Goal: Task Accomplishment & Management: Contribute content

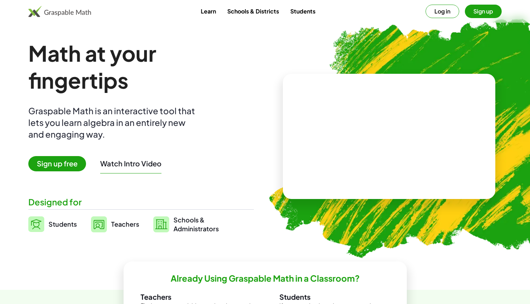
click at [374, 219] on img at bounding box center [430, 134] width 352 height 296
click at [486, 10] on button "Sign up" at bounding box center [483, 11] width 37 height 13
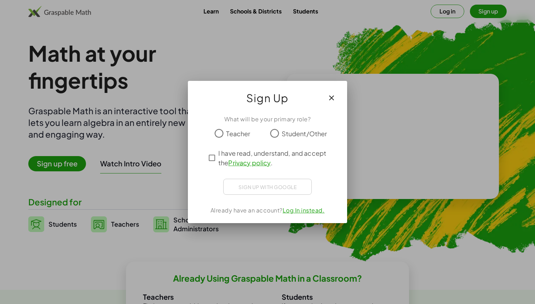
click at [248, 135] on span "Teacher" at bounding box center [238, 134] width 24 height 10
click at [251, 154] on span "I have read, understand, and accept the Privacy policy ." at bounding box center [274, 157] width 111 height 19
click at [291, 208] on link "Log In instead." at bounding box center [304, 208] width 42 height 7
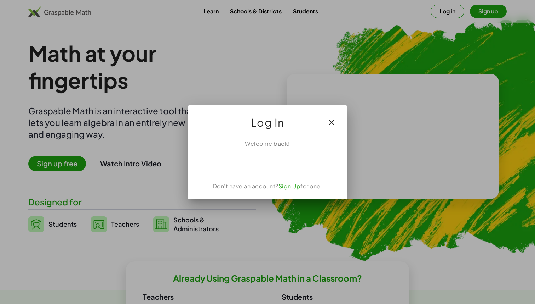
click at [331, 123] on icon "button" at bounding box center [332, 122] width 8 height 8
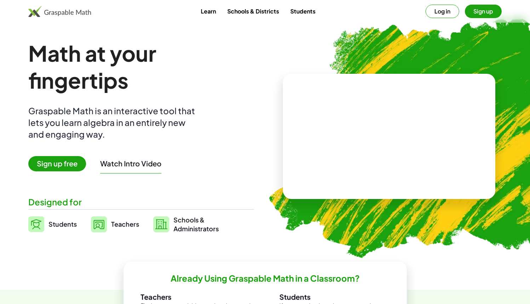
click at [475, 13] on button "Sign up" at bounding box center [483, 11] width 37 height 13
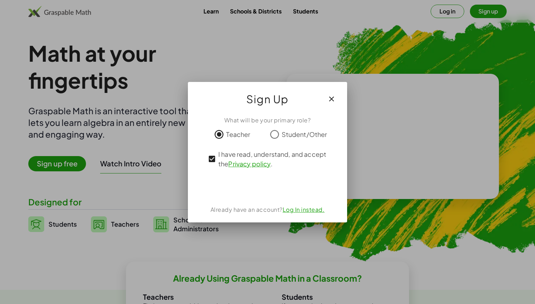
click at [297, 213] on div "Already have an account? Log In instead." at bounding box center [268, 209] width 142 height 8
click at [297, 212] on link "Log In instead." at bounding box center [304, 208] width 42 height 7
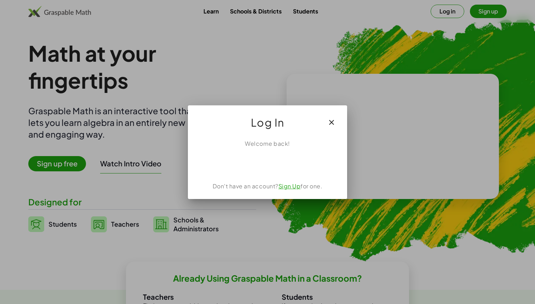
click at [292, 188] on link "Sign Up" at bounding box center [290, 185] width 22 height 7
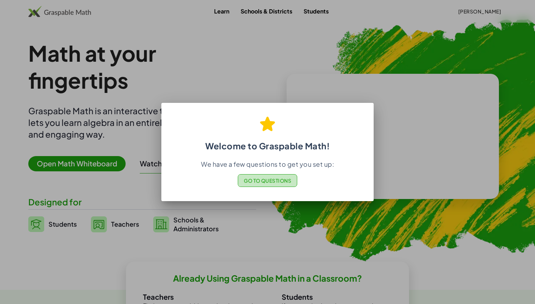
click at [288, 184] on button "Go to Questions" at bounding box center [268, 180] width 60 height 13
click at [291, 181] on span "Go to Questions" at bounding box center [268, 180] width 48 height 6
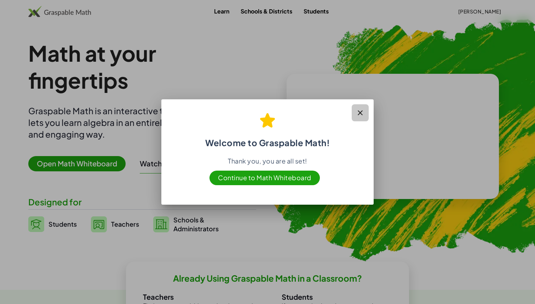
click at [362, 111] on icon "button" at bounding box center [360, 112] width 8 height 8
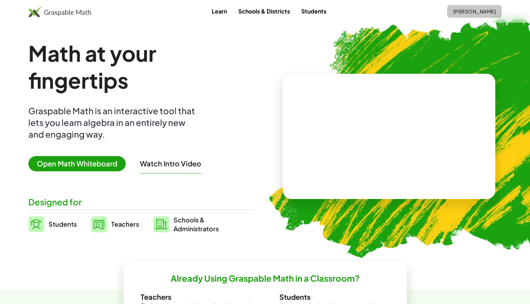
click at [460, 12] on span "[PERSON_NAME]" at bounding box center [474, 11] width 43 height 6
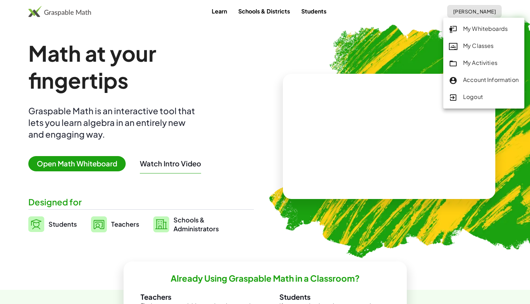
click at [427, 39] on img at bounding box center [430, 134] width 352 height 296
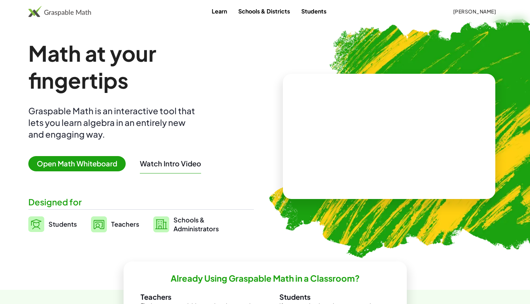
click at [456, 20] on div "Learn Schools & Districts Students [PERSON_NAME]" at bounding box center [265, 11] width 530 height 23
click at [457, 13] on span "[PERSON_NAME]" at bounding box center [474, 11] width 43 height 6
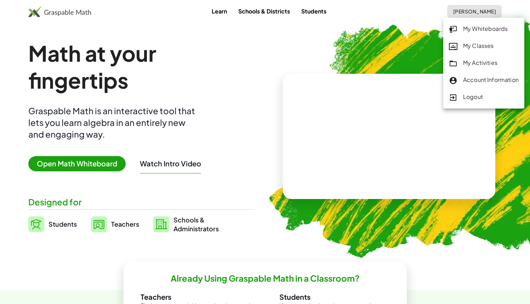
click at [455, 29] on icon at bounding box center [453, 29] width 8 height 8
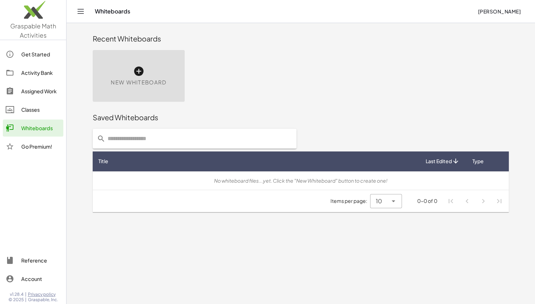
click at [51, 74] on div "Activity Bank" at bounding box center [40, 72] width 39 height 8
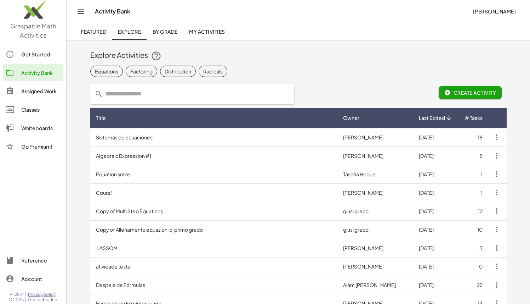
click at [116, 93] on input "text" at bounding box center [196, 94] width 187 height 20
type input "*"
type input "**********"
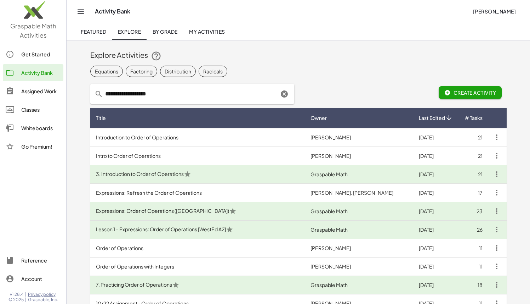
click at [171, 174] on td "3. Introduction to Order of Operations" at bounding box center [197, 174] width 215 height 18
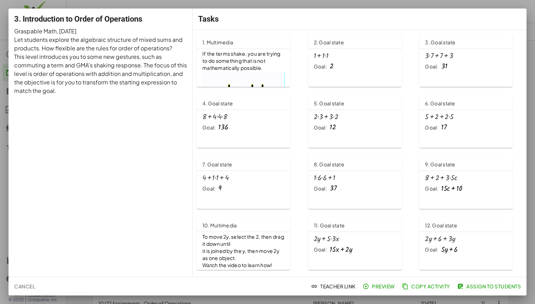
click at [237, 68] on span "If the terms shake, you are trying to do something that is not mathematically p…" at bounding box center [242, 60] width 79 height 21
click at [23, 282] on button "Cancel" at bounding box center [24, 285] width 27 height 13
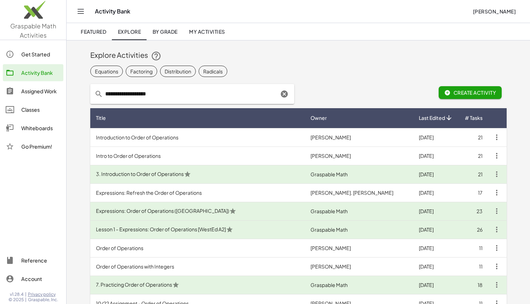
click at [163, 211] on td "Expressions: Order of Operations (IA)" at bounding box center [197, 211] width 215 height 18
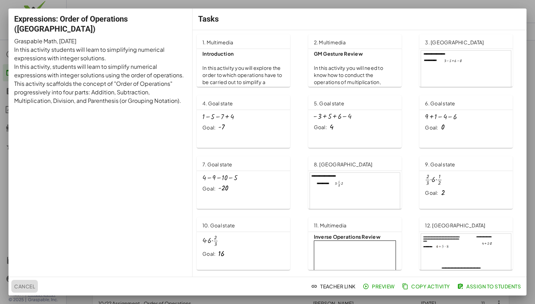
click at [35, 286] on button "Cancel" at bounding box center [24, 285] width 27 height 13
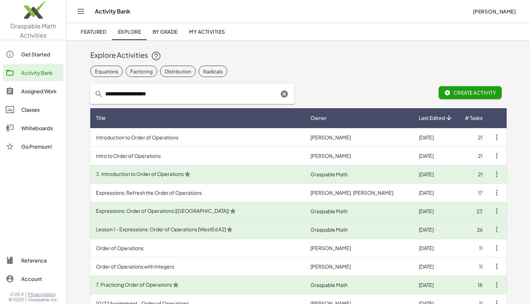
click at [185, 228] on td "Lesson 1 – Expressions: Order of Operations [WestEd A2]" at bounding box center [197, 229] width 215 height 18
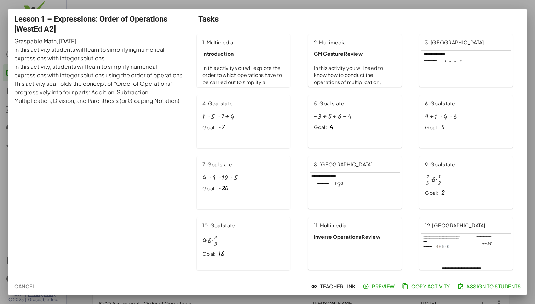
click at [476, 73] on div at bounding box center [466, 76] width 90 height 51
click at [30, 284] on span "Cancel" at bounding box center [24, 286] width 21 height 6
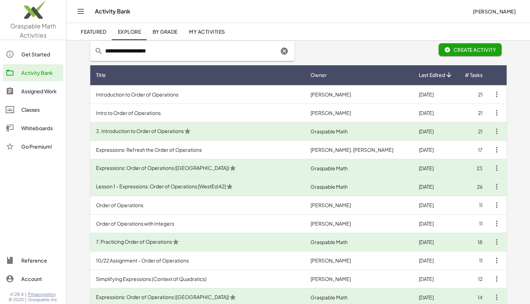
scroll to position [47, 0]
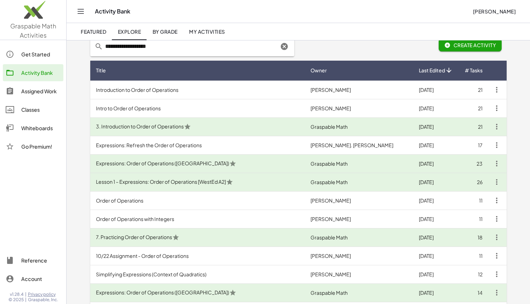
click at [148, 233] on td "7. Practicing Order of Operations" at bounding box center [197, 237] width 215 height 18
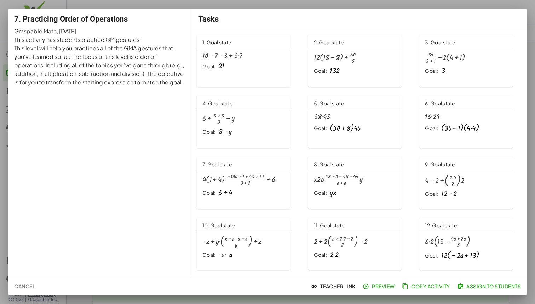
click at [236, 60] on div "+ 10 − 7 − 3 + · 3 · 7 Goal: 21" at bounding box center [244, 61] width 82 height 18
click at [34, 287] on span "Cancel" at bounding box center [24, 286] width 21 height 6
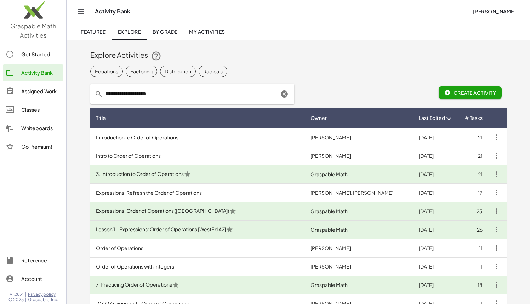
click at [194, 191] on td "Expressions: Refresh the Order of Operations" at bounding box center [197, 192] width 215 height 18
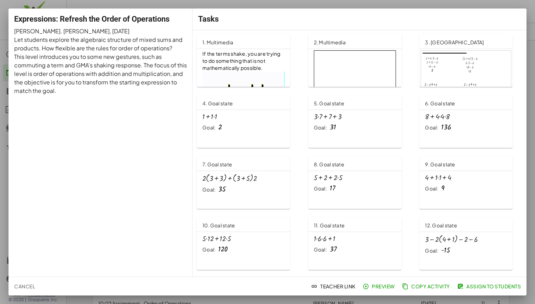
scroll to position [1, 0]
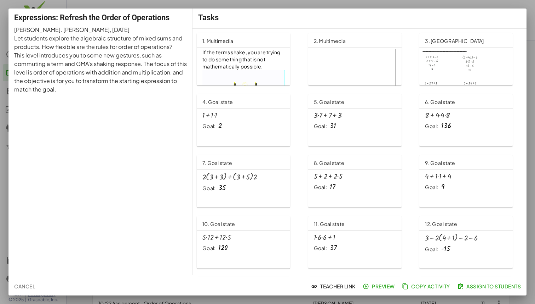
click at [430, 56] on div at bounding box center [466, 74] width 90 height 51
click at [22, 288] on span "Cancel" at bounding box center [24, 286] width 21 height 6
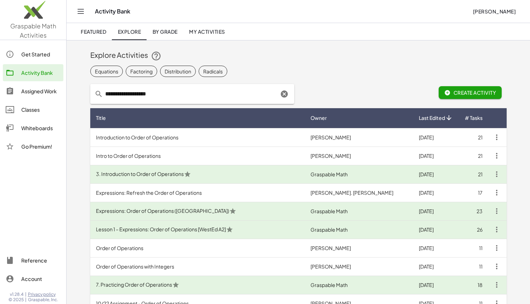
click at [161, 137] on td "Introduction to Order of Operations" at bounding box center [197, 137] width 215 height 18
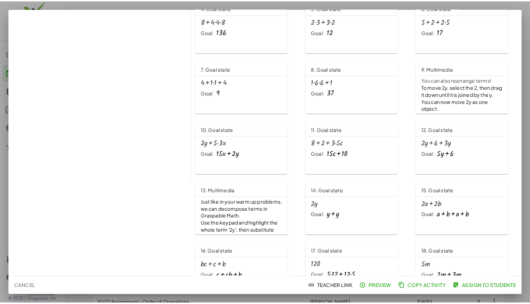
scroll to position [180, 0]
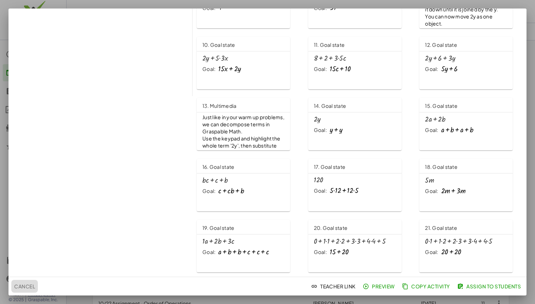
click at [31, 283] on span "Cancel" at bounding box center [24, 286] width 21 height 6
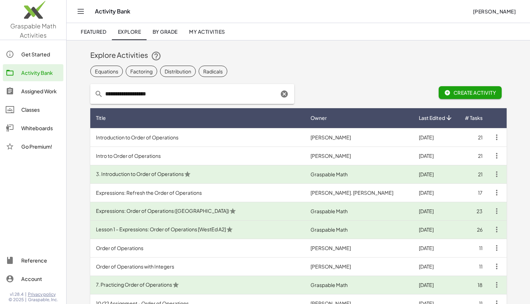
click at [482, 96] on button "Create Activity" at bounding box center [470, 92] width 63 height 13
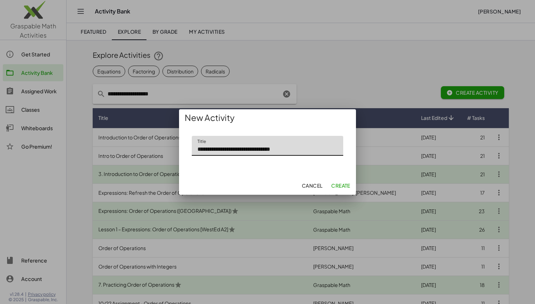
type input "**********"
click at [341, 183] on span "Create" at bounding box center [340, 185] width 19 height 6
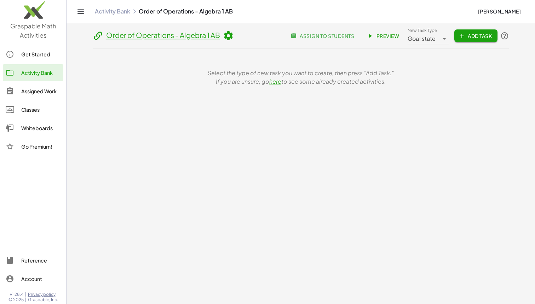
click at [465, 34] on span "Add Task" at bounding box center [476, 36] width 32 height 6
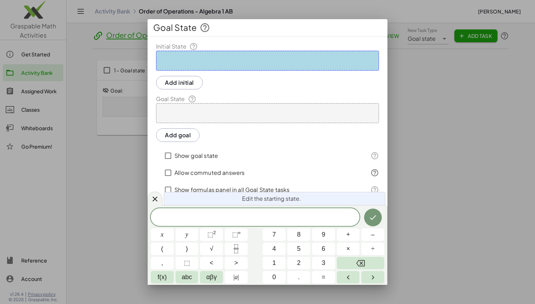
click at [281, 60] on div at bounding box center [267, 61] width 223 height 20
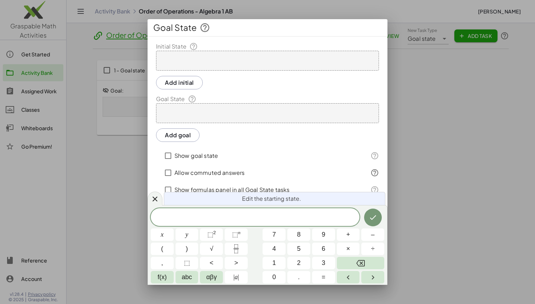
click at [272, 59] on div at bounding box center [267, 61] width 223 height 20
click at [240, 59] on div at bounding box center [267, 61] width 223 height 20
click at [217, 110] on div at bounding box center [267, 113] width 223 height 20
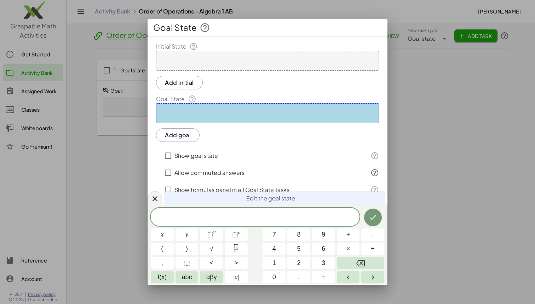
click at [214, 53] on div at bounding box center [267, 61] width 223 height 20
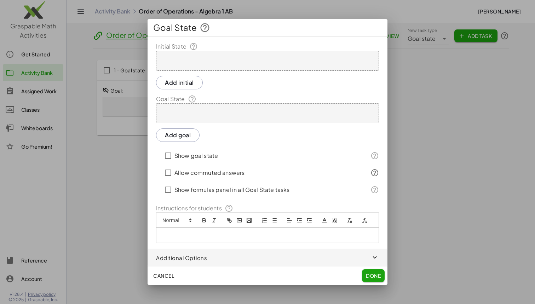
click at [89, 30] on div at bounding box center [267, 152] width 535 height 304
click at [174, 275] on span "Cancel" at bounding box center [163, 275] width 21 height 6
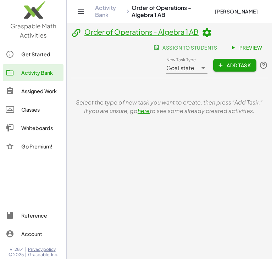
click at [27, 63] on div "Get Started Activity Bank Assigned Work Classes Whiteboards Go Premium!" at bounding box center [33, 101] width 66 height 116
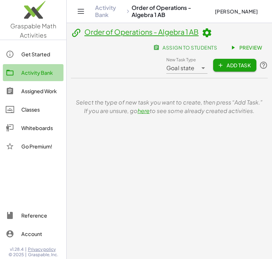
click at [30, 68] on div "Activity Bank" at bounding box center [40, 72] width 39 height 8
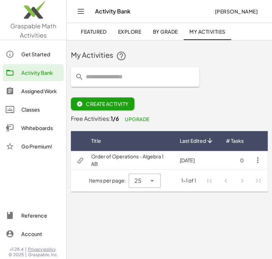
click at [106, 80] on input "text" at bounding box center [139, 77] width 111 height 20
type input "**********"
click at [149, 32] on link "By Grade" at bounding box center [165, 31] width 36 height 17
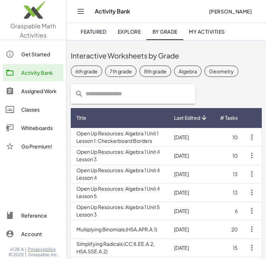
click at [183, 69] on div "Algebra" at bounding box center [188, 71] width 18 height 7
click at [145, 138] on td "Open Up Resources: Algebra 1 Unit 1 Lesson 1: Checkerboard Borders" at bounding box center [120, 137] width 98 height 18
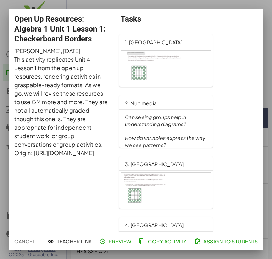
click at [27, 240] on span "Cancel" at bounding box center [24, 241] width 21 height 6
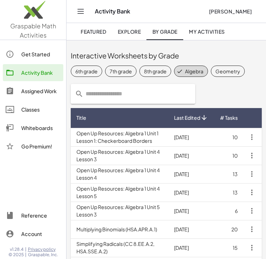
click at [39, 75] on div "Activity Bank" at bounding box center [40, 72] width 39 height 8
click at [126, 33] on span "Explore" at bounding box center [129, 31] width 23 height 6
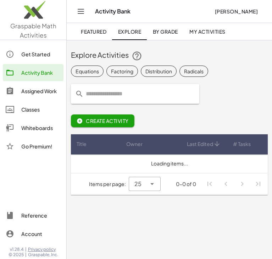
click at [123, 81] on div at bounding box center [135, 94] width 137 height 28
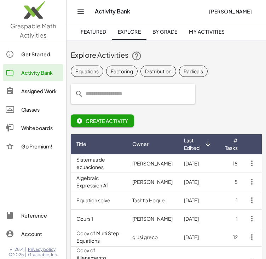
click at [119, 95] on input "text" at bounding box center [138, 94] width 108 height 20
type input "**********"
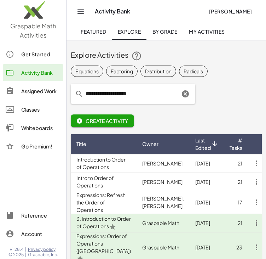
click at [93, 231] on td "3. Introduction to Order of Operations" at bounding box center [104, 223] width 66 height 18
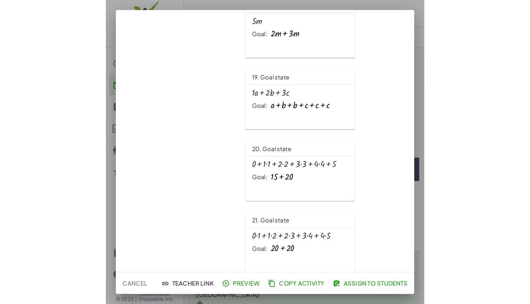
scroll to position [1078, 0]
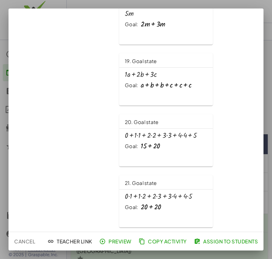
click at [157, 241] on span "Copy Activity" at bounding box center [163, 241] width 47 height 6
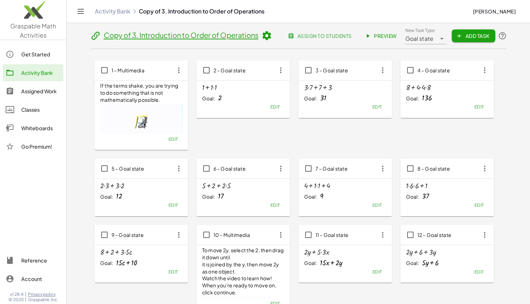
click at [299, 136] on div "2 – Goal state + 1 + · 1 · 1 Goal: 2 Edit" at bounding box center [345, 105] width 93 height 90
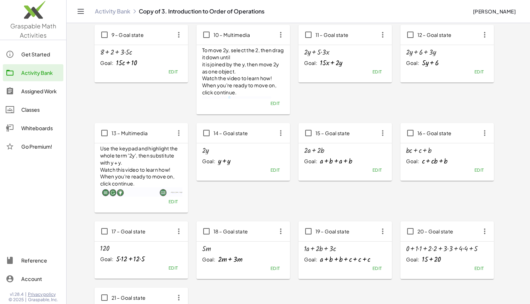
scroll to position [201, 0]
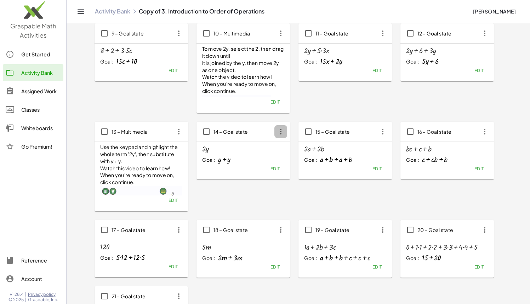
click at [285, 133] on icon "button" at bounding box center [280, 131] width 13 height 13
click at [281, 184] on div "Delete" at bounding box center [294, 183] width 28 height 8
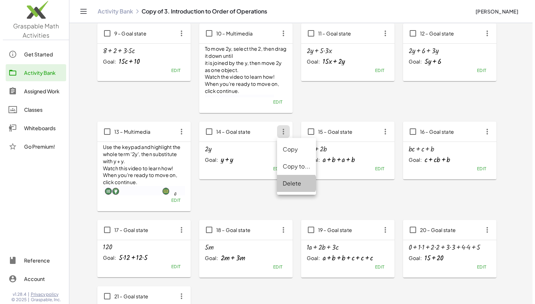
scroll to position [0, 0]
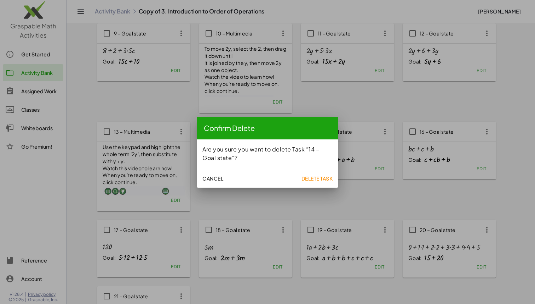
click at [325, 179] on span "Delete Task" at bounding box center [317, 178] width 32 height 6
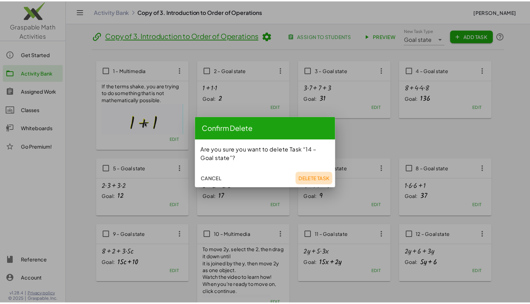
scroll to position [201, 0]
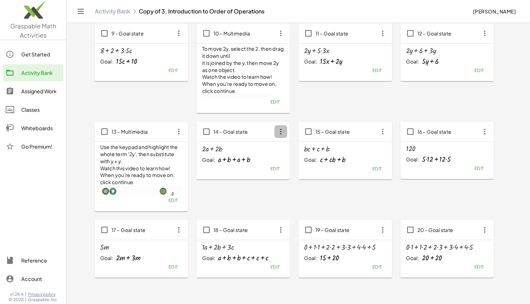
click at [285, 135] on icon "button" at bounding box center [280, 131] width 13 height 13
click at [295, 185] on div "Delete" at bounding box center [294, 183] width 28 height 8
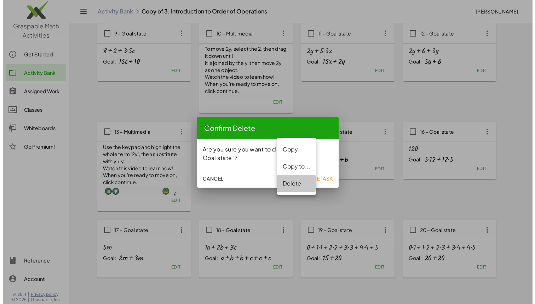
scroll to position [0, 0]
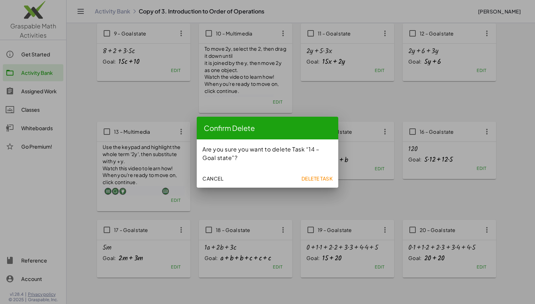
click at [312, 179] on span "Delete Task" at bounding box center [317, 178] width 32 height 6
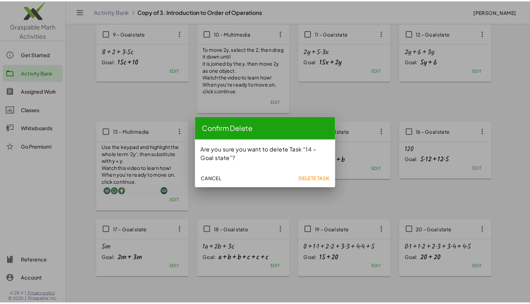
scroll to position [201, 0]
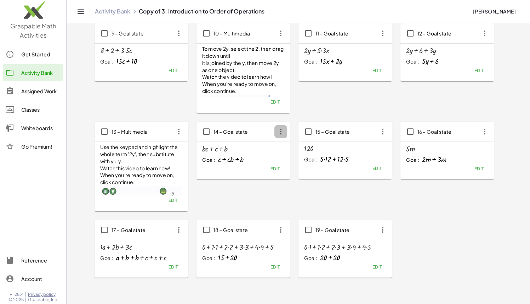
click at [283, 134] on icon "button" at bounding box center [280, 131] width 13 height 13
click at [291, 187] on div "Delete" at bounding box center [294, 183] width 28 height 8
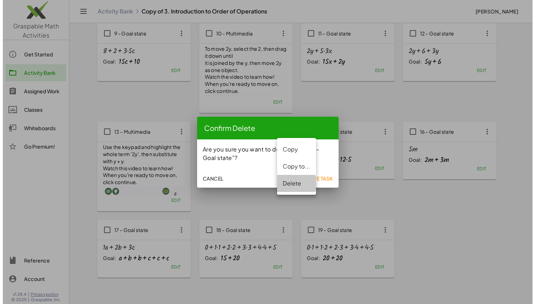
scroll to position [0, 0]
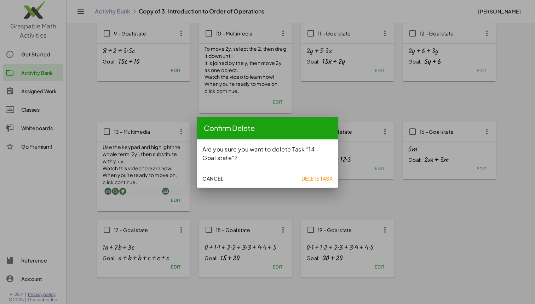
click at [305, 176] on span "Delete Task" at bounding box center [317, 178] width 32 height 6
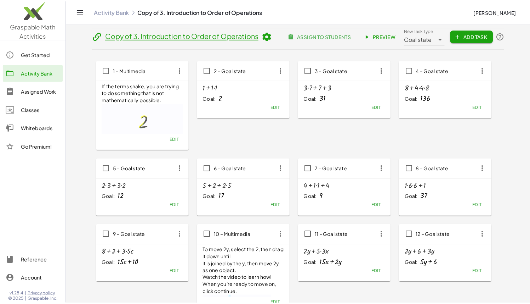
scroll to position [201, 0]
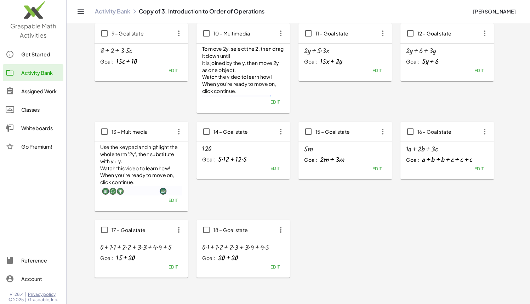
click at [384, 132] on icon "button" at bounding box center [382, 131] width 13 height 13
click at [282, 131] on icon "button" at bounding box center [280, 131] width 13 height 13
click at [285, 181] on div "Delete" at bounding box center [294, 183] width 28 height 8
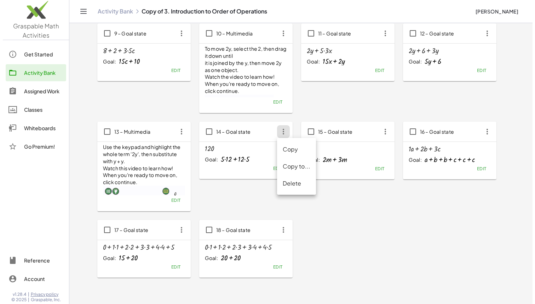
scroll to position [0, 0]
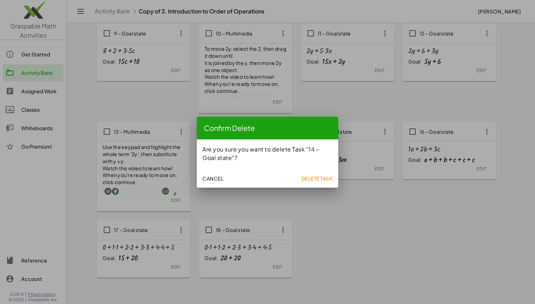
click at [314, 176] on span "Delete Task" at bounding box center [317, 178] width 32 height 6
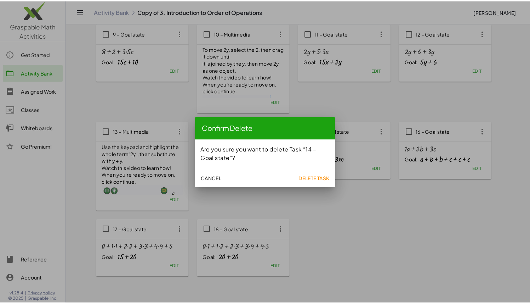
scroll to position [201, 0]
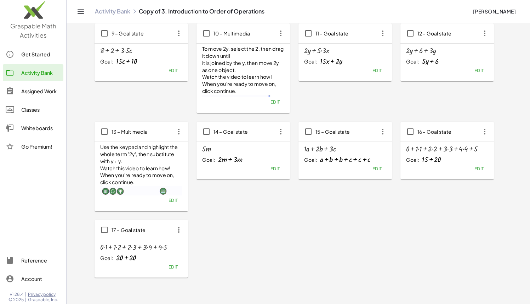
click at [281, 137] on icon "button" at bounding box center [280, 131] width 13 height 13
click at [288, 183] on div "Delete" at bounding box center [294, 183] width 28 height 8
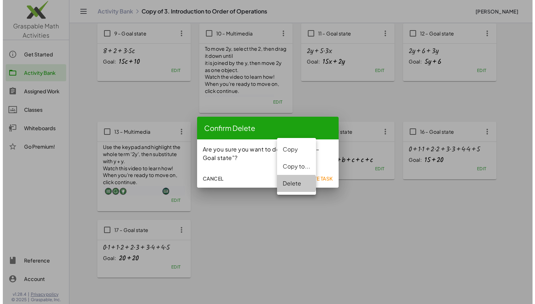
scroll to position [0, 0]
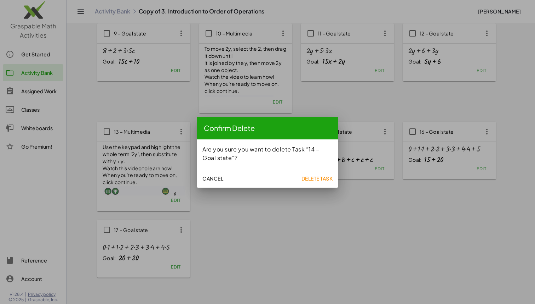
click at [303, 176] on span "Delete Task" at bounding box center [317, 178] width 32 height 6
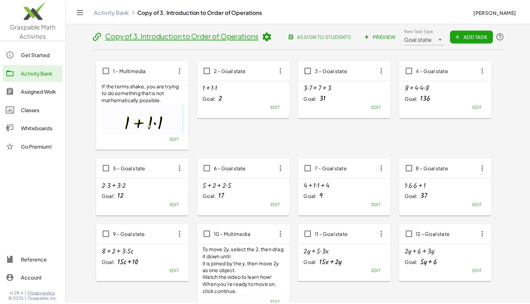
scroll to position [177, 0]
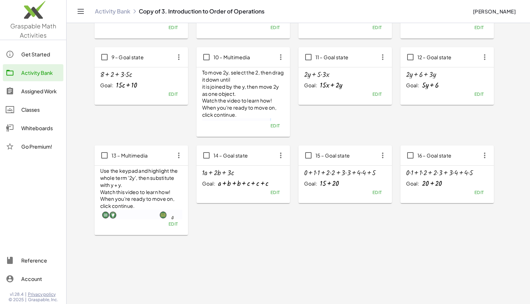
click at [179, 154] on icon "button" at bounding box center [178, 155] width 13 height 13
click at [194, 208] on div "Delete" at bounding box center [192, 207] width 28 height 8
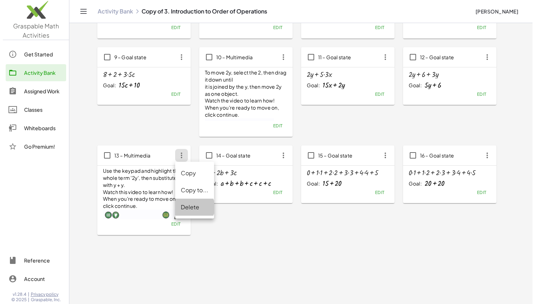
scroll to position [0, 0]
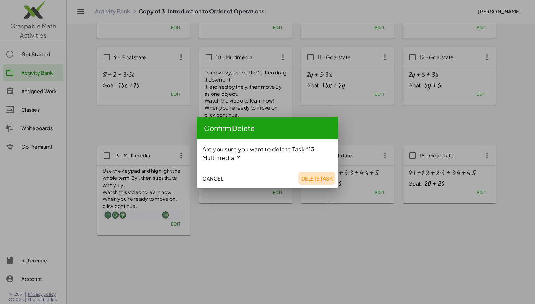
click at [309, 174] on button "Delete Task" at bounding box center [317, 178] width 37 height 13
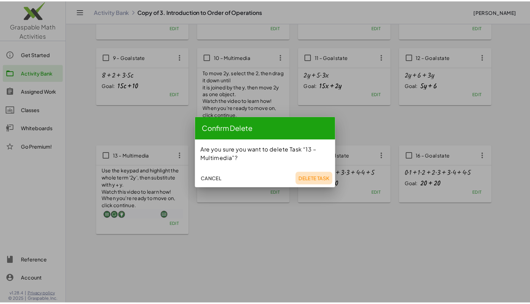
scroll to position [146, 0]
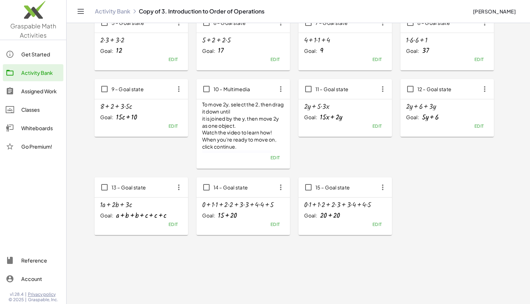
click at [180, 188] on icon "button" at bounding box center [178, 187] width 13 height 13
click at [197, 243] on div "Delete" at bounding box center [191, 238] width 39 height 17
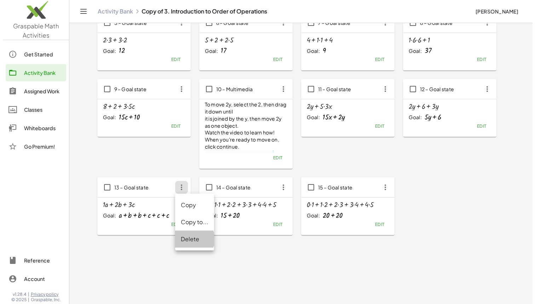
scroll to position [0, 0]
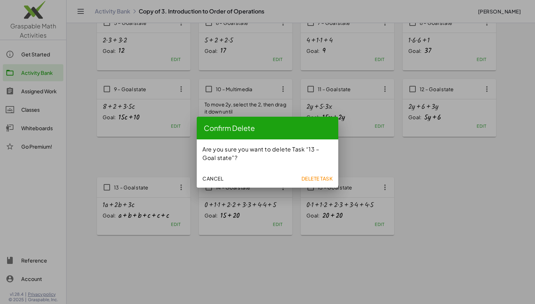
click at [217, 180] on span "Cancel" at bounding box center [213, 178] width 21 height 6
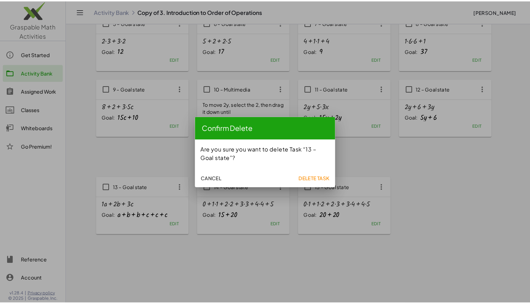
scroll to position [146, 0]
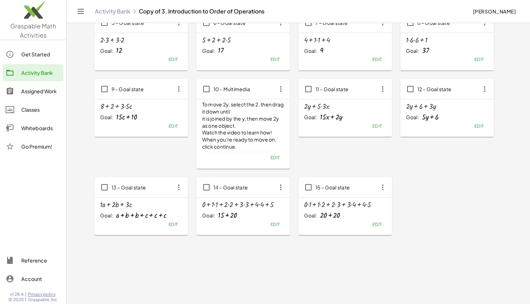
click at [171, 203] on div "+ · 1 · a + · 2 · b + · 3 · c" at bounding box center [141, 204] width 82 height 8
click at [169, 226] on button "Edit" at bounding box center [173, 224] width 18 height 10
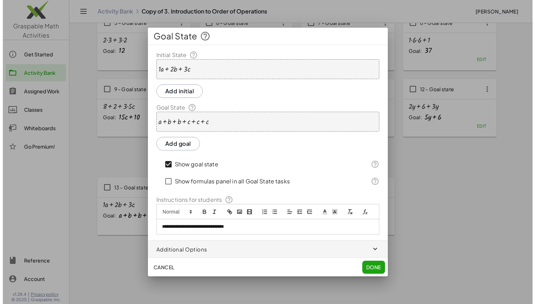
scroll to position [0, 0]
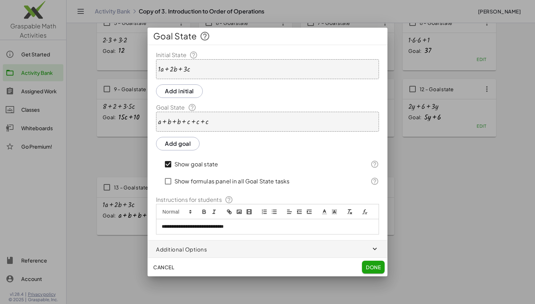
drag, startPoint x: 210, startPoint y: 122, endPoint x: 198, endPoint y: 123, distance: 12.4
click at [198, 123] on div "+ a + b + b + c + c + c" at bounding box center [267, 122] width 223 height 20
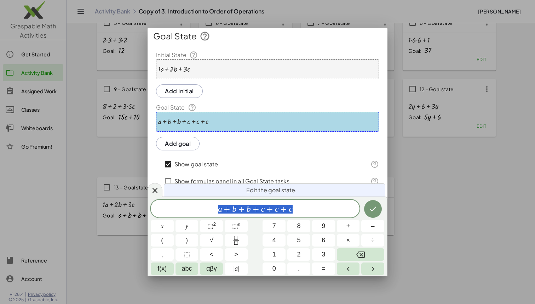
click at [217, 123] on div "+ a + b + b + c + c + c" at bounding box center [267, 122] width 223 height 20
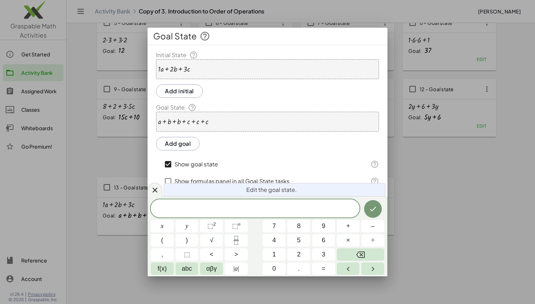
click at [234, 126] on div "+ a + b + b + c + c + c" at bounding box center [267, 122] width 223 height 20
click at [316, 210] on span "a + b + b + c + c + c" at bounding box center [255, 209] width 209 height 10
click at [314, 210] on span "a + b + b + c + c + c ​" at bounding box center [255, 209] width 209 height 10
drag, startPoint x: 314, startPoint y: 210, endPoint x: 212, endPoint y: 211, distance: 102.7
click at [212, 211] on span "a + b + b + c + c + c" at bounding box center [255, 209] width 209 height 10
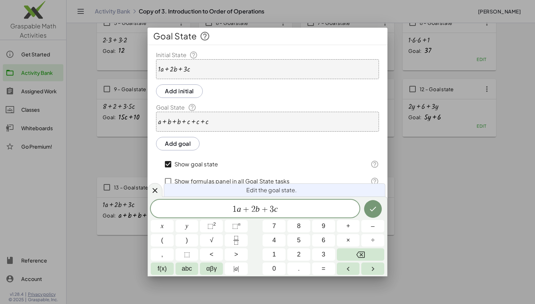
click at [206, 70] on div "+ · 1 · a + · 2 · b + · 3 · c" at bounding box center [267, 69] width 223 height 20
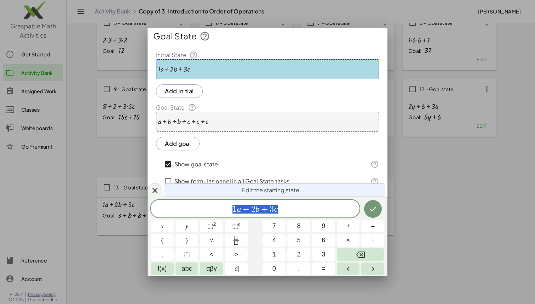
click at [191, 69] on div "+ · 1 · a + · 2 · b + · 3 · c" at bounding box center [267, 69] width 223 height 20
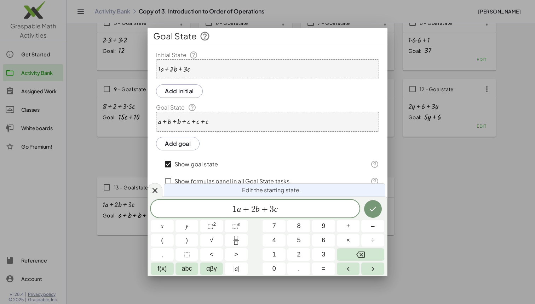
click at [196, 96] on button "Add initial" at bounding box center [179, 90] width 47 height 13
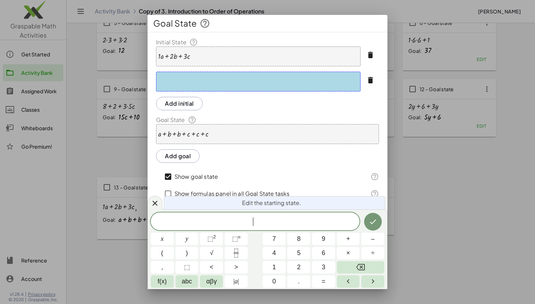
click at [369, 83] on icon "button" at bounding box center [371, 80] width 8 height 8
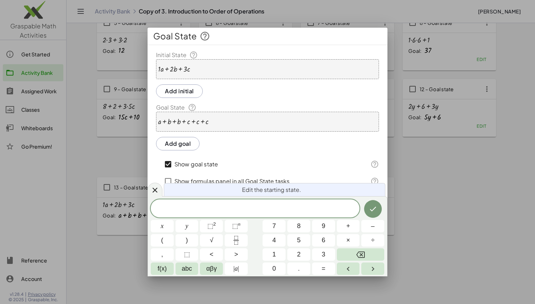
click at [257, 78] on div "+ · 1 · a + · 2 · b + · 3 · c" at bounding box center [267, 69] width 223 height 20
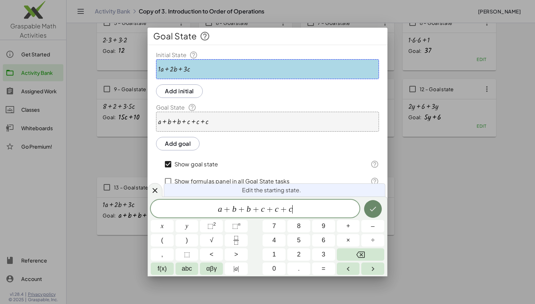
click at [375, 205] on icon "Done" at bounding box center [373, 208] width 8 height 8
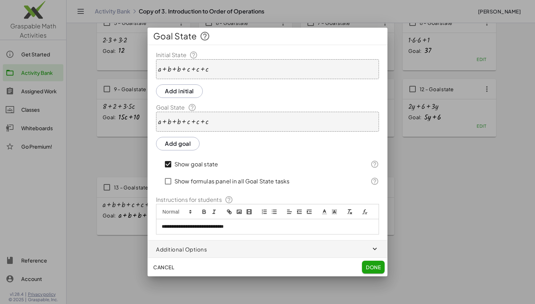
click at [241, 118] on div "+ a + b + b + c + c + c" at bounding box center [267, 122] width 223 height 20
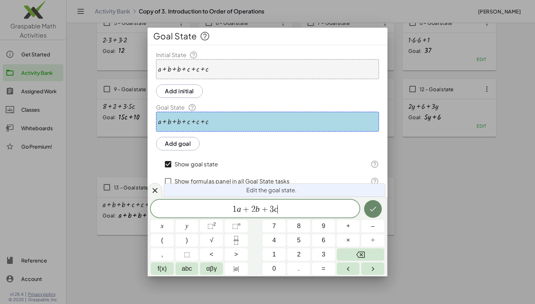
click at [369, 213] on button "Done" at bounding box center [373, 209] width 18 height 18
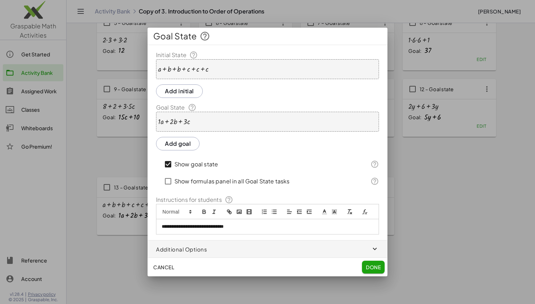
click at [371, 266] on span "Done" at bounding box center [373, 266] width 15 height 6
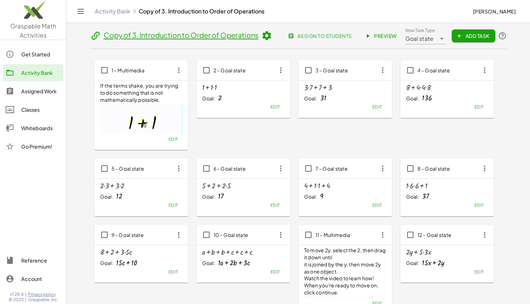
click at [377, 28] on header "Copy of 3. Introduction to Order of Operations assign to students Preview New T…" at bounding box center [298, 38] width 416 height 22
click at [377, 35] on span "Preview" at bounding box center [381, 36] width 31 height 6
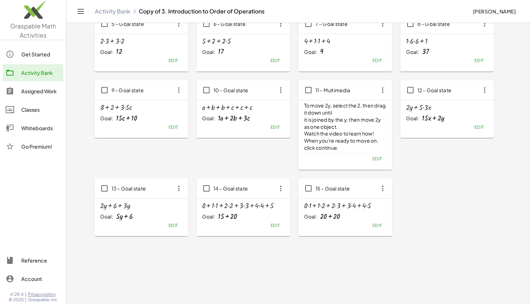
scroll to position [144, 0]
click at [277, 130] on button "Edit" at bounding box center [275, 127] width 18 height 10
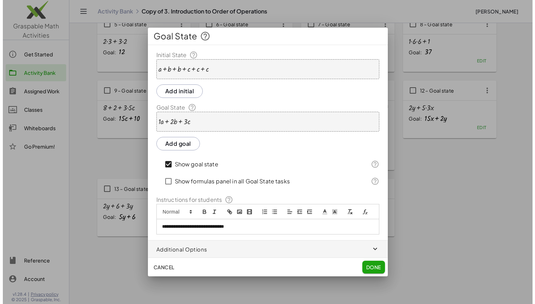
scroll to position [0, 0]
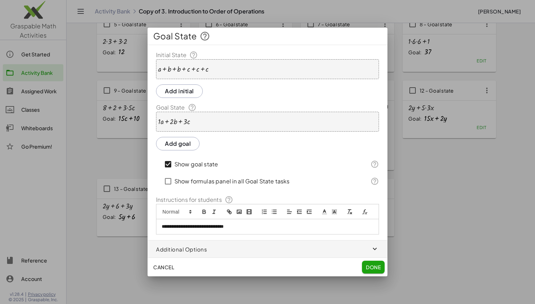
click at [163, 123] on div at bounding box center [174, 122] width 32 height 8
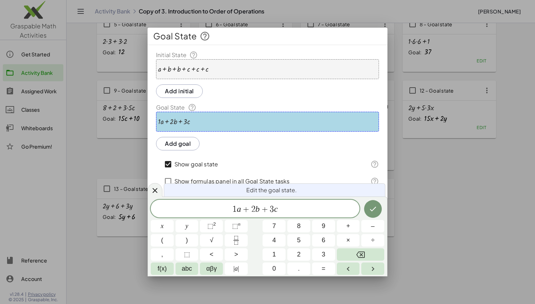
drag, startPoint x: 160, startPoint y: 121, endPoint x: 168, endPoint y: 129, distance: 11.0
click at [160, 121] on div at bounding box center [174, 122] width 32 height 8
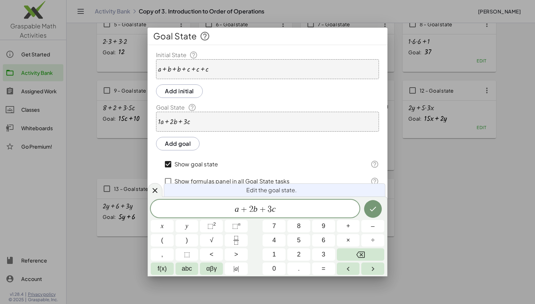
click at [174, 69] on div at bounding box center [183, 69] width 51 height 8
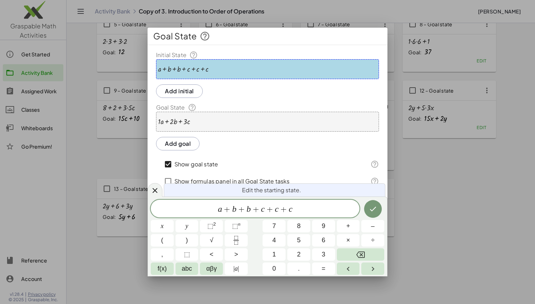
click at [176, 68] on div at bounding box center [183, 69] width 51 height 8
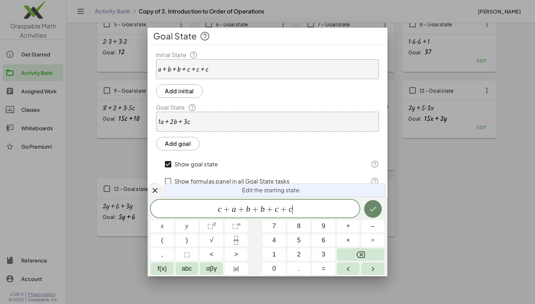
click at [369, 209] on icon "Done" at bounding box center [373, 208] width 8 height 8
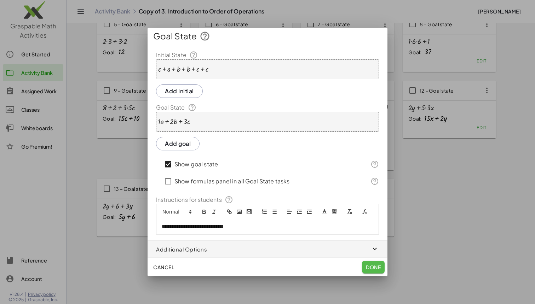
click at [374, 269] on span "Done" at bounding box center [373, 266] width 15 height 6
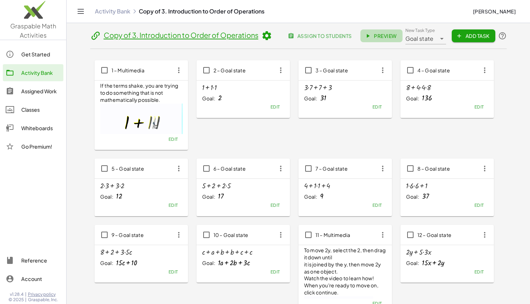
click at [386, 34] on span "Preview" at bounding box center [381, 36] width 31 height 6
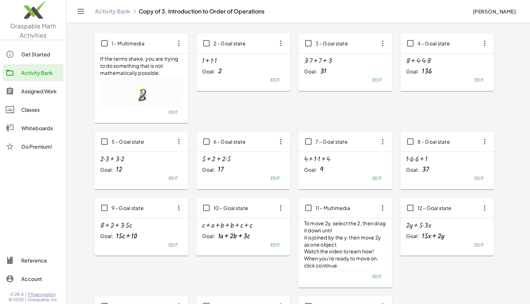
scroll to position [28, 0]
click at [277, 242] on span "Edit" at bounding box center [275, 243] width 10 height 5
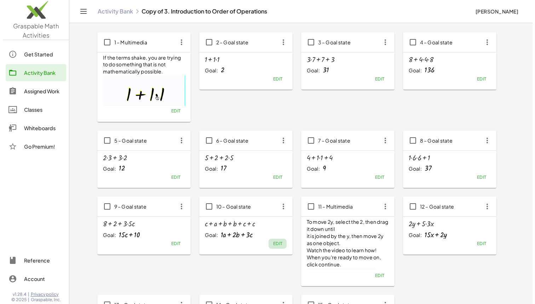
scroll to position [0, 0]
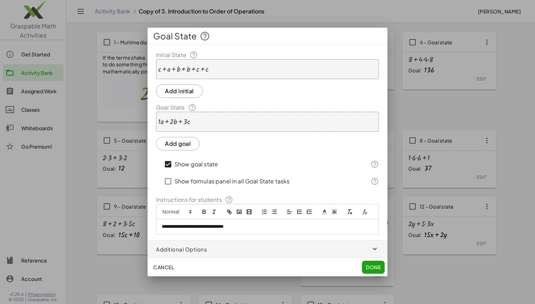
click at [237, 118] on div "+ · 1 · a + · 2 · b + · 3 · c" at bounding box center [267, 122] width 223 height 20
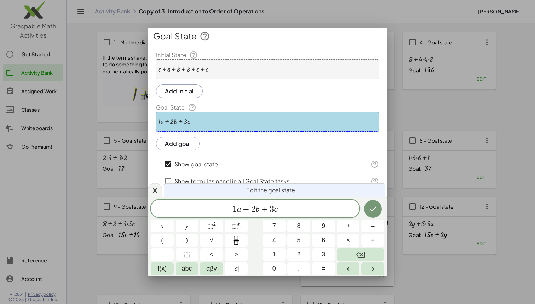
click at [239, 210] on var "a" at bounding box center [239, 208] width 4 height 9
click at [369, 209] on icon "Done" at bounding box center [373, 208] width 8 height 8
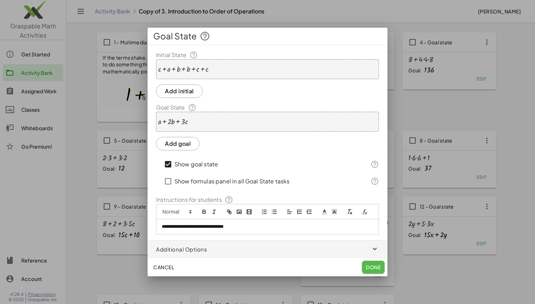
click at [374, 264] on span "Done" at bounding box center [373, 266] width 15 height 6
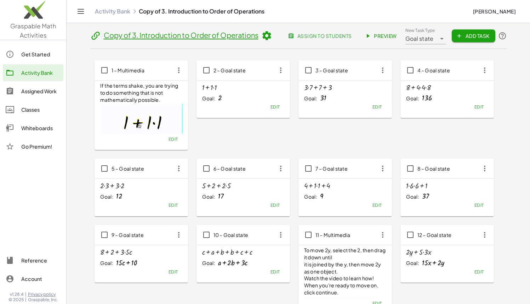
click at [389, 32] on link "Preview" at bounding box center [382, 35] width 42 height 13
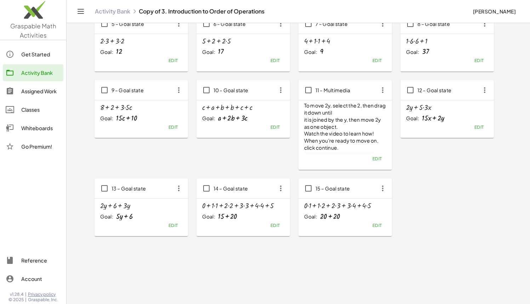
scroll to position [144, 0]
click at [276, 228] on button "Edit" at bounding box center [275, 226] width 18 height 10
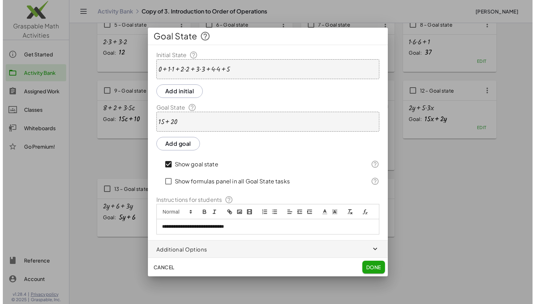
scroll to position [0, 0]
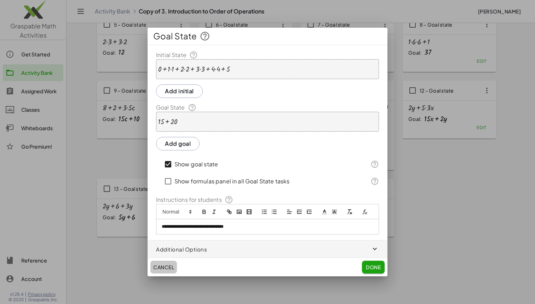
click at [167, 264] on span "Cancel" at bounding box center [163, 266] width 21 height 6
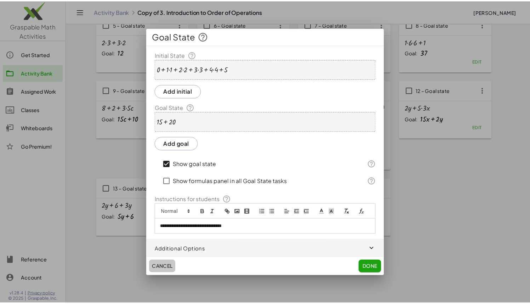
scroll to position [144, 0]
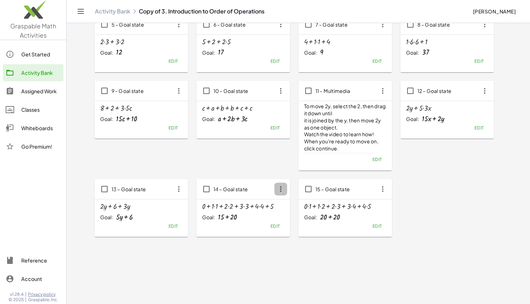
click at [282, 189] on icon "button" at bounding box center [280, 188] width 13 height 13
click at [285, 238] on div "Delete" at bounding box center [294, 240] width 28 height 8
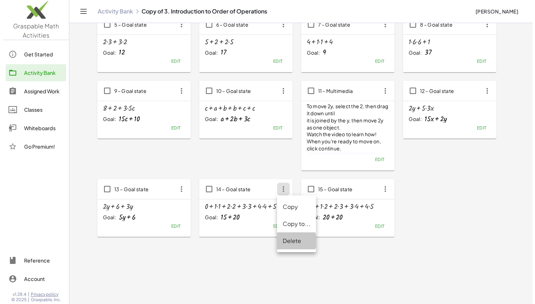
scroll to position [0, 0]
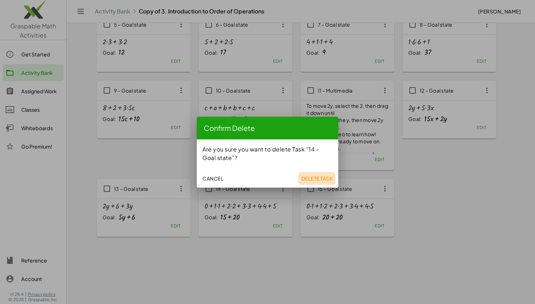
click at [312, 180] on span "Delete Task" at bounding box center [317, 178] width 32 height 6
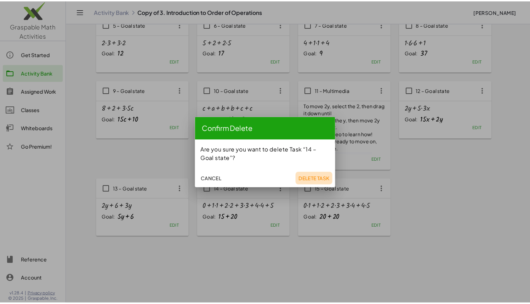
scroll to position [144, 0]
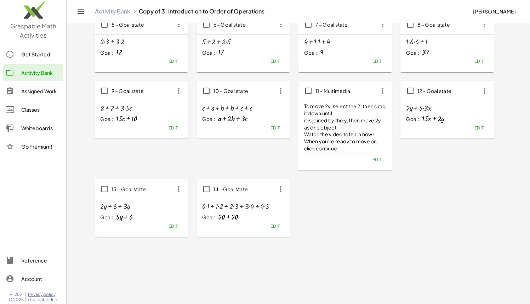
click at [271, 226] on span "Edit" at bounding box center [275, 225] width 10 height 5
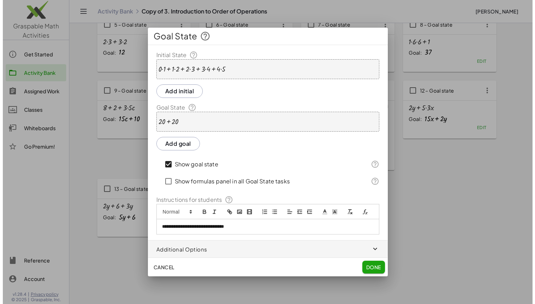
scroll to position [0, 0]
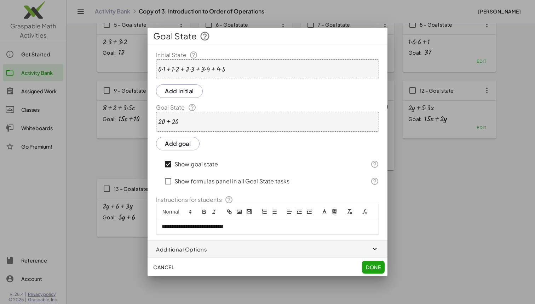
drag, startPoint x: 161, startPoint y: 262, endPoint x: 194, endPoint y: 259, distance: 32.4
click at [161, 263] on button "Cancel" at bounding box center [164, 266] width 27 height 13
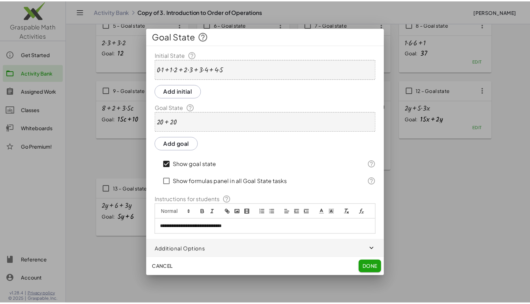
scroll to position [144, 0]
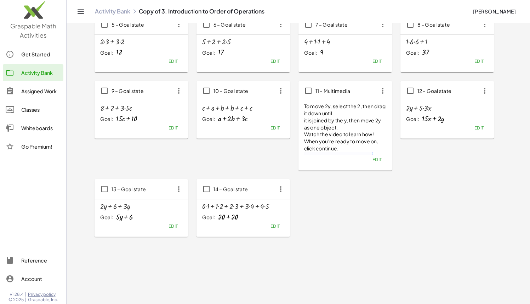
click at [277, 193] on icon "button" at bounding box center [280, 188] width 13 height 13
click at [284, 235] on div "Delete" at bounding box center [293, 240] width 39 height 17
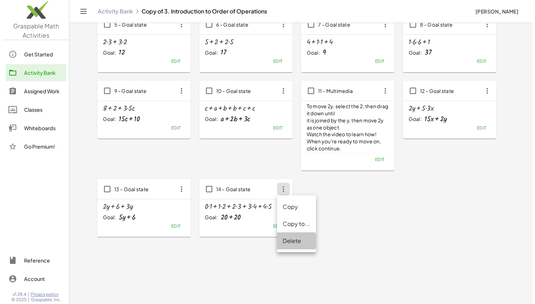
scroll to position [0, 0]
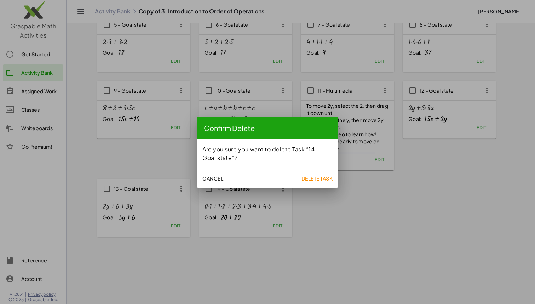
click at [319, 181] on span "Delete Task" at bounding box center [317, 178] width 32 height 6
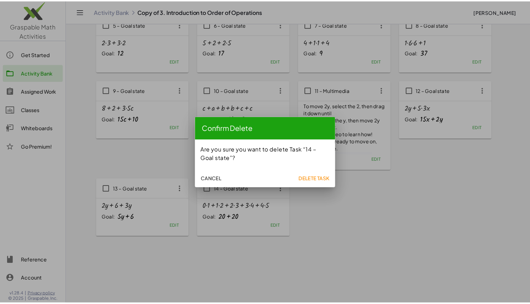
scroll to position [144, 0]
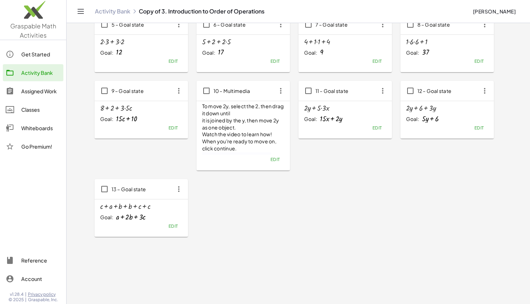
click at [417, 188] on div "1 – Multimedia If the terms shake, you are trying to do something that is not m…" at bounding box center [299, 76] width 408 height 320
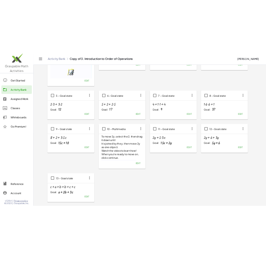
scroll to position [0, 0]
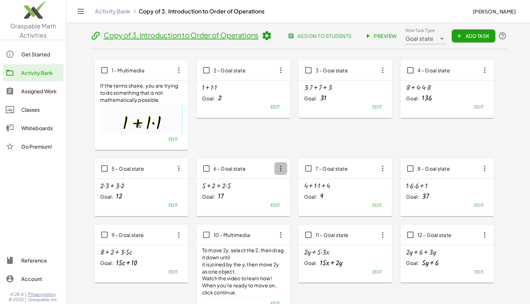
click at [284, 170] on icon "button" at bounding box center [280, 168] width 13 height 13
click at [253, 196] on div "Goal: 17" at bounding box center [243, 196] width 82 height 8
click at [270, 203] on span "Edit" at bounding box center [275, 204] width 10 height 5
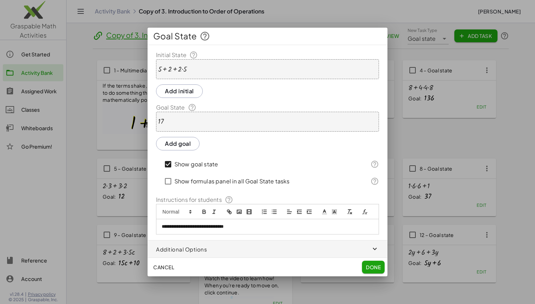
click at [223, 71] on div "+ 5 + 2 + · 2 · 5" at bounding box center [267, 69] width 223 height 20
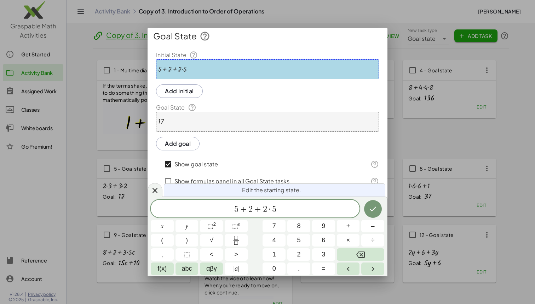
click at [206, 70] on div "+ 5 + 2 + · 2 · 5" at bounding box center [267, 69] width 223 height 20
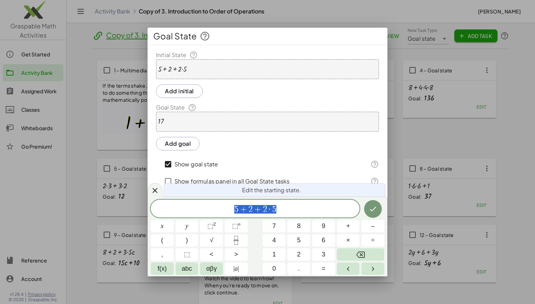
click at [188, 125] on div "17" at bounding box center [267, 122] width 223 height 20
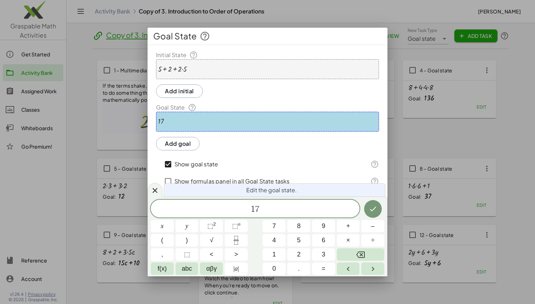
click at [212, 62] on div "+ 5 + 2 + · 2 · 5" at bounding box center [267, 69] width 223 height 20
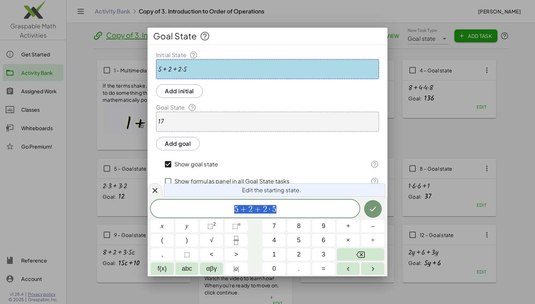
click at [203, 84] on div "**********" at bounding box center [268, 142] width 240 height 183
drag, startPoint x: 191, startPoint y: 68, endPoint x: 182, endPoint y: 68, distance: 8.5
click at [190, 68] on div "+ 5 + 2 + · 2 · 5" at bounding box center [267, 69] width 223 height 20
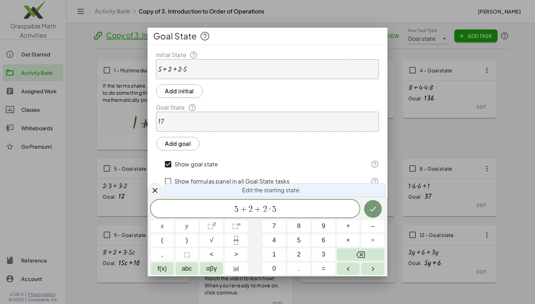
click at [183, 69] on div at bounding box center [172, 69] width 29 height 8
click at [368, 240] on button "÷" at bounding box center [373, 240] width 23 height 12
click at [372, 214] on button "Done" at bounding box center [373, 209] width 18 height 18
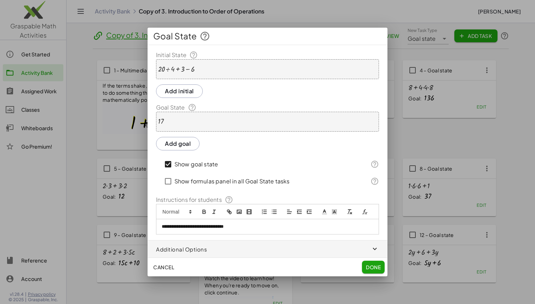
click at [225, 124] on div "17" at bounding box center [267, 122] width 223 height 20
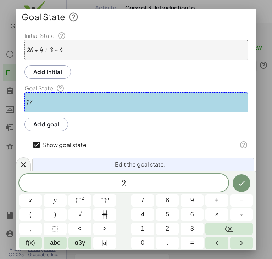
click at [46, 100] on div "17" at bounding box center [135, 102] width 223 height 20
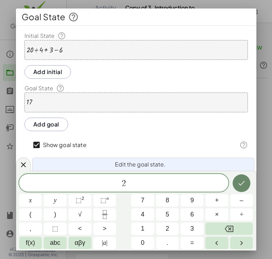
click at [245, 187] on button "Done" at bounding box center [241, 183] width 18 height 18
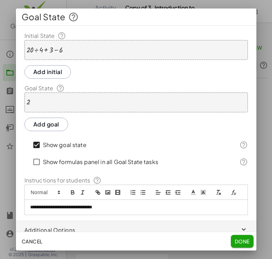
click at [238, 245] on button "Done" at bounding box center [242, 241] width 23 height 13
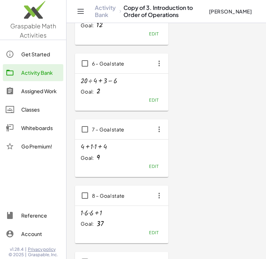
scroll to position [399, 0]
click at [183, 119] on div "1 – Multimedia If the terms shake, you are trying to do something that is not m…" at bounding box center [166, 149] width 183 height 916
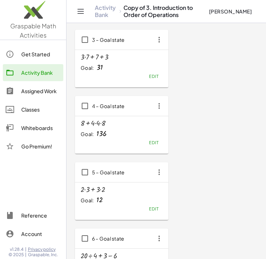
scroll to position [222, 0]
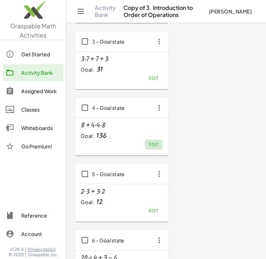
click at [154, 147] on button "Edit" at bounding box center [154, 145] width 18 height 10
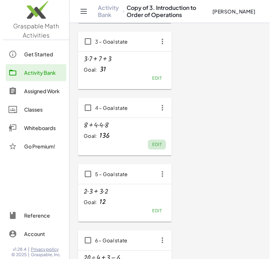
scroll to position [0, 0]
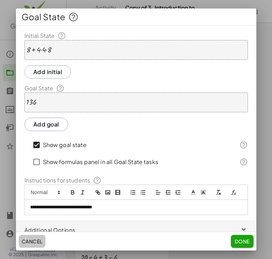
click at [42, 241] on span "Cancel" at bounding box center [32, 241] width 21 height 6
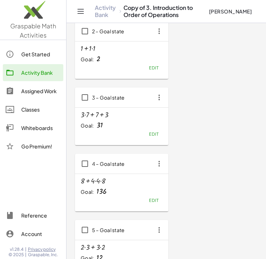
scroll to position [168, 0]
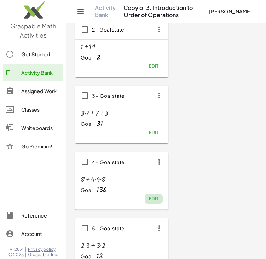
click at [154, 199] on span "Edit" at bounding box center [154, 198] width 10 height 5
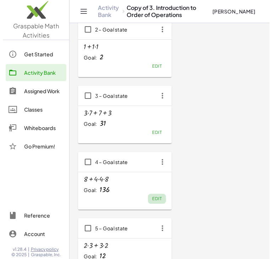
scroll to position [0, 0]
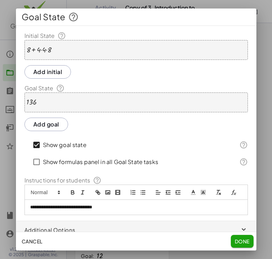
click at [58, 54] on div "+ 8 + · 4 · 4 · 8" at bounding box center [135, 50] width 223 height 20
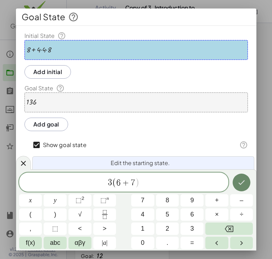
click at [241, 181] on icon "Done" at bounding box center [241, 182] width 8 height 8
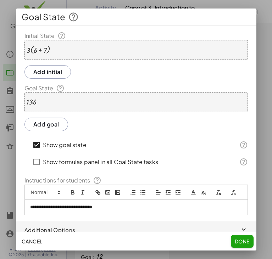
click at [130, 102] on div "136" at bounding box center [135, 102] width 223 height 20
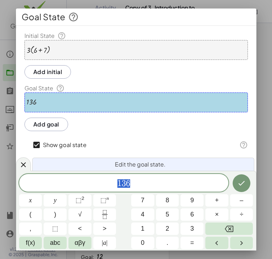
click at [125, 102] on div "136" at bounding box center [135, 102] width 223 height 20
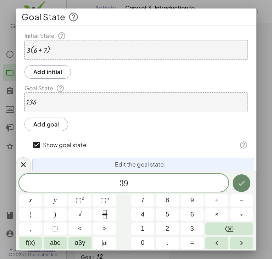
click at [239, 180] on icon "Done" at bounding box center [241, 183] width 8 height 8
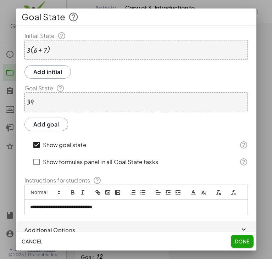
click at [240, 233] on div "Cancel Done" at bounding box center [136, 241] width 240 height 18
click at [240, 241] on span "Done" at bounding box center [241, 241] width 15 height 6
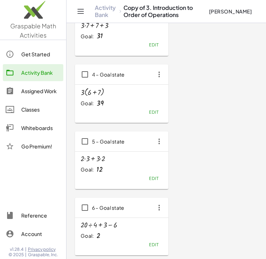
scroll to position [262, 0]
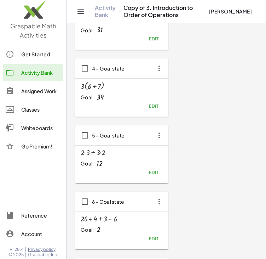
click at [158, 108] on span "Edit" at bounding box center [154, 105] width 10 height 5
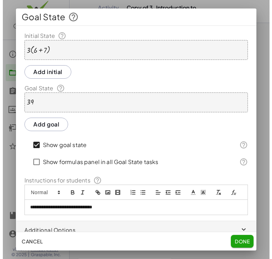
scroll to position [0, 0]
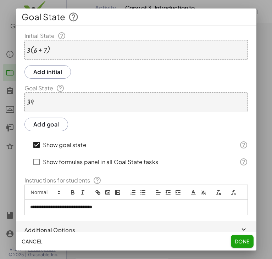
click at [30, 50] on div at bounding box center [39, 50] width 24 height 9
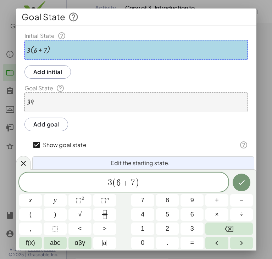
click at [30, 50] on div at bounding box center [39, 50] width 24 height 9
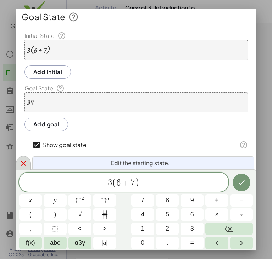
click at [18, 167] on div at bounding box center [23, 163] width 15 height 14
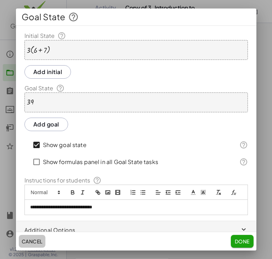
click at [34, 237] on button "Cancel" at bounding box center [32, 241] width 27 height 13
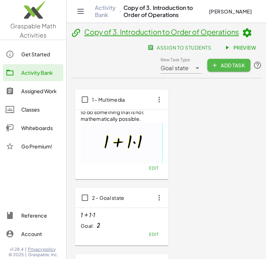
click at [220, 62] on span "Add Task" at bounding box center [229, 65] width 32 height 6
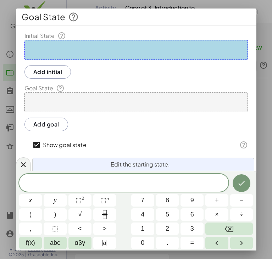
click at [107, 51] on div at bounding box center [135, 50] width 223 height 20
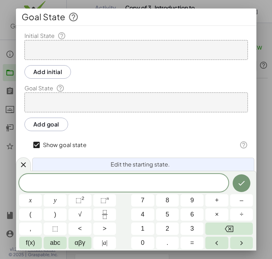
click at [91, 50] on div at bounding box center [135, 50] width 223 height 20
click at [126, 183] on span "​" at bounding box center [123, 183] width 209 height 10
click at [248, 213] on button "÷" at bounding box center [241, 214] width 23 height 12
click at [104, 97] on div at bounding box center [135, 102] width 223 height 20
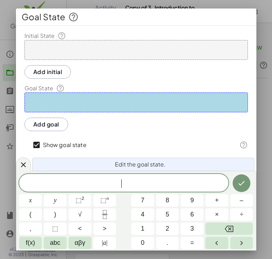
click at [80, 49] on div at bounding box center [135, 50] width 223 height 20
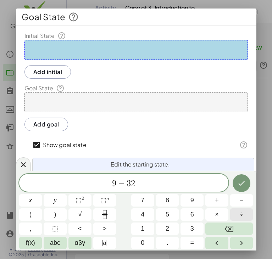
click at [239, 214] on span "÷" at bounding box center [241, 215] width 4 height 10
click at [243, 181] on icon "Done" at bounding box center [241, 183] width 6 height 5
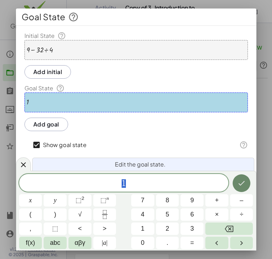
click at [241, 180] on icon "Done" at bounding box center [241, 183] width 8 height 8
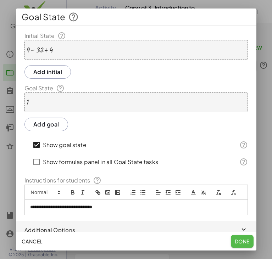
click at [234, 239] on span "Done" at bounding box center [241, 241] width 15 height 6
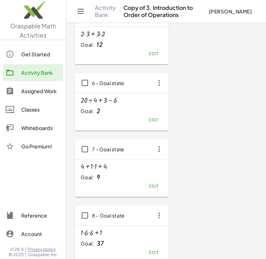
scroll to position [376, 0]
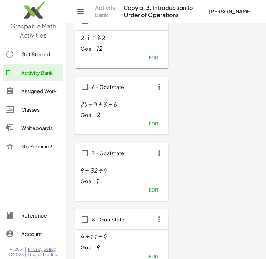
click at [193, 155] on div "1 – Multimedia If the terms shake, you are trying to do something that is not m…" at bounding box center [166, 204] width 183 height 983
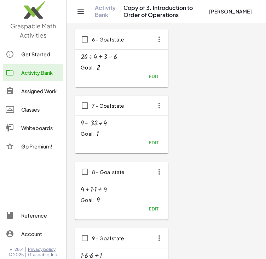
scroll to position [424, 0]
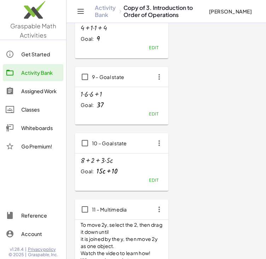
click at [119, 93] on div "+ · 1 · 6 · 6 + 1" at bounding box center [122, 94] width 82 height 8
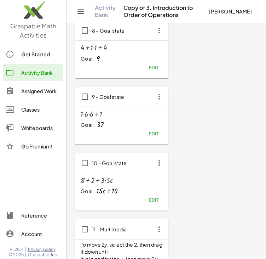
scroll to position [565, 0]
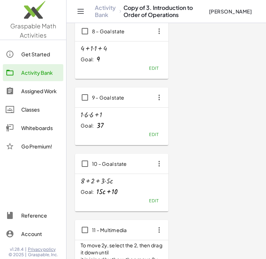
click at [160, 98] on icon "button" at bounding box center [159, 97] width 13 height 13
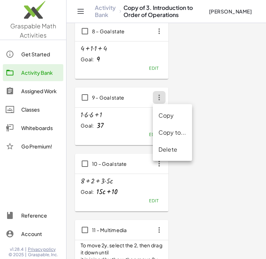
click at [180, 98] on div "1 – Multimedia If the terms shake, you are trying to do something that is not m…" at bounding box center [166, 16] width 183 height 983
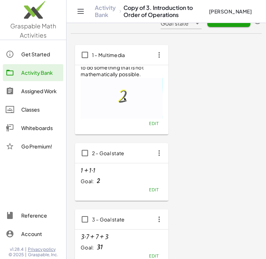
scroll to position [59, 0]
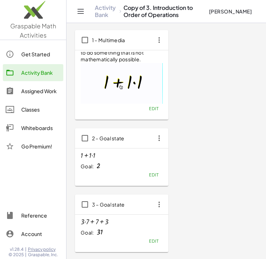
click at [158, 144] on div "2 – Goal state" at bounding box center [121, 138] width 93 height 20
click at [158, 143] on icon "button" at bounding box center [159, 138] width 13 height 13
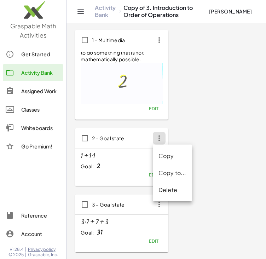
click at [168, 188] on div "Delete" at bounding box center [173, 190] width 28 height 8
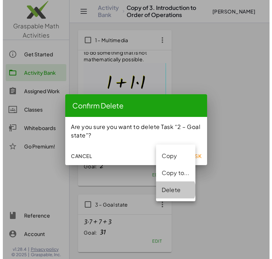
scroll to position [0, 0]
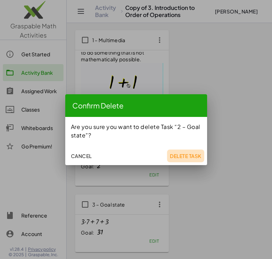
click at [175, 155] on span "Delete Task" at bounding box center [186, 156] width 32 height 6
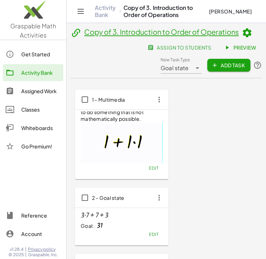
click at [164, 174] on div "If the terms shake, you are trying to do something that is not mathematically p…" at bounding box center [121, 144] width 93 height 69
click at [218, 67] on span "Add Task" at bounding box center [229, 65] width 32 height 6
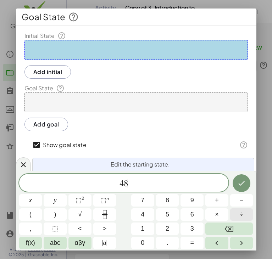
click at [251, 214] on button "÷" at bounding box center [241, 214] width 23 height 12
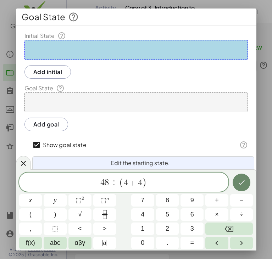
click at [244, 182] on icon "Done" at bounding box center [241, 182] width 8 height 8
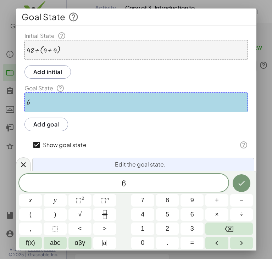
click at [42, 194] on div at bounding box center [30, 200] width 23 height 12
click at [249, 182] on button "Done" at bounding box center [241, 183] width 18 height 18
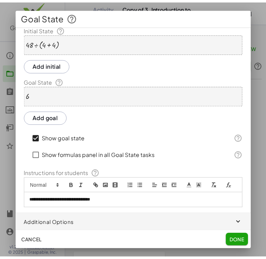
scroll to position [15, 0]
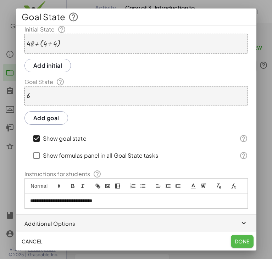
click at [237, 236] on button "Done" at bounding box center [242, 241] width 23 height 13
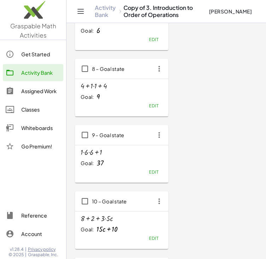
scroll to position [529, 0]
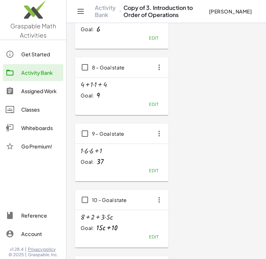
click at [160, 66] on icon "button" at bounding box center [159, 67] width 13 height 13
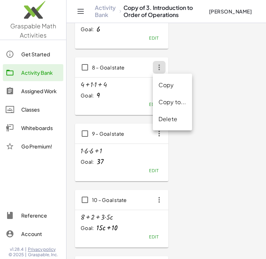
click at [150, 105] on span "Edit" at bounding box center [154, 104] width 10 height 5
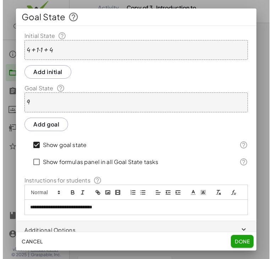
scroll to position [0, 0]
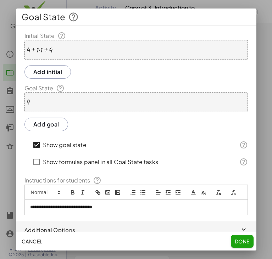
click at [45, 243] on button "Cancel" at bounding box center [32, 241] width 27 height 13
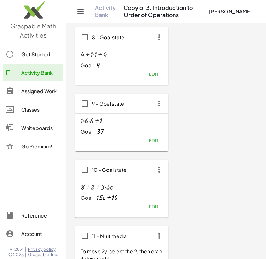
scroll to position [600, 0]
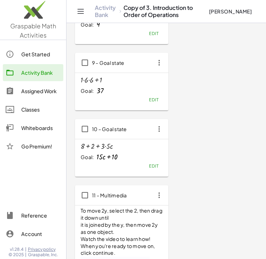
click at [159, 101] on button "Edit" at bounding box center [154, 100] width 18 height 10
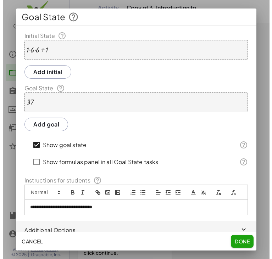
scroll to position [0, 0]
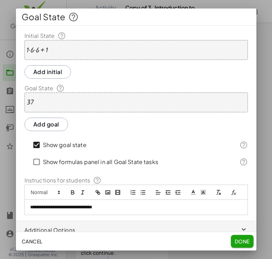
click at [56, 48] on div "+ · 1 · 6 · 6 + 1" at bounding box center [135, 50] width 223 height 20
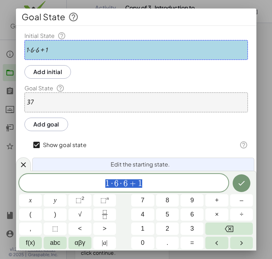
click at [57, 110] on div "37" at bounding box center [135, 102] width 223 height 20
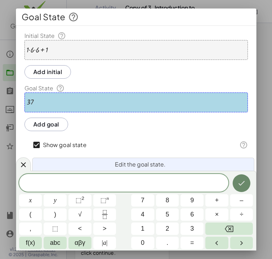
click at [245, 181] on button "Done" at bounding box center [241, 183] width 18 height 18
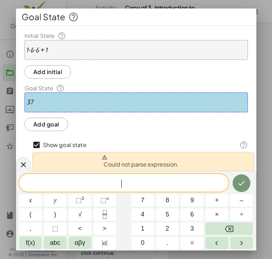
drag, startPoint x: 109, startPoint y: 90, endPoint x: 103, endPoint y: 101, distance: 12.8
click at [109, 90] on div "**********" at bounding box center [136, 123] width 240 height 183
click at [103, 102] on div "37" at bounding box center [135, 102] width 223 height 20
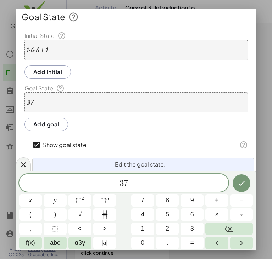
click at [62, 51] on div "+ · 1 · 6 · 6 + 1" at bounding box center [135, 50] width 223 height 20
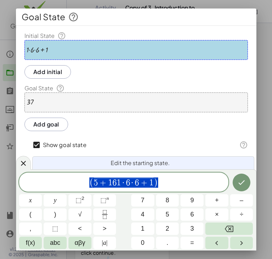
drag, startPoint x: 163, startPoint y: 181, endPoint x: 85, endPoint y: 176, distance: 78.4
click at [85, 176] on div "**********" at bounding box center [123, 181] width 209 height 19
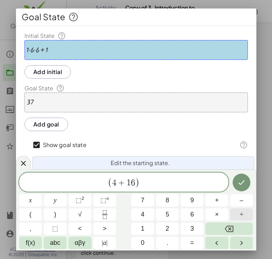
click at [237, 216] on button "÷" at bounding box center [241, 214] width 23 height 12
click at [109, 184] on span "4" at bounding box center [109, 182] width 4 height 8
click at [160, 182] on span "( 5 + 1 6 ) ÷ ​" at bounding box center [123, 183] width 209 height 12
click at [240, 181] on icon "Done" at bounding box center [241, 182] width 8 height 8
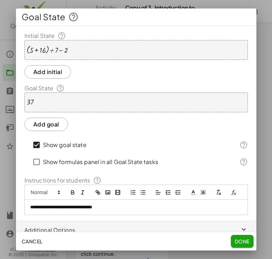
click at [128, 113] on div "**********" at bounding box center [136, 123] width 240 height 183
click at [121, 104] on div "37" at bounding box center [135, 102] width 223 height 20
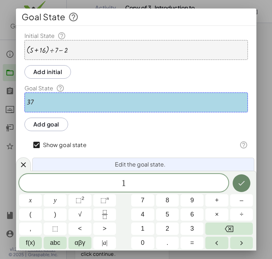
click at [246, 180] on button "Done" at bounding box center [241, 183] width 18 height 18
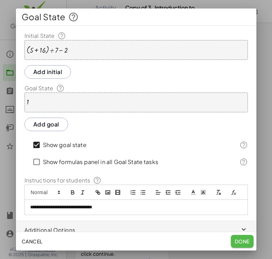
click at [236, 241] on span "Done" at bounding box center [241, 241] width 15 height 6
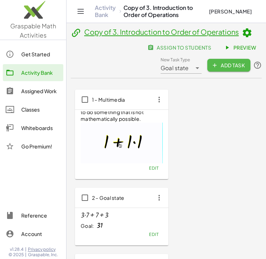
click at [224, 69] on button "Add Task" at bounding box center [229, 65] width 43 height 13
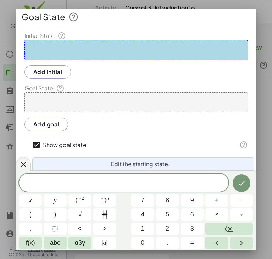
click at [65, 49] on div at bounding box center [135, 50] width 223 height 20
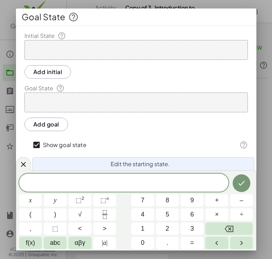
click at [65, 49] on div at bounding box center [135, 50] width 223 height 20
click at [132, 186] on span "​" at bounding box center [123, 183] width 209 height 10
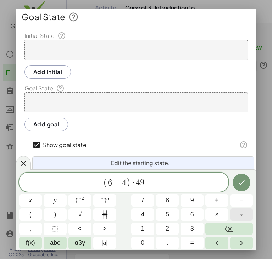
click at [234, 213] on button "÷" at bounding box center [241, 214] width 23 height 12
click at [244, 188] on button "Done" at bounding box center [241, 183] width 18 height 18
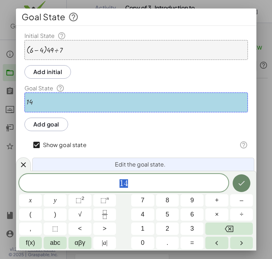
click at [237, 178] on button "Done" at bounding box center [241, 183] width 18 height 18
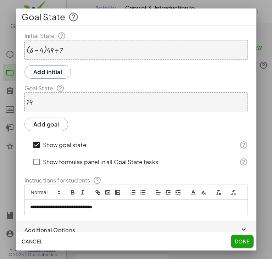
click at [245, 237] on button "Done" at bounding box center [242, 241] width 23 height 13
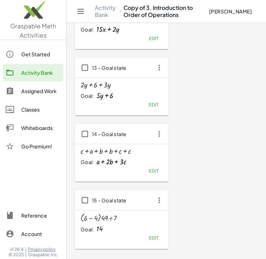
scroll to position [894, 0]
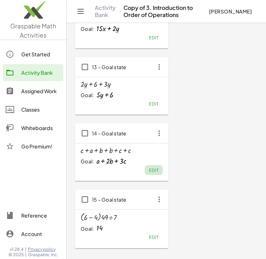
click at [152, 172] on span "Edit" at bounding box center [154, 170] width 10 height 5
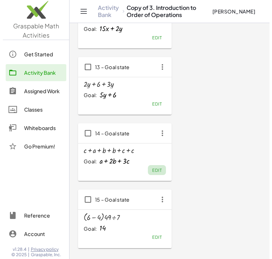
scroll to position [0, 0]
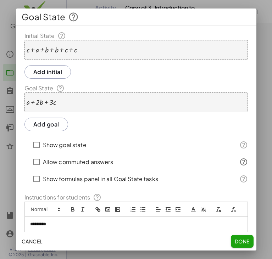
click at [39, 155] on div "Allow commuted answers" at bounding box center [130, 161] width 200 height 17
click at [245, 241] on span "Done" at bounding box center [241, 241] width 15 height 6
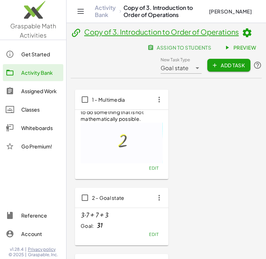
click at [228, 66] on span "Add Task" at bounding box center [229, 65] width 32 height 6
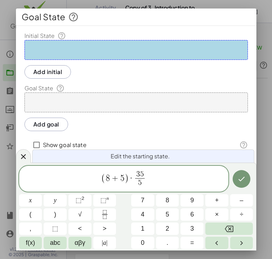
click at [158, 175] on span "( 8 + 5 ) · 3 5 5 ​ ​" at bounding box center [123, 179] width 209 height 19
click at [248, 180] on button "Done" at bounding box center [241, 179] width 18 height 18
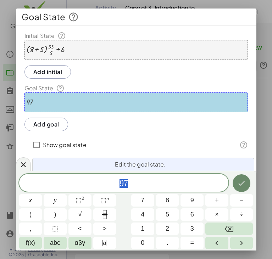
click at [239, 183] on icon "Done" at bounding box center [241, 183] width 8 height 8
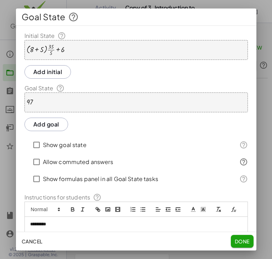
click at [72, 142] on label "Show goal state" at bounding box center [65, 144] width 44 height 17
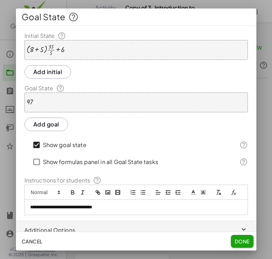
click at [248, 240] on span "Done" at bounding box center [241, 241] width 15 height 6
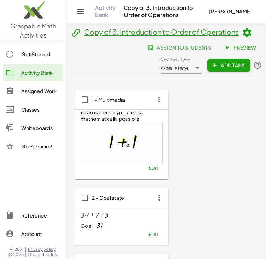
click at [222, 67] on span "Add Task" at bounding box center [229, 65] width 32 height 6
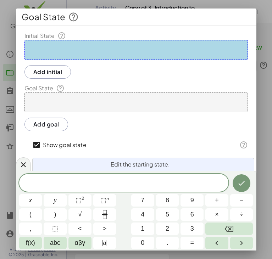
click at [124, 52] on div at bounding box center [135, 50] width 223 height 20
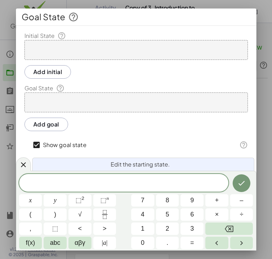
click at [124, 52] on div at bounding box center [135, 50] width 223 height 20
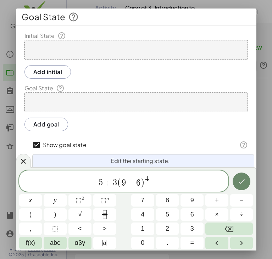
click at [239, 178] on icon "Done" at bounding box center [241, 181] width 8 height 8
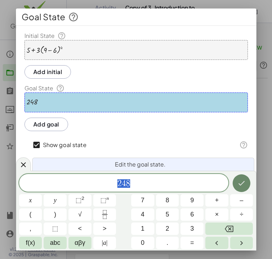
click at [239, 182] on icon "Done" at bounding box center [241, 183] width 8 height 8
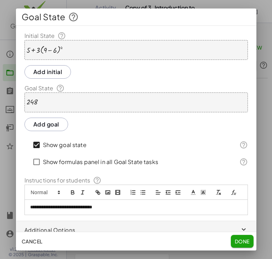
click at [238, 240] on span "Done" at bounding box center [241, 241] width 15 height 6
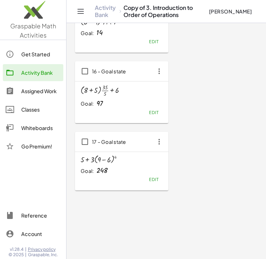
scroll to position [1114, 0]
click at [159, 181] on button "Edit" at bounding box center [154, 179] width 18 height 10
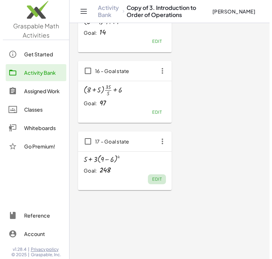
scroll to position [0, 0]
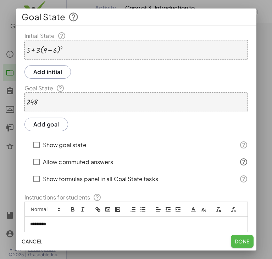
click at [238, 242] on span "Done" at bounding box center [241, 241] width 15 height 6
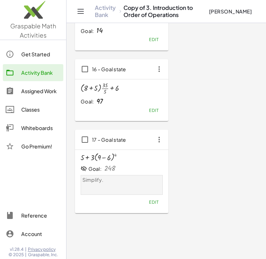
scroll to position [1139, 0]
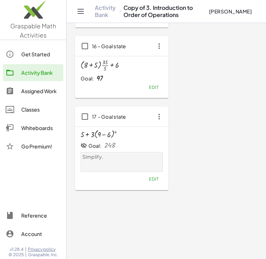
click at [157, 179] on span "Edit" at bounding box center [154, 178] width 10 height 5
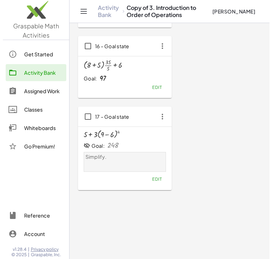
scroll to position [0, 0]
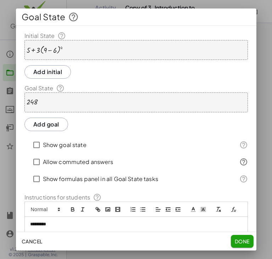
click at [82, 46] on div "+ 5 + · 3 · ( + 9 − 6 ) 4" at bounding box center [135, 50] width 223 height 20
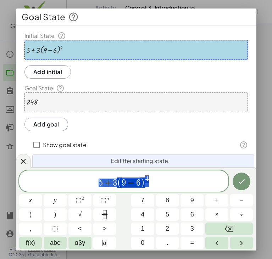
click at [160, 180] on span "5 + 3 ( 9 − 6 ) 4" at bounding box center [123, 182] width 209 height 14
click at [241, 182] on icon "Done" at bounding box center [241, 181] width 8 height 8
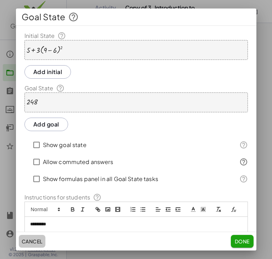
click at [41, 244] on span "Cancel" at bounding box center [32, 241] width 21 height 6
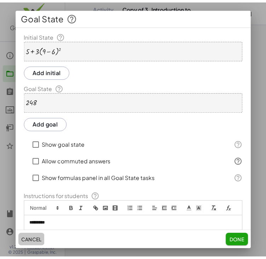
scroll to position [1139, 0]
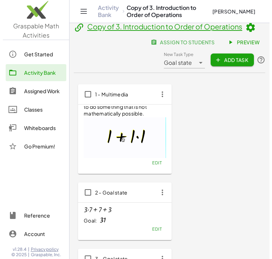
scroll to position [0, 0]
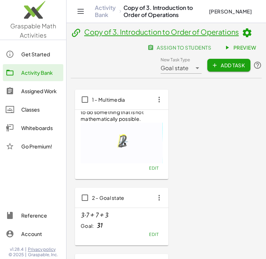
click at [232, 68] on button "Add Task" at bounding box center [229, 65] width 43 height 13
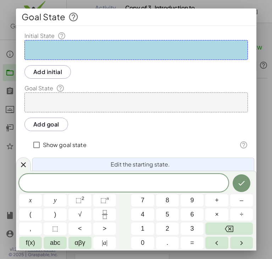
click at [135, 54] on div at bounding box center [135, 50] width 223 height 20
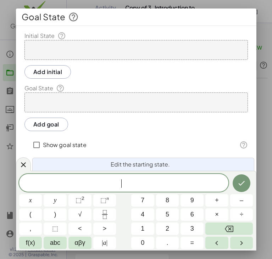
click at [130, 51] on div at bounding box center [135, 50] width 223 height 20
click at [109, 210] on icon "Fraction" at bounding box center [104, 214] width 9 height 9
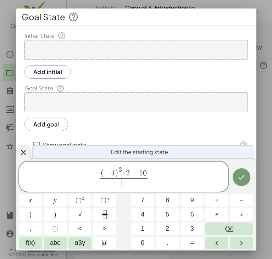
click at [126, 182] on span "​" at bounding box center [124, 183] width 48 height 10
click at [236, 178] on button "Done" at bounding box center [241, 177] width 18 height 18
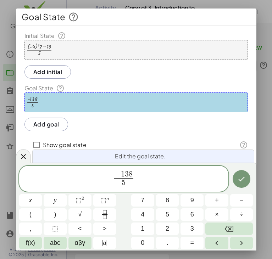
drag, startPoint x: 47, startPoint y: 72, endPoint x: 85, endPoint y: 48, distance: 44.1
click at [85, 48] on div "Initial State · ( + · ( - 4 ) 3 · 2 − 10 ) · 5 Add initial Goal State · - 138 ·…" at bounding box center [136, 132] width 240 height 200
click at [33, 47] on div at bounding box center [40, 50] width 26 height 13
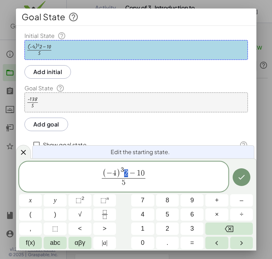
drag, startPoint x: 128, startPoint y: 173, endPoint x: 125, endPoint y: 173, distance: 3.6
click at [125, 173] on span "( − 4 ) 3 2 − 1 0" at bounding box center [124, 172] width 44 height 12
click at [105, 176] on span "(" at bounding box center [106, 173] width 4 height 9
click at [235, 180] on button "Done" at bounding box center [241, 177] width 18 height 18
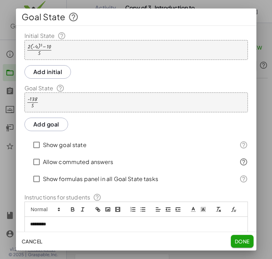
click at [63, 99] on div "· - 138 · 5" at bounding box center [135, 102] width 223 height 20
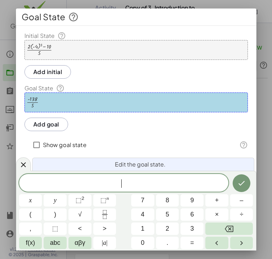
click at [81, 54] on div "· ( + · 2 · ( - 4 ) 3 − 10 ) · 5" at bounding box center [135, 50] width 223 height 20
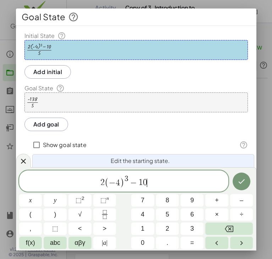
click at [108, 103] on div "· - 138 · 5" at bounding box center [135, 102] width 223 height 20
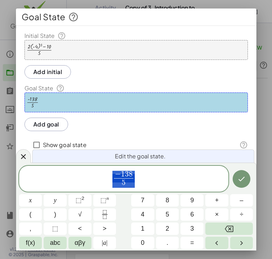
click at [63, 49] on div "· ( + · 2 · ( - 4 ) 3 − 10 ) · 5" at bounding box center [135, 50] width 223 height 20
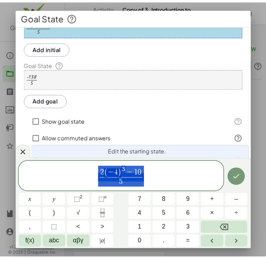
scroll to position [32, 0]
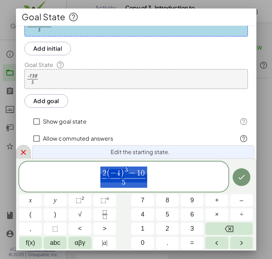
click at [24, 151] on icon at bounding box center [23, 152] width 8 height 8
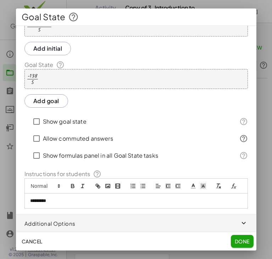
click at [31, 239] on span "Cancel" at bounding box center [32, 241] width 21 height 6
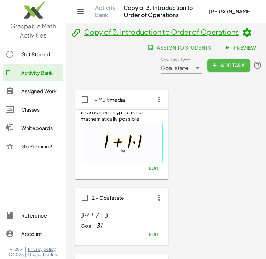
click at [219, 64] on span "Add Task" at bounding box center [229, 65] width 32 height 6
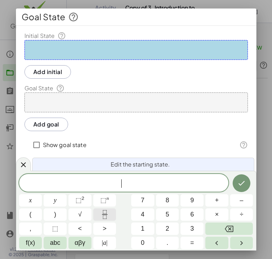
click at [101, 217] on icon "Fraction" at bounding box center [104, 214] width 9 height 9
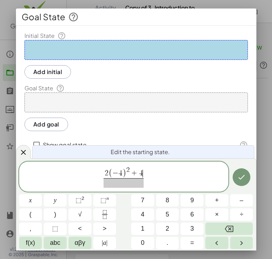
click at [121, 183] on span at bounding box center [123, 183] width 40 height 10
click at [243, 179] on icon "Done" at bounding box center [241, 177] width 8 height 8
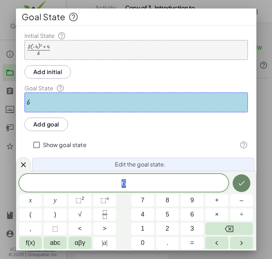
click at [235, 182] on button "Done" at bounding box center [241, 183] width 18 height 18
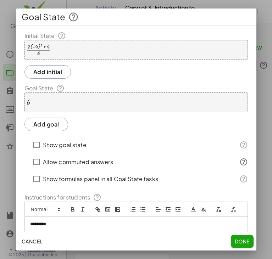
click at [245, 243] on span "Done" at bounding box center [241, 241] width 15 height 6
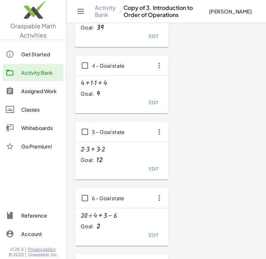
scroll to position [0, 0]
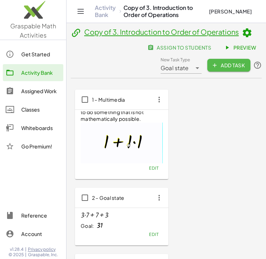
click at [227, 71] on button "Add Task" at bounding box center [229, 65] width 43 height 13
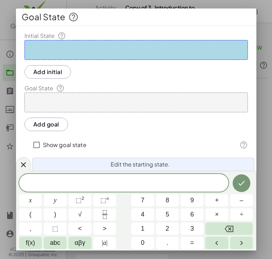
click at [104, 43] on div at bounding box center [135, 50] width 223 height 20
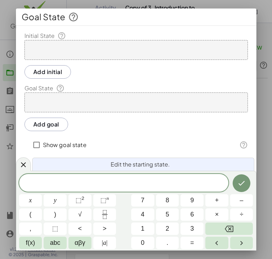
click at [103, 45] on div at bounding box center [135, 50] width 223 height 20
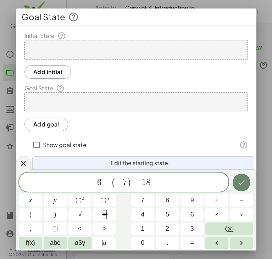
click at [238, 188] on button "Done" at bounding box center [241, 183] width 18 height 18
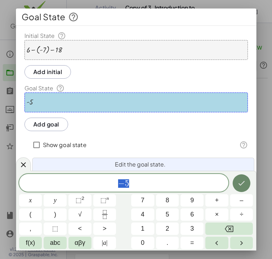
click at [241, 179] on icon "Done" at bounding box center [241, 183] width 8 height 8
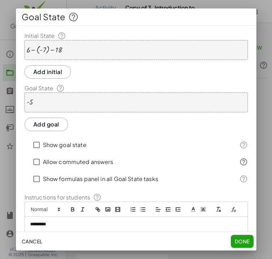
click at [83, 145] on label "Show goal state" at bounding box center [65, 144] width 44 height 17
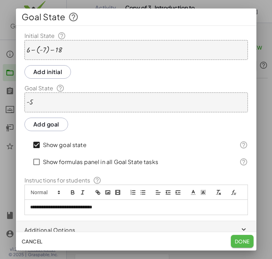
click at [236, 238] on span "Done" at bounding box center [241, 241] width 15 height 6
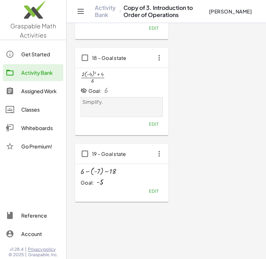
scroll to position [1291, 0]
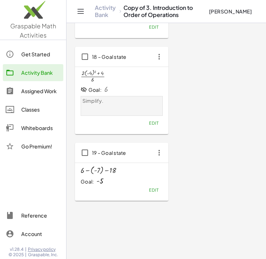
click at [156, 192] on span "Edit" at bounding box center [154, 189] width 10 height 5
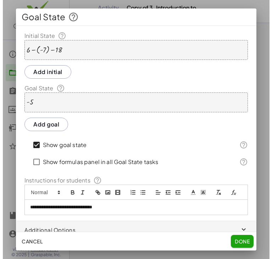
scroll to position [0, 0]
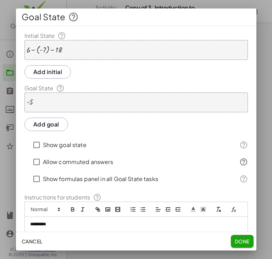
click at [237, 236] on button "Done" at bounding box center [242, 241] width 23 height 13
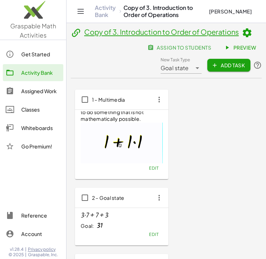
click at [225, 63] on span "Add Task" at bounding box center [229, 65] width 32 height 6
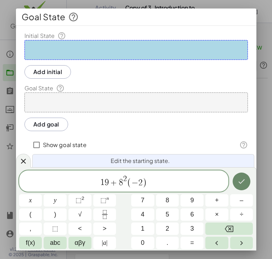
click at [247, 177] on button "Done" at bounding box center [241, 181] width 18 height 18
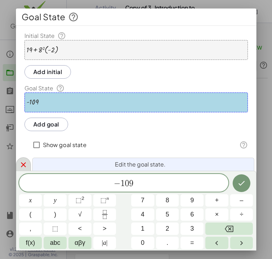
click at [20, 164] on icon at bounding box center [23, 164] width 8 height 8
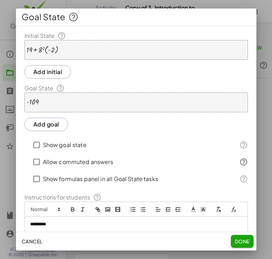
click at [44, 246] on button "Cancel" at bounding box center [32, 241] width 27 height 13
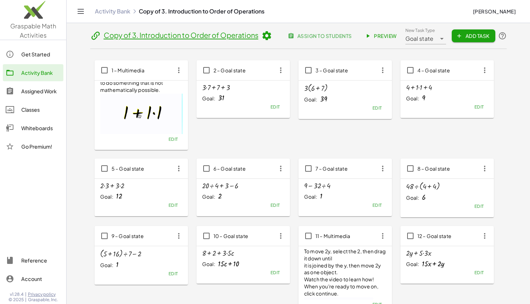
click at [272, 109] on span "Edit" at bounding box center [275, 106] width 10 height 5
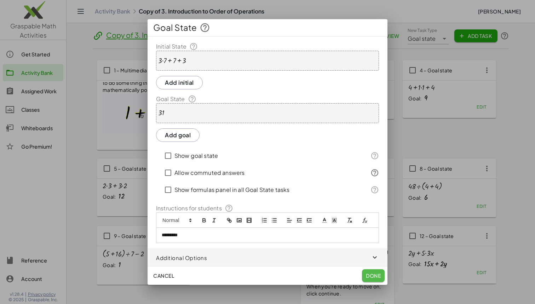
click at [378, 277] on span "Done" at bounding box center [373, 275] width 15 height 6
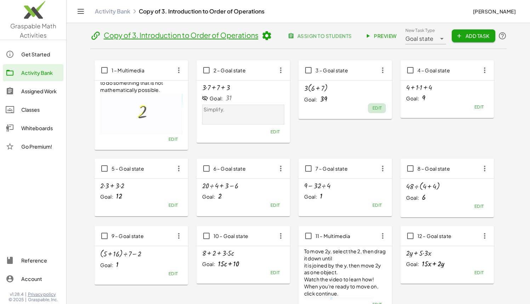
click at [379, 107] on span "Edit" at bounding box center [377, 107] width 10 height 5
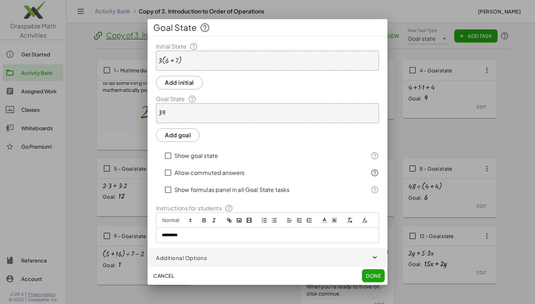
click at [366, 275] on span "Done" at bounding box center [373, 275] width 15 height 6
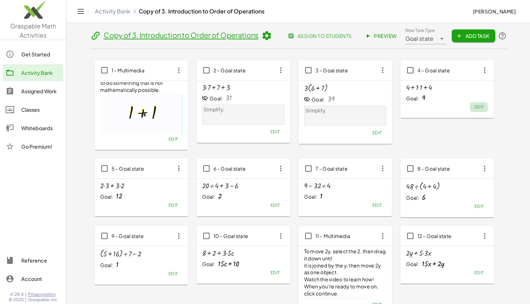
click at [477, 105] on span "Edit" at bounding box center [479, 106] width 10 height 5
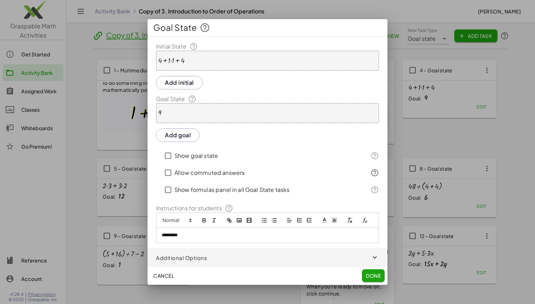
click at [366, 278] on span "Done" at bounding box center [373, 275] width 15 height 6
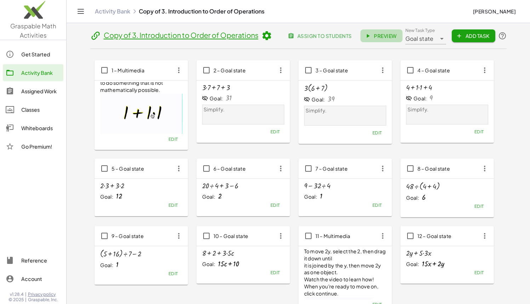
click at [395, 37] on span "Preview" at bounding box center [381, 36] width 31 height 6
click at [178, 207] on button "Edit" at bounding box center [173, 205] width 18 height 10
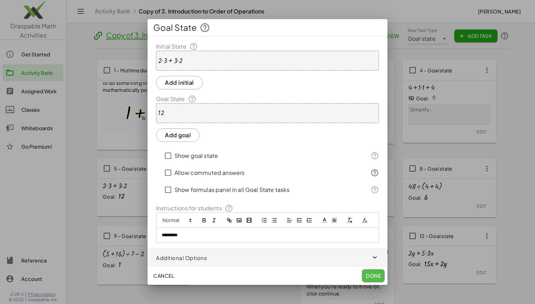
click at [377, 273] on span "Done" at bounding box center [373, 275] width 15 height 6
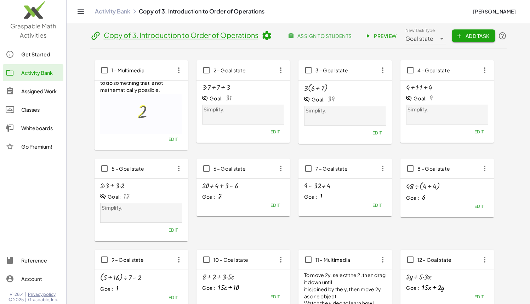
click at [270, 204] on button "Edit" at bounding box center [275, 205] width 18 height 10
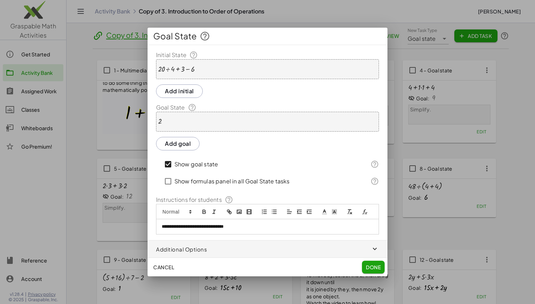
click at [177, 165] on label "Show goal state" at bounding box center [197, 163] width 44 height 17
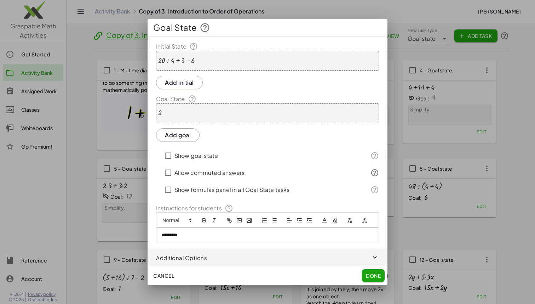
click at [372, 278] on span "Done" at bounding box center [373, 275] width 15 height 6
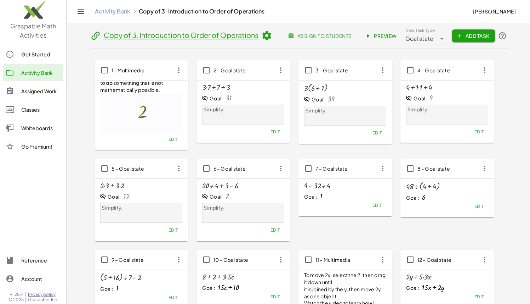
click at [376, 211] on div "+ 9 − · 32 ÷ 4 Goal: 1 Edit" at bounding box center [345, 196] width 93 height 37
click at [375, 208] on span "Edit" at bounding box center [377, 204] width 10 height 5
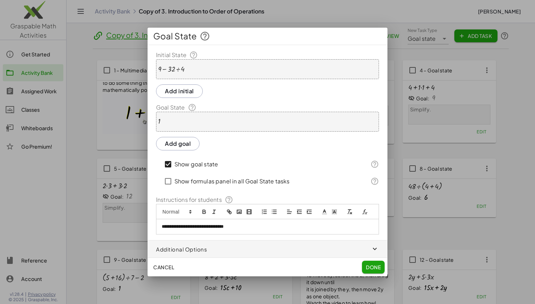
click at [206, 165] on label "Show goal state" at bounding box center [197, 163] width 44 height 17
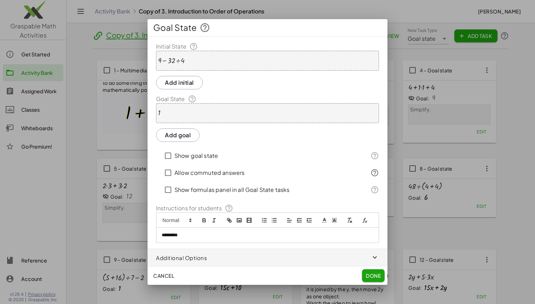
click at [368, 275] on span "Done" at bounding box center [373, 275] width 15 height 6
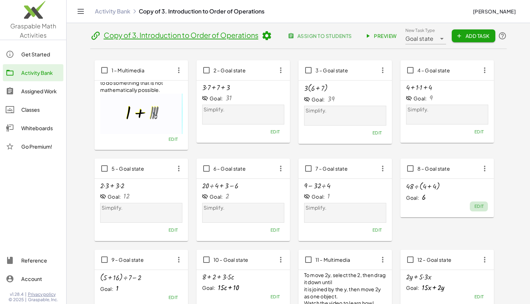
click at [472, 204] on button "Edit" at bounding box center [479, 206] width 18 height 10
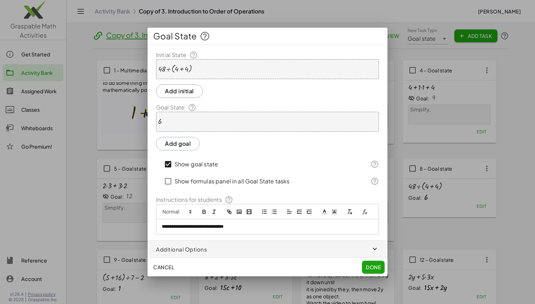
drag, startPoint x: 232, startPoint y: 165, endPoint x: 227, endPoint y: 164, distance: 4.7
click at [232, 165] on div "Show goal state" at bounding box center [262, 163] width 200 height 17
click at [214, 163] on label "Show goal state" at bounding box center [197, 163] width 44 height 17
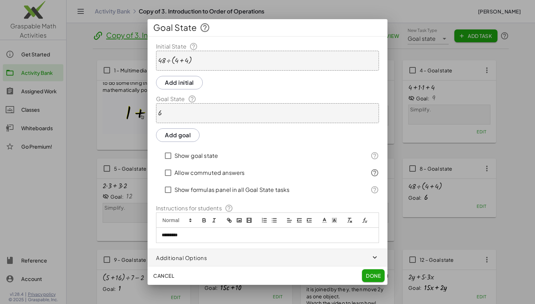
click at [367, 273] on span "Done" at bounding box center [373, 275] width 15 height 6
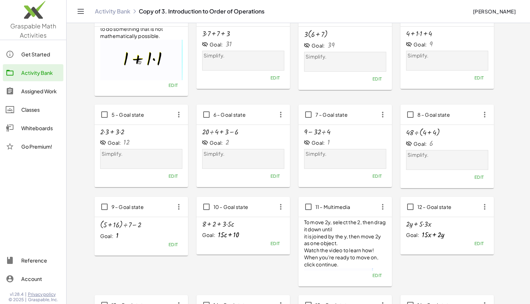
scroll to position [55, 0]
click at [179, 240] on button "Edit" at bounding box center [173, 244] width 18 height 10
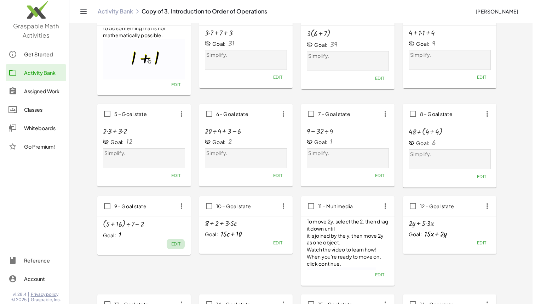
scroll to position [0, 0]
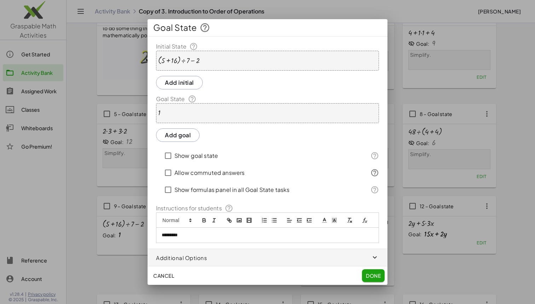
click at [359, 272] on div "Cancel Done" at bounding box center [268, 275] width 240 height 18
click at [368, 272] on button "Done" at bounding box center [373, 275] width 23 height 13
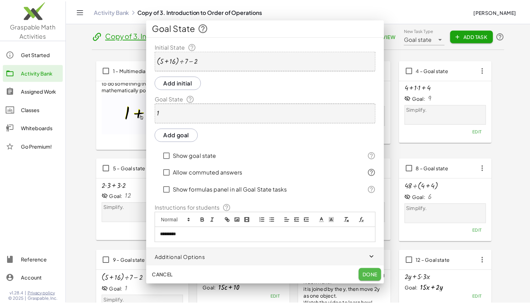
scroll to position [55, 0]
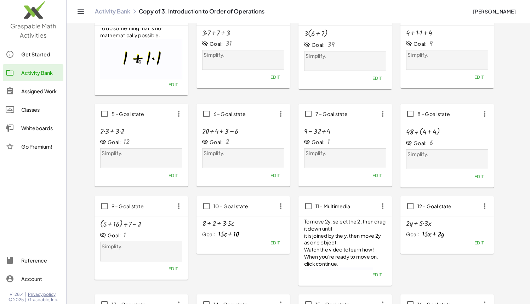
click at [276, 245] on button "Edit" at bounding box center [275, 243] width 18 height 10
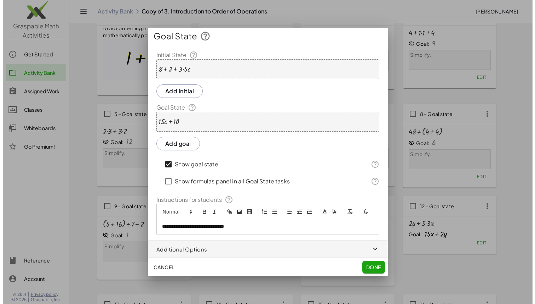
scroll to position [0, 0]
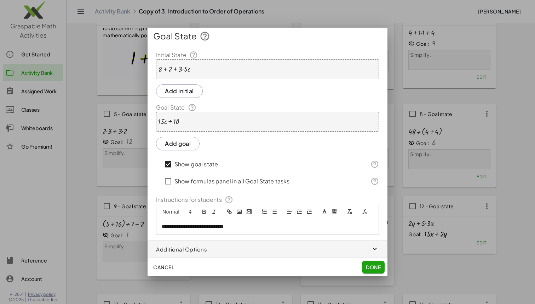
click at [367, 265] on span "Done" at bounding box center [373, 266] width 15 height 6
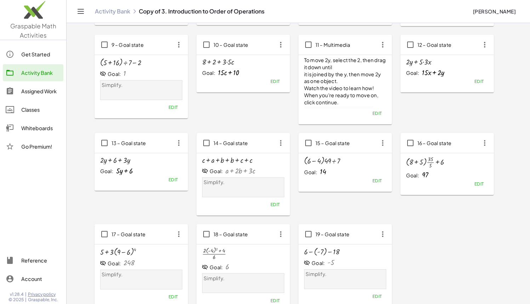
scroll to position [219, 0]
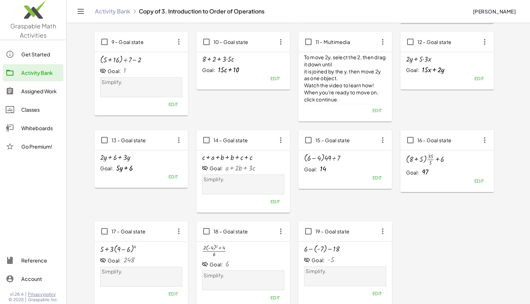
click at [274, 200] on span "Edit" at bounding box center [275, 201] width 10 height 5
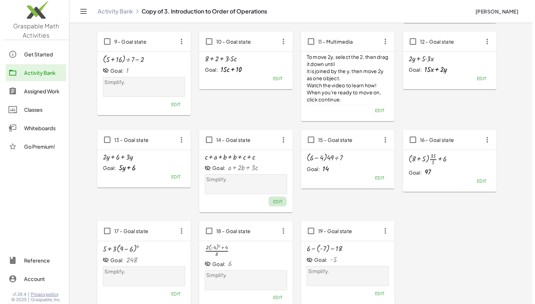
scroll to position [0, 0]
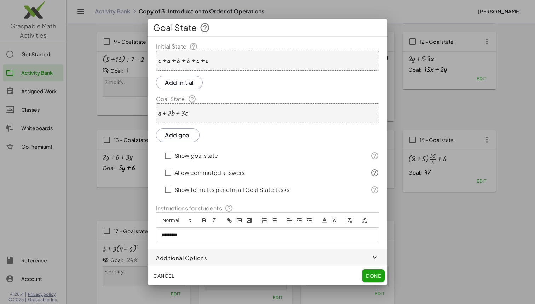
click at [370, 270] on button "Done" at bounding box center [373, 275] width 23 height 13
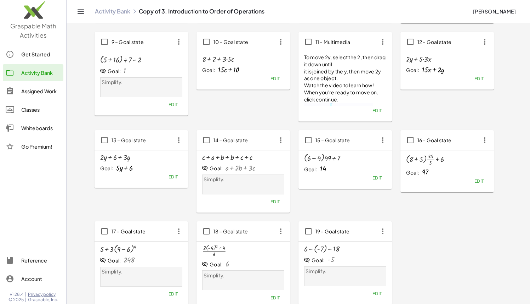
scroll to position [220, 0]
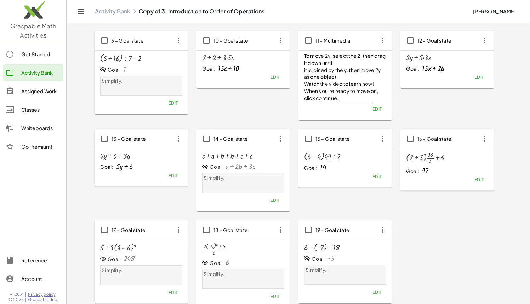
click at [376, 178] on span "Edit" at bounding box center [377, 176] width 10 height 5
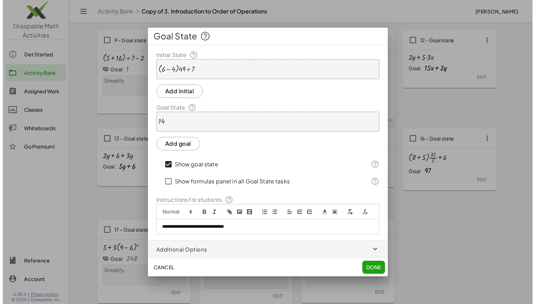
scroll to position [0, 0]
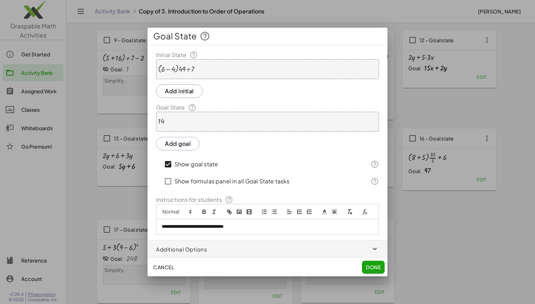
click at [217, 163] on label "Show goal state" at bounding box center [197, 163] width 44 height 17
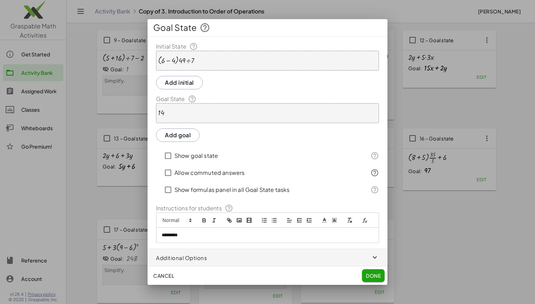
click at [374, 272] on button "Done" at bounding box center [373, 275] width 23 height 13
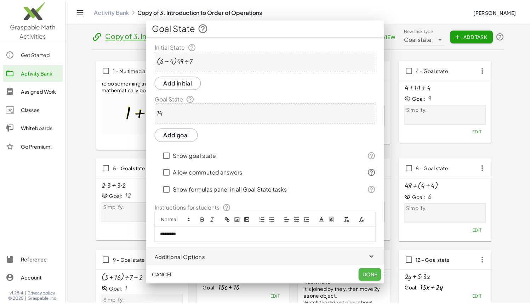
scroll to position [220, 0]
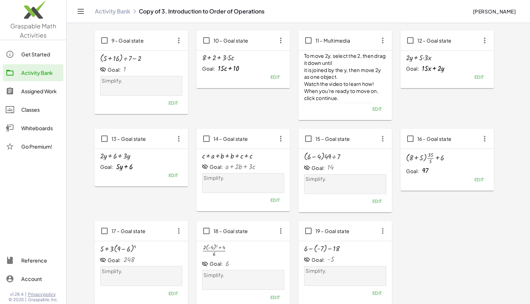
click at [484, 183] on button "Edit" at bounding box center [479, 180] width 18 height 10
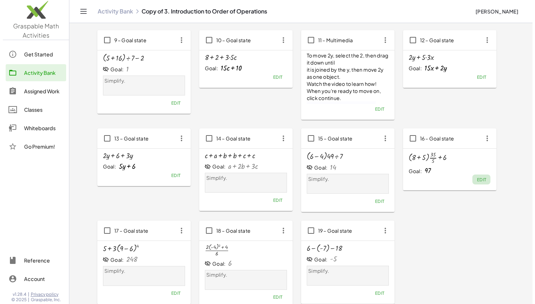
scroll to position [0, 0]
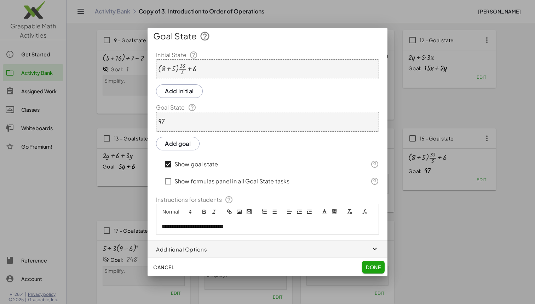
click at [249, 158] on div "Show goal state" at bounding box center [262, 163] width 200 height 17
click at [252, 163] on div "Show goal state" at bounding box center [262, 163] width 200 height 17
click at [204, 163] on label "Show goal state" at bounding box center [197, 163] width 44 height 17
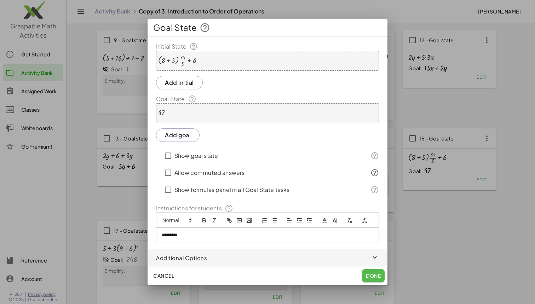
click at [374, 272] on button "Done" at bounding box center [373, 275] width 23 height 13
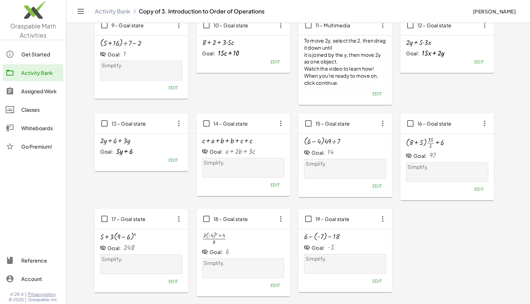
scroll to position [239, 0]
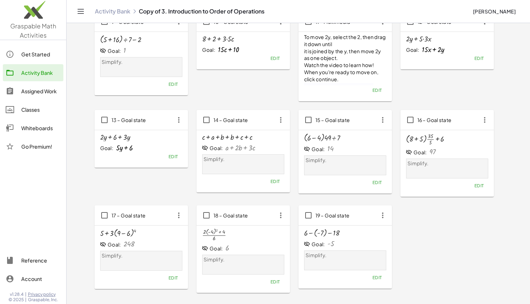
click at [177, 275] on span "Edit" at bounding box center [173, 277] width 10 height 5
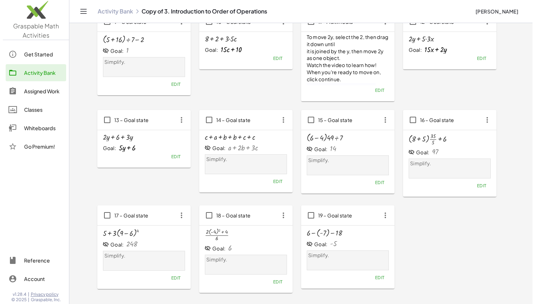
scroll to position [0, 0]
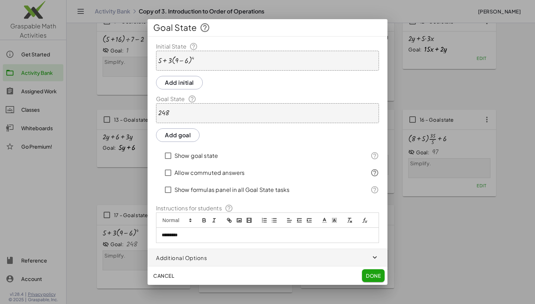
click at [188, 141] on button "Add goal" at bounding box center [178, 134] width 44 height 13
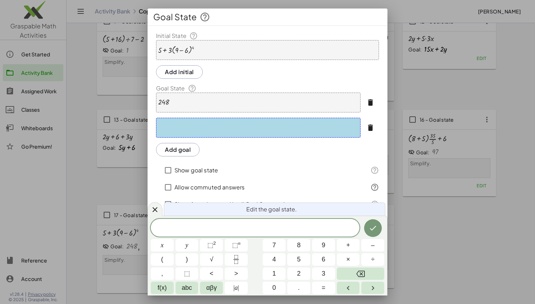
click at [367, 128] on icon "button" at bounding box center [371, 127] width 8 height 8
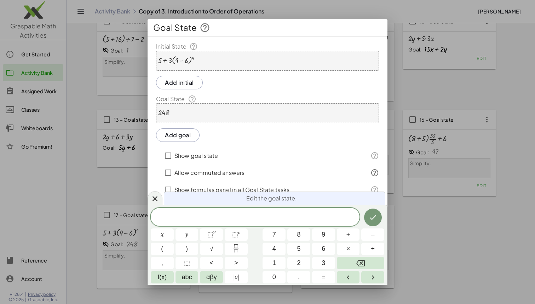
click at [416, 240] on div at bounding box center [267, 152] width 535 height 304
click at [369, 214] on icon "Done" at bounding box center [373, 217] width 8 height 8
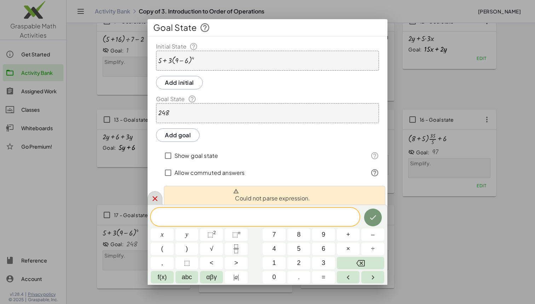
click at [149, 203] on div at bounding box center [155, 198] width 15 height 14
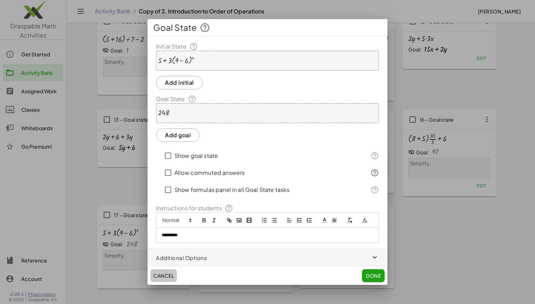
click at [161, 277] on span "Cancel" at bounding box center [163, 275] width 21 height 6
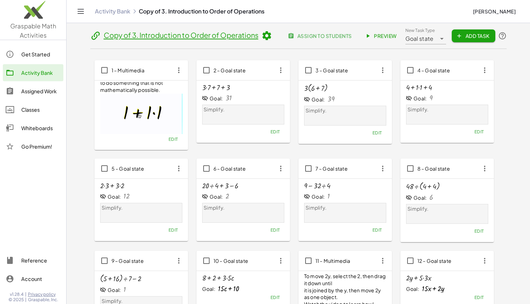
click at [424, 40] on span "Goal state" at bounding box center [419, 38] width 28 height 8
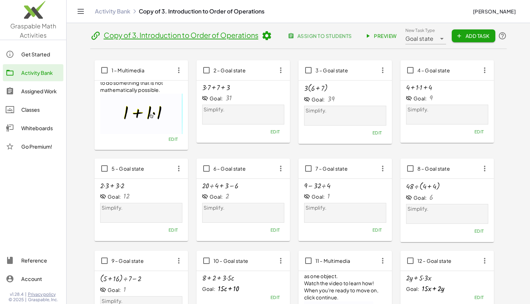
click at [270, 35] on icon at bounding box center [266, 35] width 11 height 11
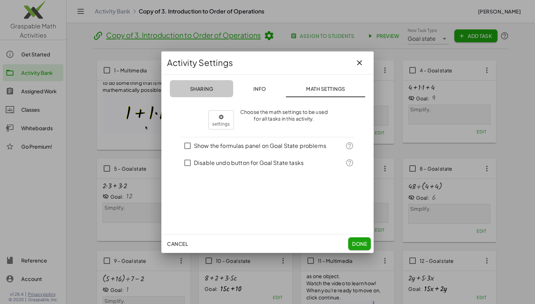
click at [286, 84] on button "Sharing" at bounding box center [325, 88] width 79 height 17
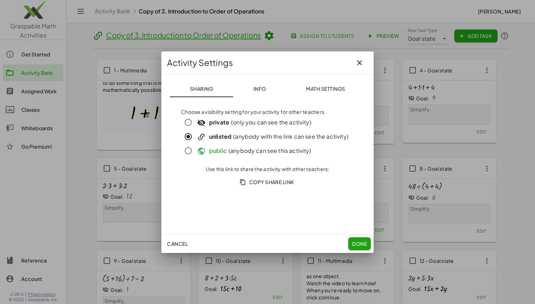
click at [245, 84] on button "Info" at bounding box center [259, 88] width 53 height 17
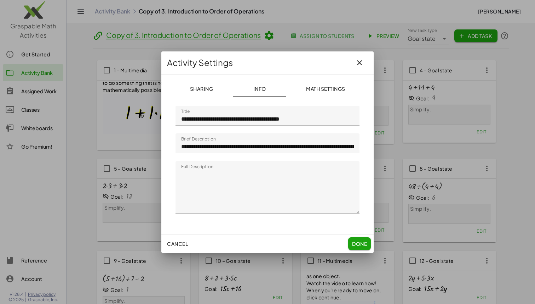
click at [279, 115] on input "**********" at bounding box center [268, 116] width 184 height 20
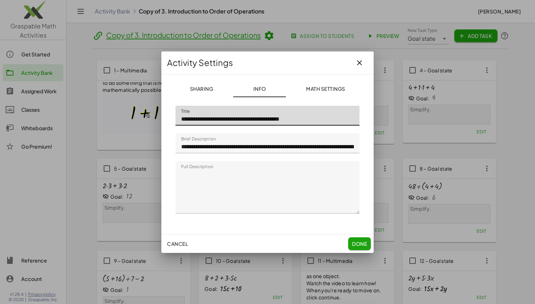
click at [213, 118] on input "**********" at bounding box center [268, 116] width 184 height 20
drag, startPoint x: 210, startPoint y: 120, endPoint x: 164, endPoint y: 118, distance: 46.4
click at [164, 118] on div "**********" at bounding box center [267, 153] width 212 height 159
drag, startPoint x: 225, startPoint y: 117, endPoint x: 163, endPoint y: 117, distance: 62.3
click at [163, 117] on div "**********" at bounding box center [267, 153] width 212 height 159
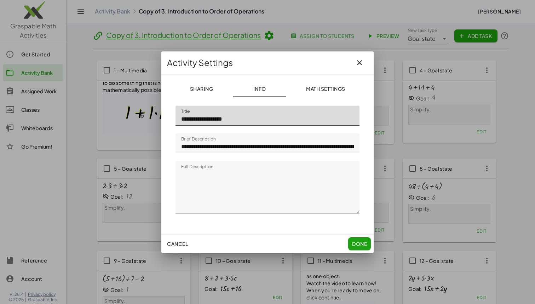
click at [246, 116] on input "**********" at bounding box center [268, 116] width 184 height 20
type input "**********"
click at [317, 150] on input "**********" at bounding box center [268, 143] width 184 height 20
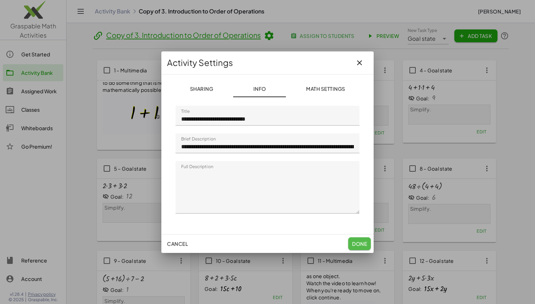
click at [358, 238] on button "Done" at bounding box center [359, 243] width 23 height 13
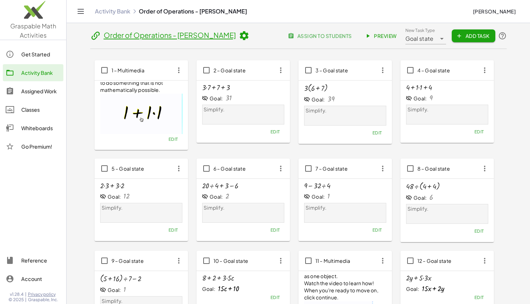
click at [154, 12] on div "Activity Bank Order of Operations - Reynolds" at bounding box center [281, 11] width 372 height 7
click at [129, 11] on link "Activity Bank" at bounding box center [112, 11] width 35 height 7
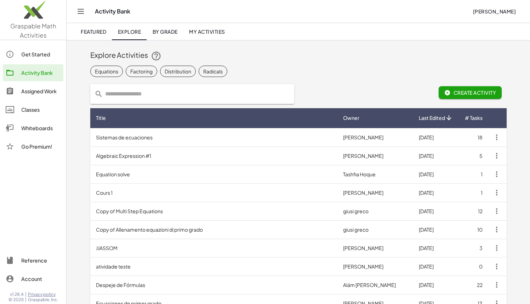
click at [203, 70] on span "Radicals" at bounding box center [213, 71] width 29 height 11
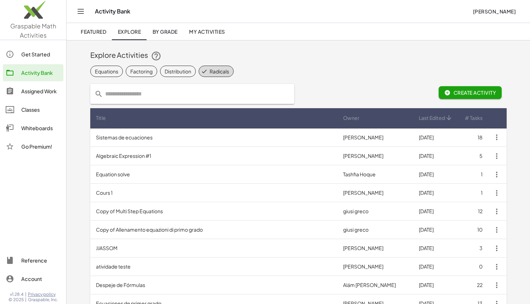
click at [197, 39] on link "My Activities" at bounding box center [206, 31] width 47 height 17
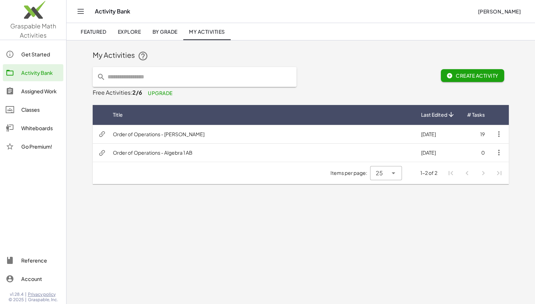
click at [499, 153] on icon "button" at bounding box center [499, 152] width 8 height 8
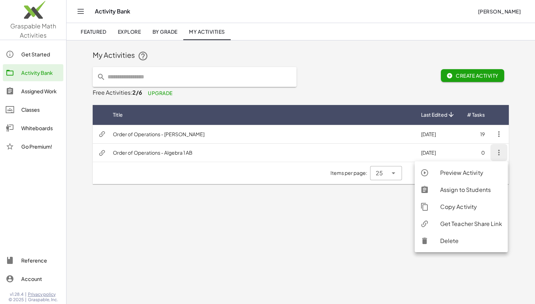
click at [459, 240] on div "Delete" at bounding box center [472, 240] width 62 height 8
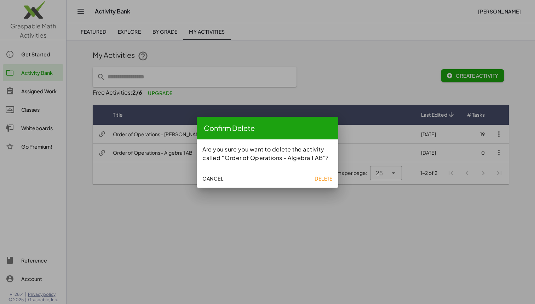
click at [331, 174] on button "Delete" at bounding box center [324, 178] width 24 height 13
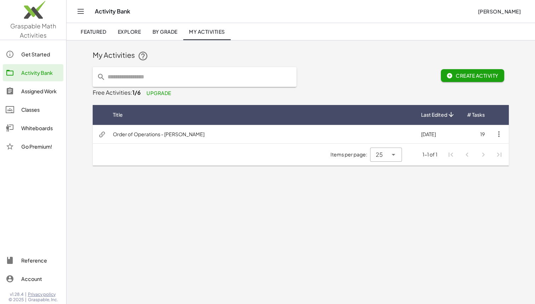
click at [216, 129] on td "Order of Operations - Reynolds" at bounding box center [261, 134] width 308 height 18
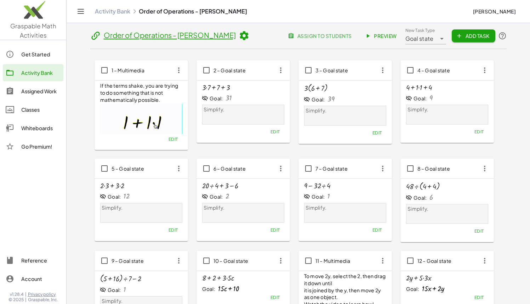
click at [228, 287] on div at bounding box center [228, 288] width 21 height 8
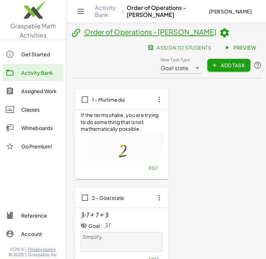
click at [126, 214] on div "+ · 3 · 7 + 7 + 3" at bounding box center [122, 215] width 82 height 8
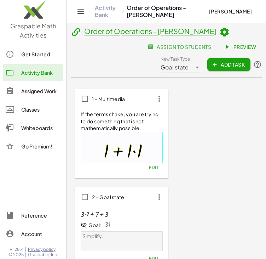
scroll to position [1, 0]
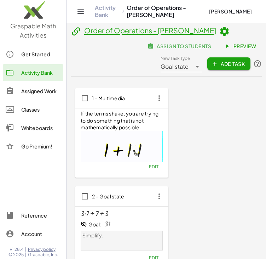
click at [152, 257] on span "Edit" at bounding box center [154, 257] width 10 height 5
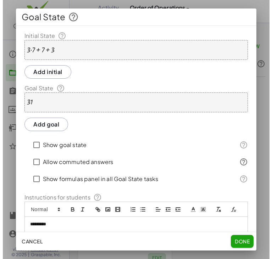
scroll to position [0, 0]
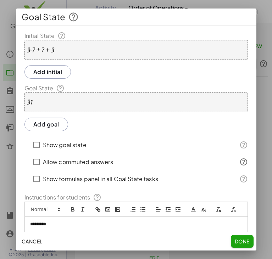
click at [58, 46] on div "+ · 3 · 7 + 7 + 3" at bounding box center [135, 50] width 223 height 20
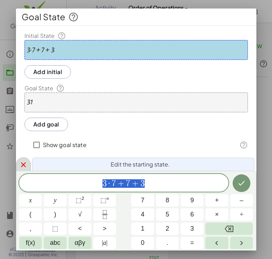
click at [26, 169] on div at bounding box center [23, 164] width 15 height 14
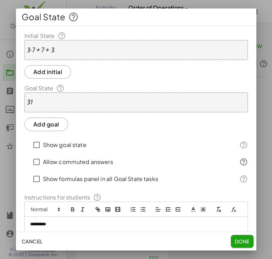
click at [41, 244] on span "Cancel" at bounding box center [32, 241] width 21 height 6
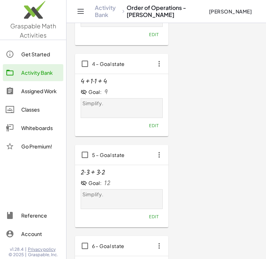
scroll to position [316, 0]
click at [158, 67] on icon "button" at bounding box center [159, 64] width 13 height 13
click at [159, 72] on div "4 – Goal state" at bounding box center [121, 65] width 93 height 20
click at [159, 66] on icon "button" at bounding box center [159, 64] width 13 height 13
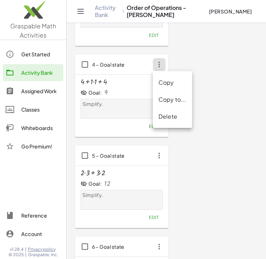
click at [174, 115] on div "Delete" at bounding box center [173, 116] width 28 height 8
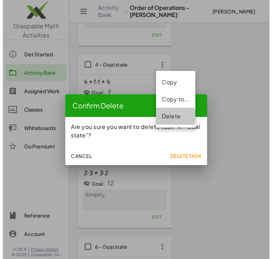
scroll to position [0, 0]
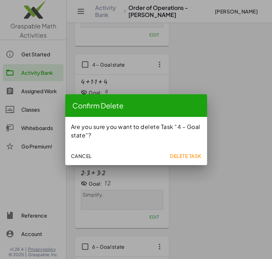
click at [177, 153] on button "Delete Task" at bounding box center [185, 155] width 37 height 13
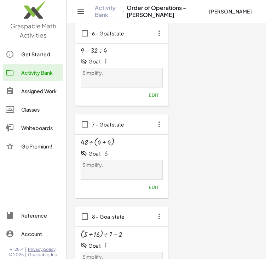
scroll to position [533, 0]
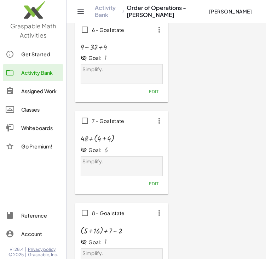
click at [153, 182] on span "Edit" at bounding box center [154, 183] width 10 height 5
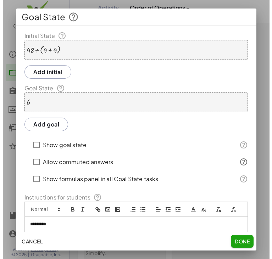
scroll to position [0, 0]
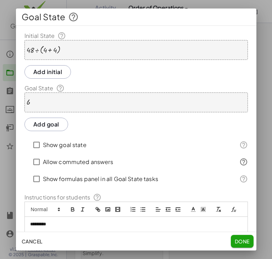
click at [61, 52] on div "· 48 ÷ ( + 4 + 4 )" at bounding box center [135, 50] width 223 height 20
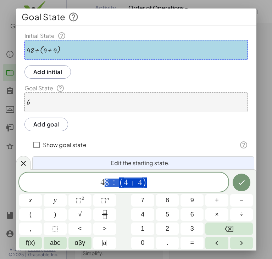
drag, startPoint x: 155, startPoint y: 180, endPoint x: 102, endPoint y: 183, distance: 53.2
click at [102, 183] on span "4 8 ÷ ( 4 + 4 )" at bounding box center [123, 183] width 209 height 12
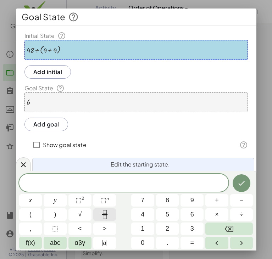
click at [103, 211] on icon "Fraction" at bounding box center [104, 214] width 9 height 9
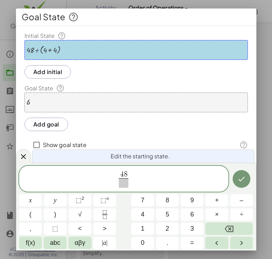
click at [123, 181] on span at bounding box center [123, 183] width 9 height 10
click at [242, 179] on icon "Done" at bounding box center [241, 179] width 6 height 5
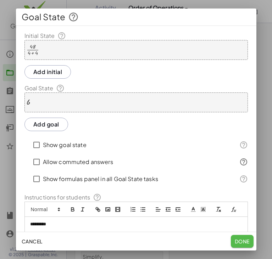
click at [243, 237] on button "Done" at bounding box center [242, 241] width 23 height 13
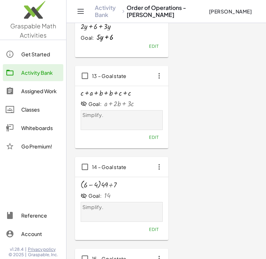
scroll to position [1107, 0]
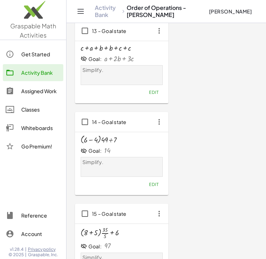
click at [155, 121] on icon "button" at bounding box center [159, 121] width 13 height 13
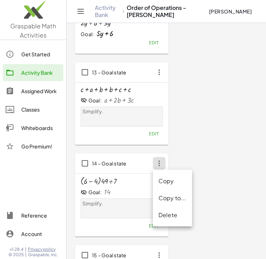
scroll to position [1064, 0]
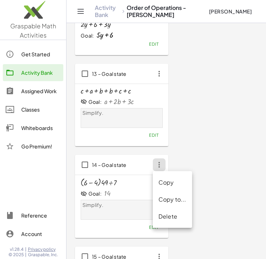
click at [160, 74] on icon "button" at bounding box center [159, 73] width 13 height 13
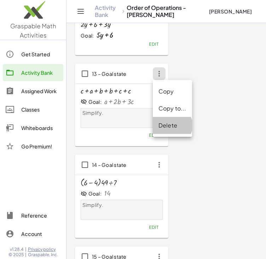
click at [166, 128] on div "Delete" at bounding box center [173, 125] width 28 height 8
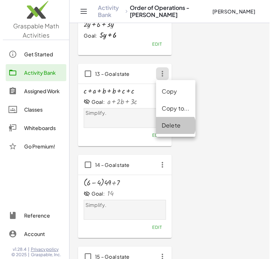
scroll to position [0, 0]
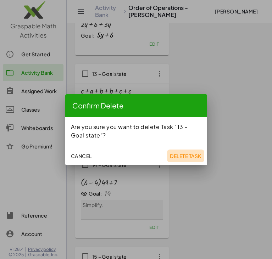
click at [173, 157] on span "Delete Task" at bounding box center [186, 156] width 32 height 6
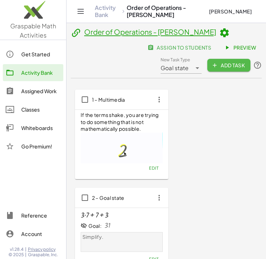
click at [221, 62] on span "Add Task" at bounding box center [229, 65] width 32 height 6
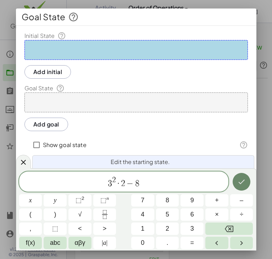
click at [238, 176] on button "Done" at bounding box center [241, 182] width 18 height 18
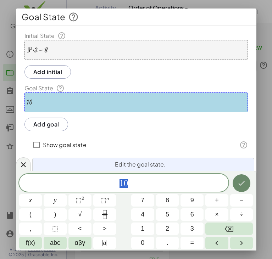
click at [236, 183] on button "Done" at bounding box center [241, 183] width 18 height 18
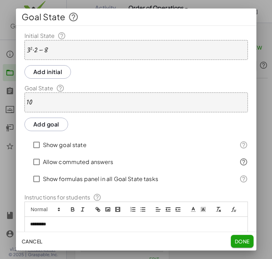
click at [239, 240] on span "Done" at bounding box center [241, 241] width 15 height 6
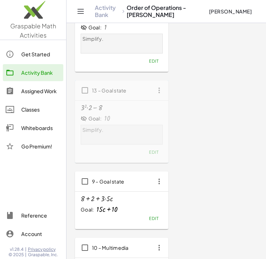
scroll to position [703, 0]
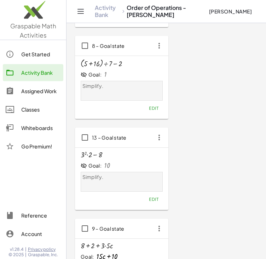
click at [207, 145] on div "1 – Multimedia If the terms shake, you are trying to do something that is not m…" at bounding box center [166, 180] width 183 height 1588
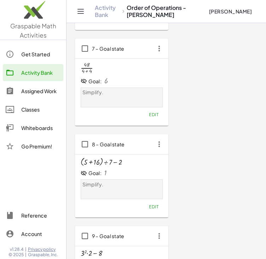
scroll to position [602, 0]
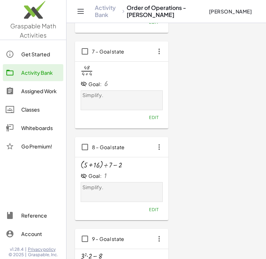
click at [121, 167] on div at bounding box center [101, 164] width 41 height 9
click at [158, 214] on div "+ · ( + 5 + 16 ) ÷ 7 − 2 Goal: 1 Simplify. Edit" at bounding box center [121, 188] width 93 height 63
click at [157, 211] on span "Edit" at bounding box center [154, 209] width 10 height 5
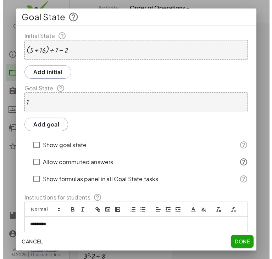
scroll to position [0, 0]
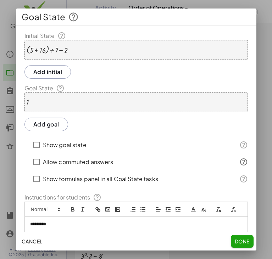
click at [69, 51] on div "+ · ( + 5 + 16 ) ÷ 7 − 2" at bounding box center [135, 50] width 223 height 20
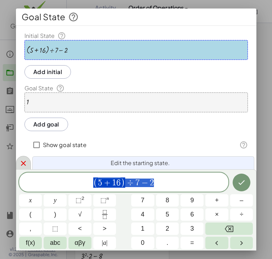
click at [25, 163] on icon at bounding box center [23, 163] width 8 height 8
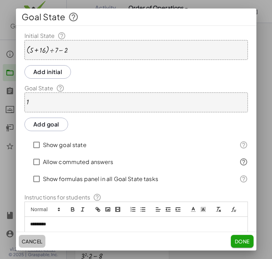
click at [35, 237] on button "Cancel" at bounding box center [32, 241] width 27 height 13
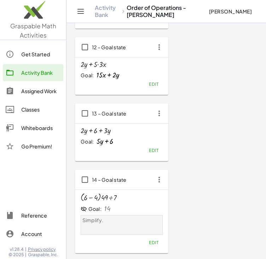
scroll to position [1049, 0]
click at [152, 85] on span "Edit" at bounding box center [154, 83] width 10 height 5
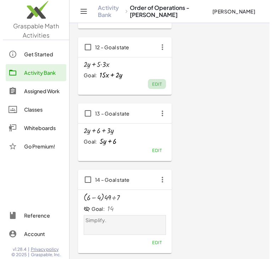
scroll to position [0, 0]
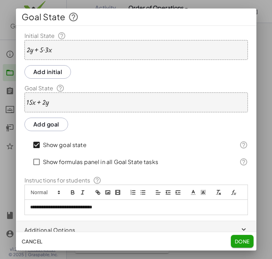
click at [38, 51] on div at bounding box center [39, 50] width 25 height 8
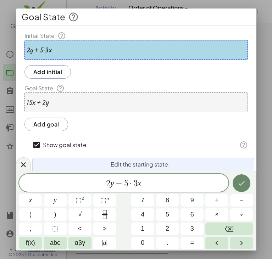
click at [236, 188] on button "Done" at bounding box center [241, 183] width 18 height 18
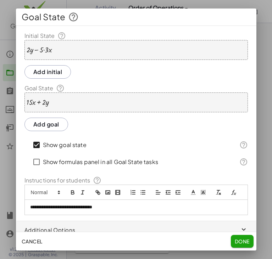
click at [40, 98] on div at bounding box center [38, 102] width 23 height 8
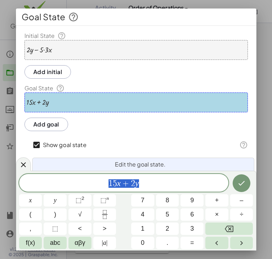
click at [41, 102] on div at bounding box center [38, 102] width 23 height 8
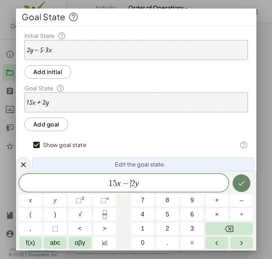
click at [242, 184] on icon "Done" at bounding box center [241, 183] width 8 height 8
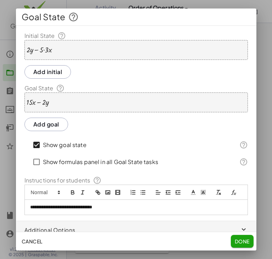
click at [244, 248] on div "Cancel Done" at bounding box center [136, 241] width 240 height 18
click at [243, 244] on span "Done" at bounding box center [241, 241] width 15 height 6
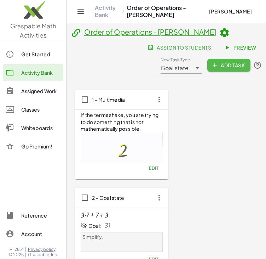
click at [227, 64] on span "Add Task" at bounding box center [229, 65] width 32 height 6
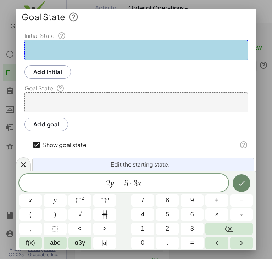
click at [239, 180] on icon "Done" at bounding box center [241, 183] width 8 height 8
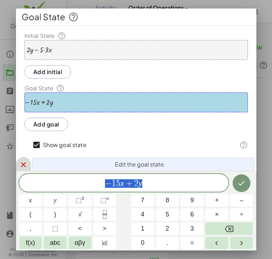
click at [23, 166] on icon at bounding box center [23, 164] width 8 height 8
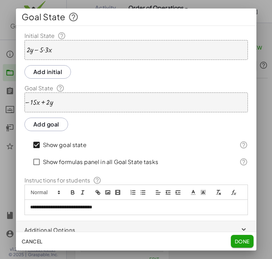
click at [30, 239] on span "Cancel" at bounding box center [32, 241] width 21 height 6
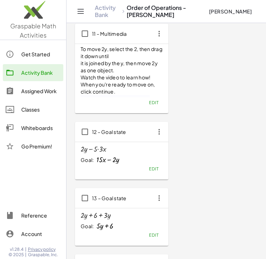
scroll to position [965, 0]
click at [149, 166] on span "Edit" at bounding box center [154, 168] width 10 height 5
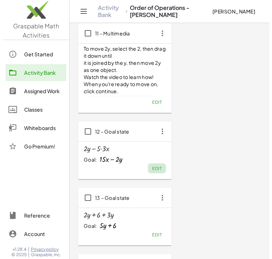
scroll to position [0, 0]
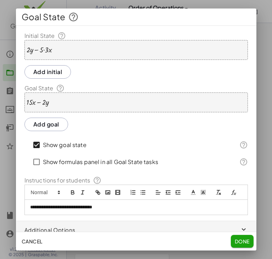
click at [41, 104] on div at bounding box center [38, 102] width 23 height 8
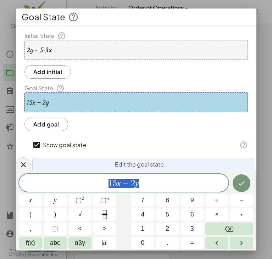
click at [41, 103] on div at bounding box center [38, 102] width 23 height 8
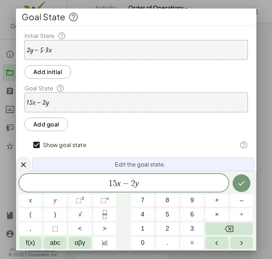
click at [41, 101] on div at bounding box center [38, 102] width 23 height 8
click at [39, 51] on div at bounding box center [39, 50] width 25 height 8
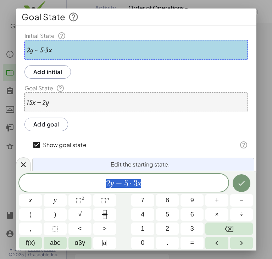
click at [39, 50] on div at bounding box center [39, 50] width 25 height 8
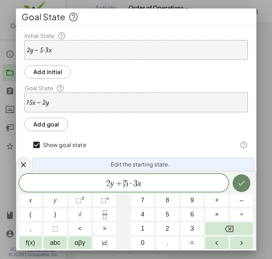
click at [238, 183] on icon "Done" at bounding box center [241, 183] width 8 height 8
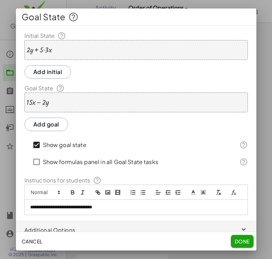
click at [237, 245] on button "Done" at bounding box center [242, 241] width 23 height 13
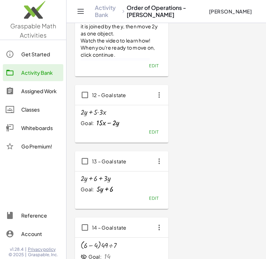
scroll to position [1009, 0]
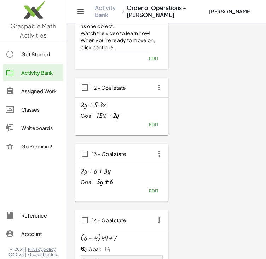
click at [149, 128] on button "Edit" at bounding box center [154, 124] width 18 height 10
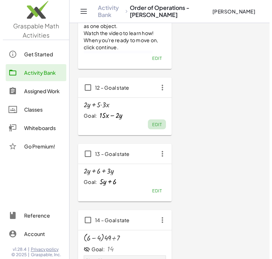
scroll to position [0, 0]
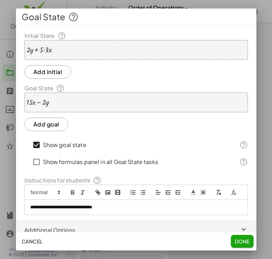
click at [39, 103] on div at bounding box center [38, 102] width 23 height 8
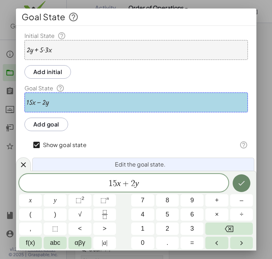
click at [249, 185] on button "Done" at bounding box center [241, 183] width 18 height 18
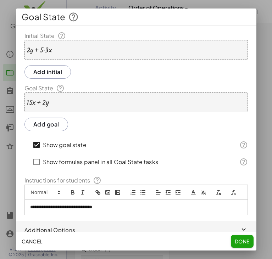
click at [238, 237] on button "Done" at bounding box center [242, 241] width 23 height 13
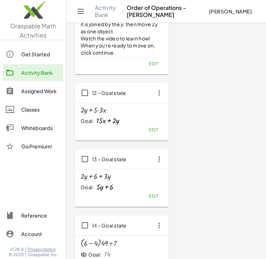
scroll to position [1008, 0]
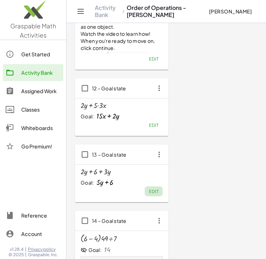
click at [157, 190] on span "Edit" at bounding box center [154, 191] width 10 height 5
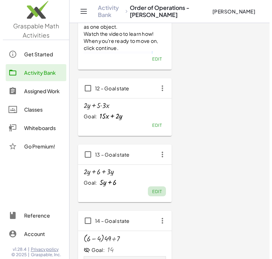
scroll to position [0, 0]
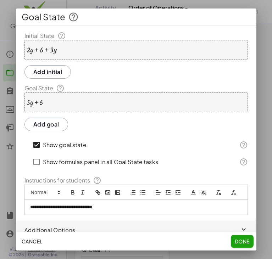
click at [38, 55] on div "+ · 2 · y + 6 + · 3 · y" at bounding box center [135, 50] width 223 height 20
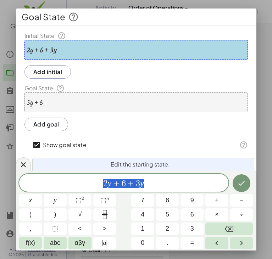
click at [38, 51] on div at bounding box center [42, 50] width 30 height 8
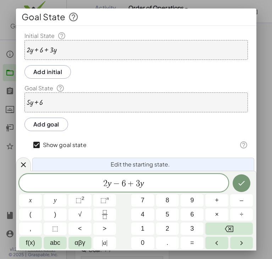
click at [38, 104] on div at bounding box center [35, 102] width 17 height 8
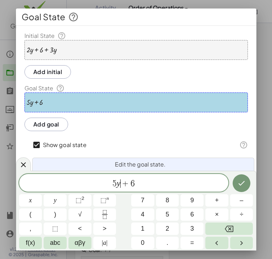
click at [130, 183] on span "+" at bounding box center [125, 183] width 10 height 8
click at [244, 185] on icon "Done" at bounding box center [241, 183] width 8 height 8
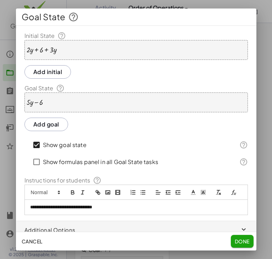
click at [47, 47] on div at bounding box center [42, 50] width 30 height 8
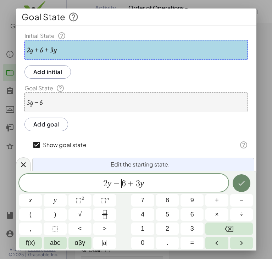
click at [240, 182] on icon "Done" at bounding box center [241, 183] width 8 height 8
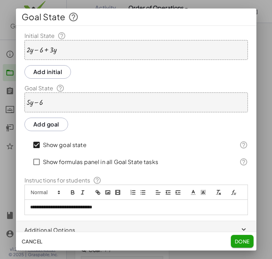
click at [248, 242] on span "Done" at bounding box center [241, 241] width 15 height 6
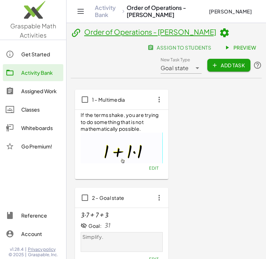
click at [217, 65] on span "Add Task" at bounding box center [229, 65] width 32 height 6
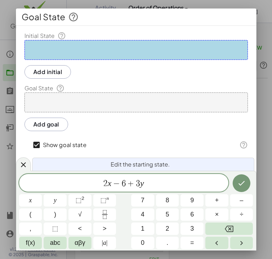
click at [112, 189] on div "2 x − 6 + 3 y ​" at bounding box center [123, 183] width 209 height 18
click at [247, 189] on button "Done" at bounding box center [241, 183] width 18 height 18
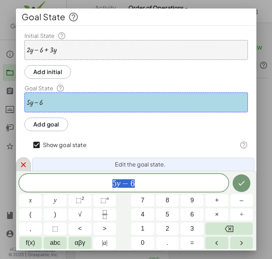
click at [27, 161] on icon at bounding box center [23, 164] width 8 height 8
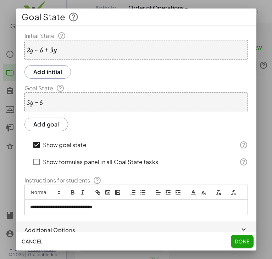
click at [34, 238] on span "Cancel" at bounding box center [32, 241] width 21 height 6
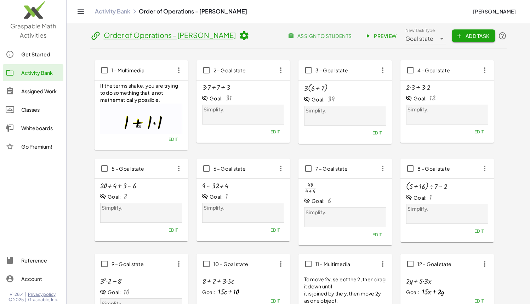
click at [369, 34] on icon at bounding box center [368, 36] width 6 height 6
click at [51, 76] on div "Activity Bank" at bounding box center [40, 72] width 39 height 8
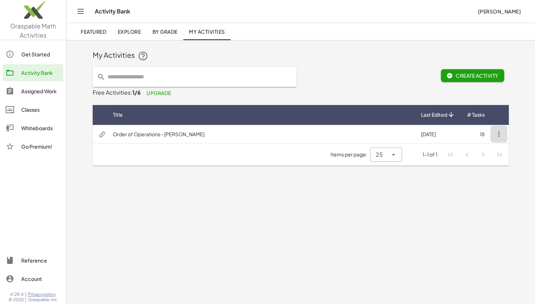
click at [498, 133] on icon "button" at bounding box center [499, 134] width 8 height 8
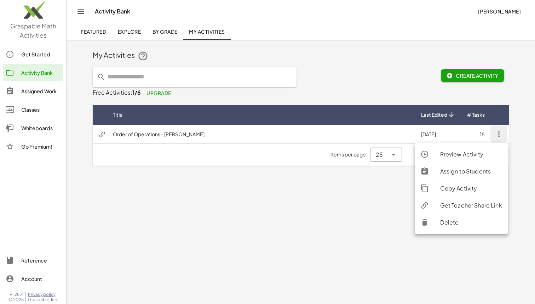
click at [487, 130] on td "18" at bounding box center [475, 134] width 29 height 18
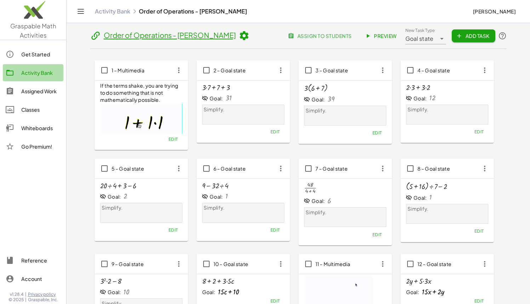
click at [38, 73] on div "Activity Bank" at bounding box center [40, 72] width 39 height 8
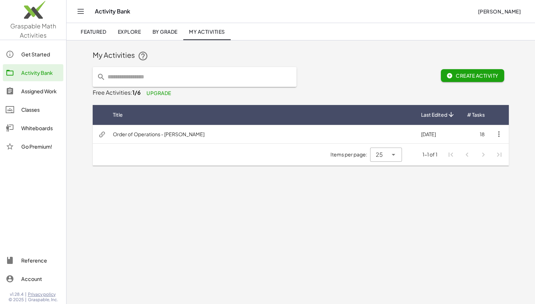
click at [154, 181] on main "My Activities Create Activity Free Activities: 1/6 Upgrade Title Last Edited # …" at bounding box center [301, 152] width 469 height 304
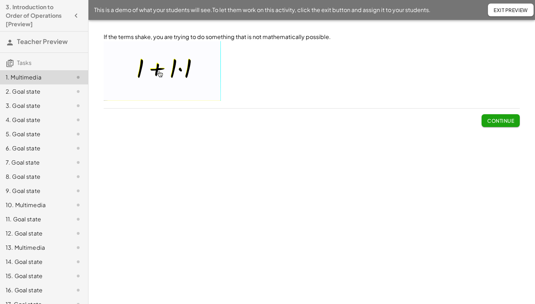
click at [181, 71] on img at bounding box center [162, 70] width 117 height 59
click at [491, 119] on span "Continue" at bounding box center [501, 120] width 27 height 6
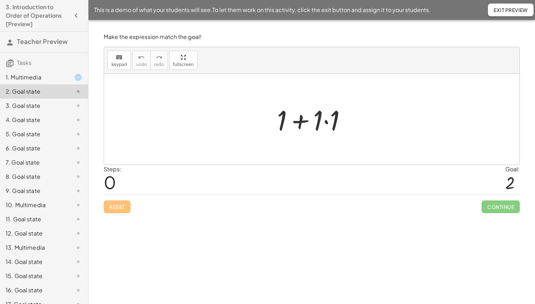
click at [330, 119] on div at bounding box center [315, 119] width 82 height 36
click at [328, 120] on div at bounding box center [315, 119] width 66 height 36
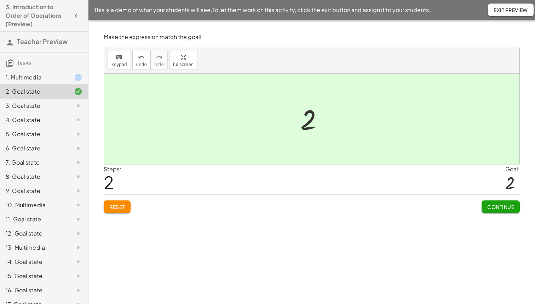
click at [493, 203] on button "Continue" at bounding box center [501, 206] width 38 height 13
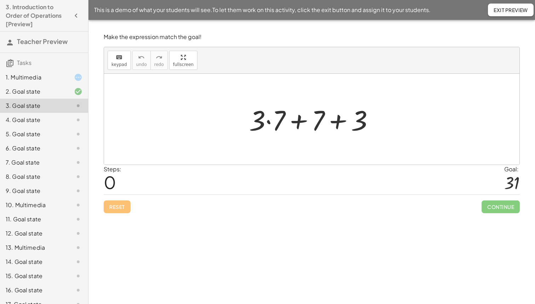
click at [271, 123] on div at bounding box center [314, 119] width 137 height 36
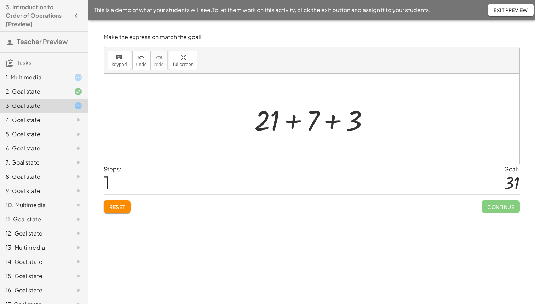
click at [320, 124] on div at bounding box center [314, 119] width 127 height 36
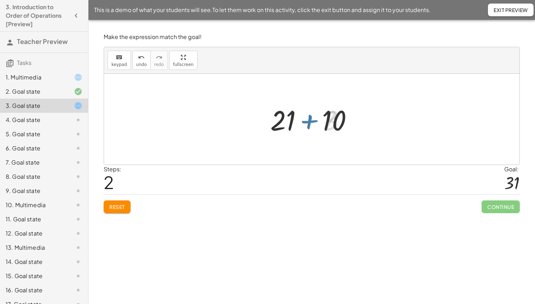
click at [298, 124] on div at bounding box center [314, 119] width 95 height 36
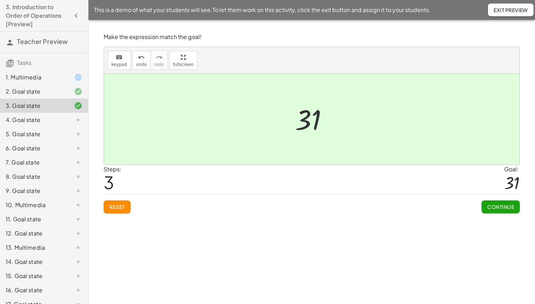
click at [486, 197] on div "Continue" at bounding box center [501, 203] width 38 height 18
click at [491, 204] on span "Continue" at bounding box center [501, 206] width 27 height 6
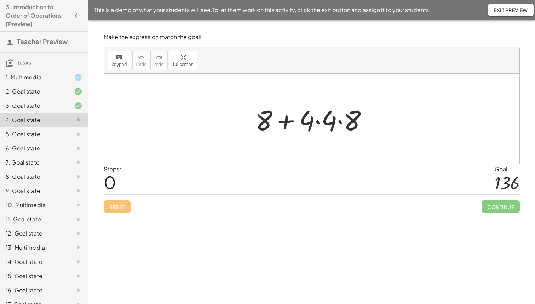
click at [333, 121] on div at bounding box center [314, 119] width 125 height 36
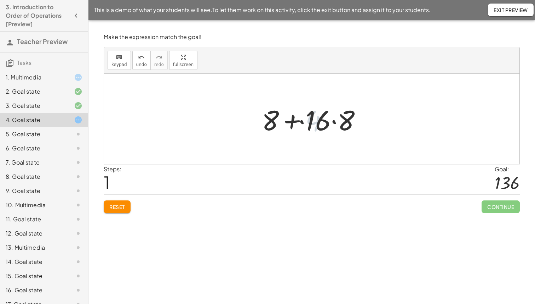
click at [331, 123] on div at bounding box center [315, 119] width 112 height 36
click at [334, 123] on div at bounding box center [315, 119] width 112 height 36
click at [296, 124] on div at bounding box center [315, 119] width 106 height 36
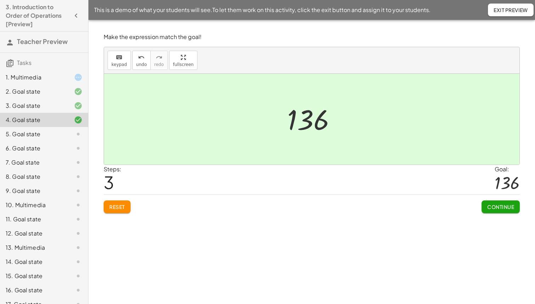
click at [498, 202] on button "Continue" at bounding box center [501, 206] width 38 height 13
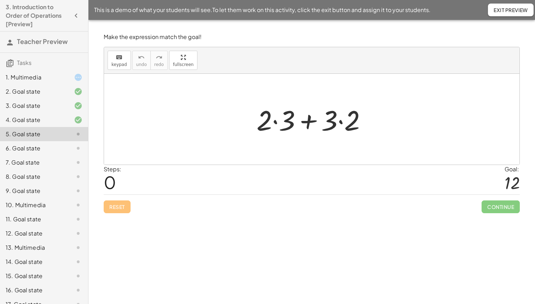
click at [279, 125] on div at bounding box center [314, 119] width 123 height 36
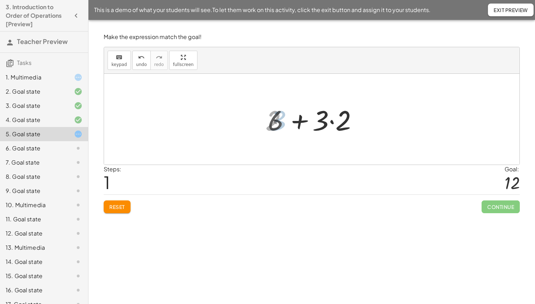
click at [331, 122] on div at bounding box center [315, 119] width 100 height 36
click at [290, 120] on div at bounding box center [315, 119] width 78 height 36
click at [308, 125] on div at bounding box center [315, 119] width 78 height 36
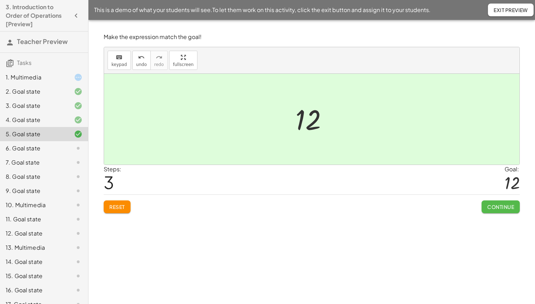
click at [493, 202] on button "Continue" at bounding box center [501, 206] width 38 height 13
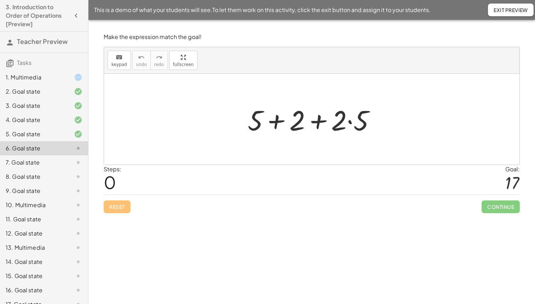
click at [354, 119] on div at bounding box center [314, 119] width 141 height 36
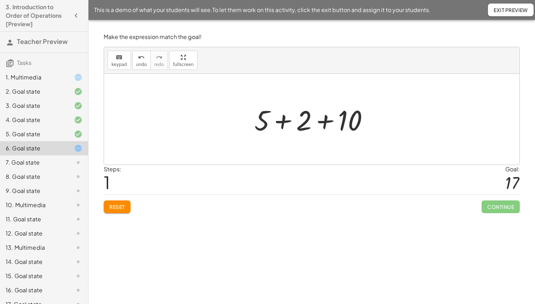
click at [319, 121] on div at bounding box center [314, 119] width 127 height 36
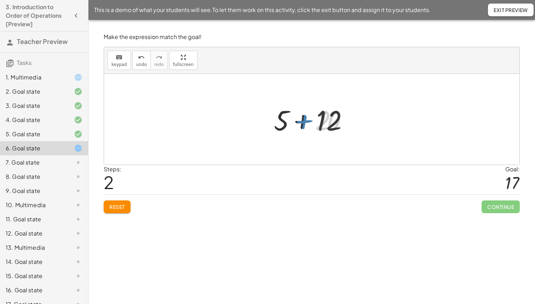
click at [294, 122] on div at bounding box center [314, 119] width 86 height 36
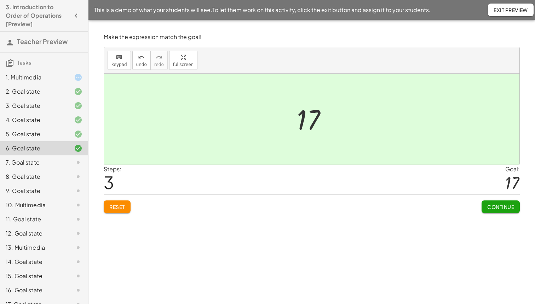
click at [493, 204] on span "Continue" at bounding box center [501, 206] width 27 height 6
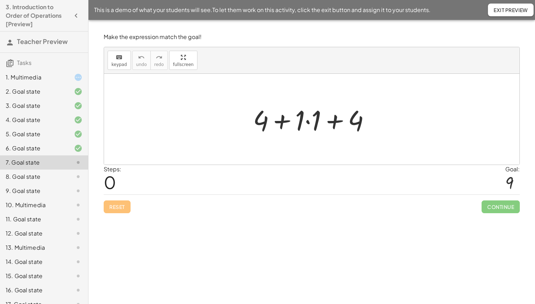
click at [313, 123] on div at bounding box center [315, 119] width 130 height 36
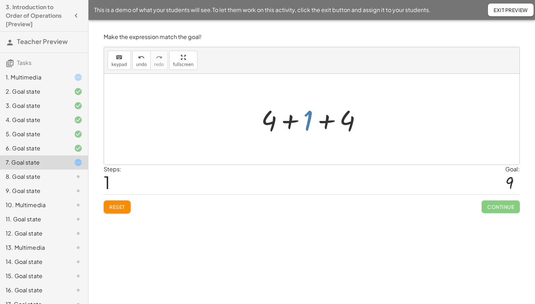
click at [320, 122] on div at bounding box center [314, 119] width 113 height 36
click at [295, 122] on div at bounding box center [314, 119] width 77 height 36
click at [309, 125] on div at bounding box center [314, 119] width 77 height 36
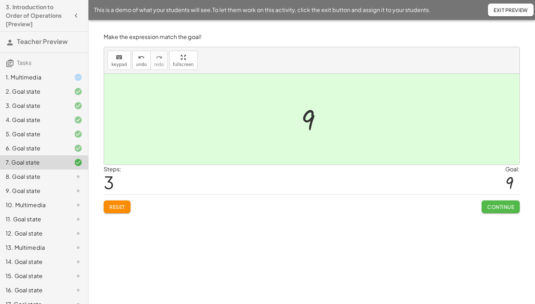
click at [496, 204] on span "Continue" at bounding box center [501, 206] width 27 height 6
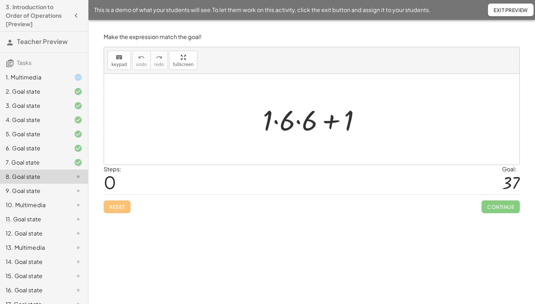
click at [297, 118] on div at bounding box center [315, 119] width 110 height 36
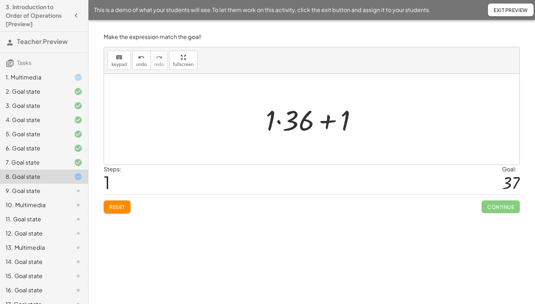
click at [281, 121] on div at bounding box center [314, 119] width 104 height 36
click at [314, 123] on div at bounding box center [315, 119] width 88 height 36
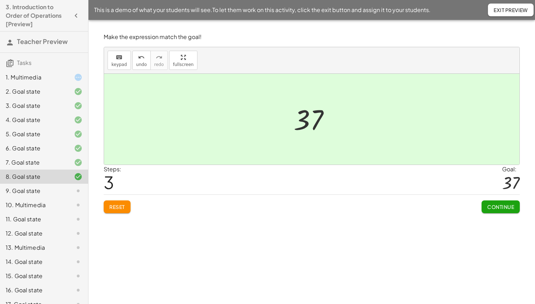
click at [494, 202] on button "Continue" at bounding box center [501, 206] width 38 height 13
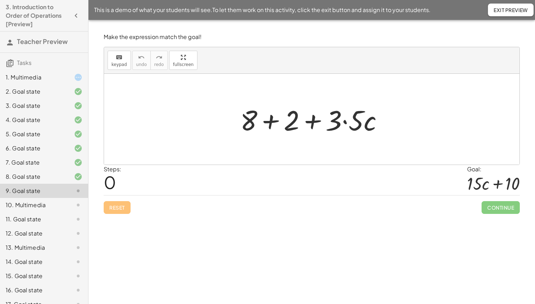
click at [343, 122] on div at bounding box center [315, 119] width 156 height 36
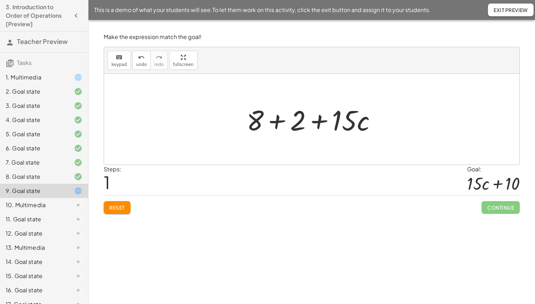
click at [286, 120] on div at bounding box center [314, 119] width 143 height 36
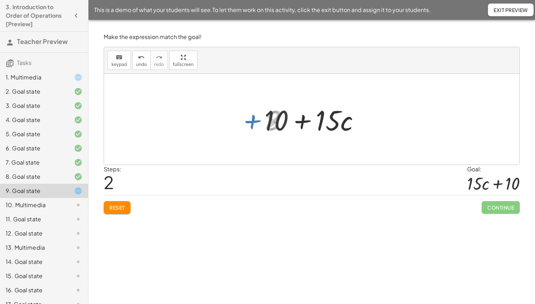
click at [301, 124] on div at bounding box center [315, 119] width 108 height 36
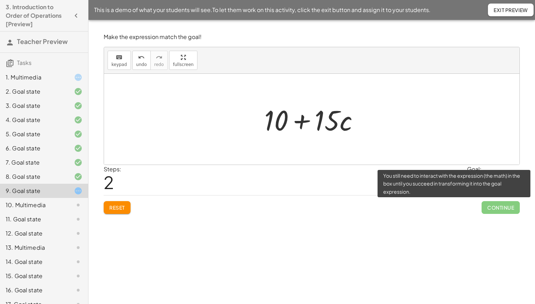
click at [491, 205] on span "Continue" at bounding box center [501, 207] width 38 height 13
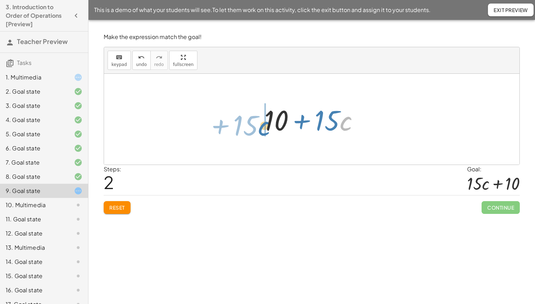
drag, startPoint x: 347, startPoint y: 121, endPoint x: 264, endPoint y: 125, distance: 83.7
click at [264, 125] on div at bounding box center [315, 119] width 108 height 36
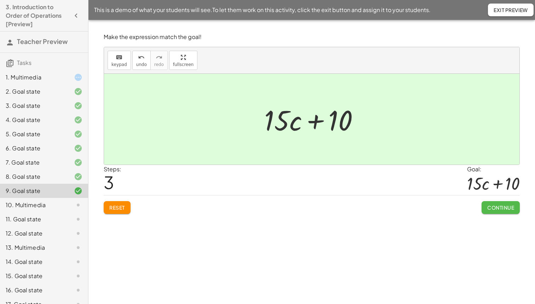
click at [506, 207] on span "Continue" at bounding box center [501, 207] width 27 height 6
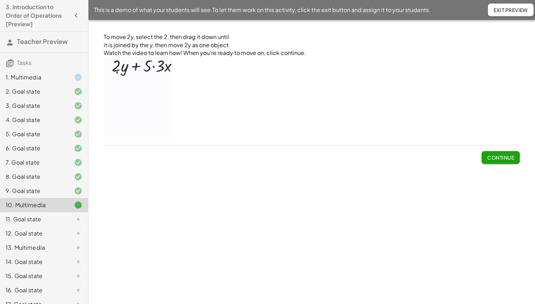
click at [202, 91] on p "﻿" at bounding box center [312, 98] width 416 height 82
click at [513, 154] on span "Continue" at bounding box center [501, 157] width 27 height 6
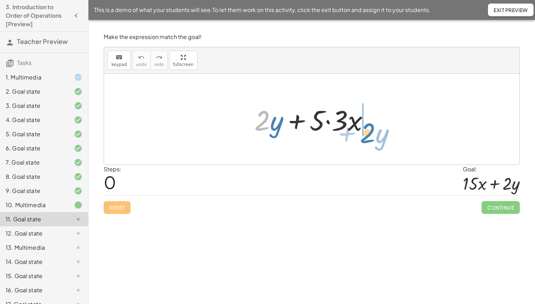
drag, startPoint x: 268, startPoint y: 118, endPoint x: 386, endPoint y: 120, distance: 117.9
click at [386, 120] on div "· 2 + · y + · 2 · y + · 5 · 3 · x" at bounding box center [312, 119] width 416 height 91
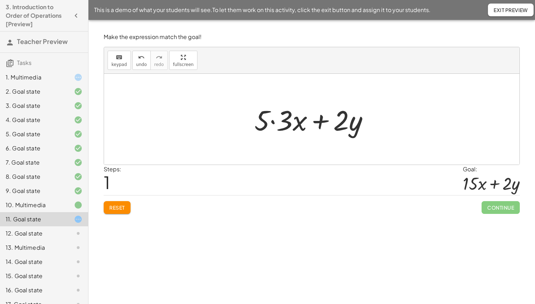
click at [277, 124] on div at bounding box center [314, 119] width 127 height 36
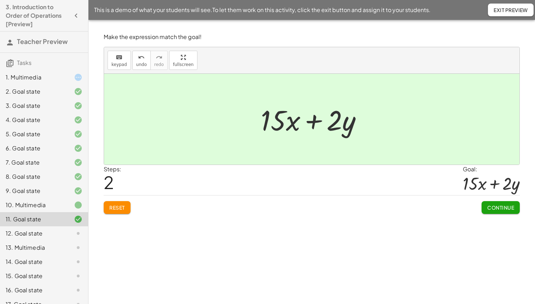
click at [495, 210] on button "Continue" at bounding box center [501, 207] width 38 height 13
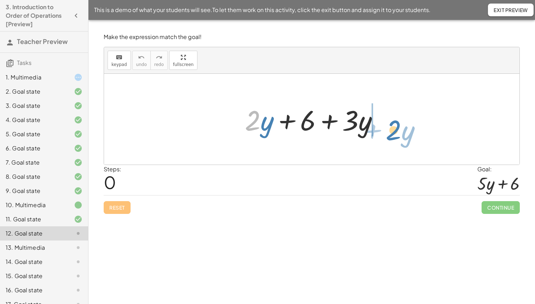
drag, startPoint x: 256, startPoint y: 124, endPoint x: 398, endPoint y: 130, distance: 141.8
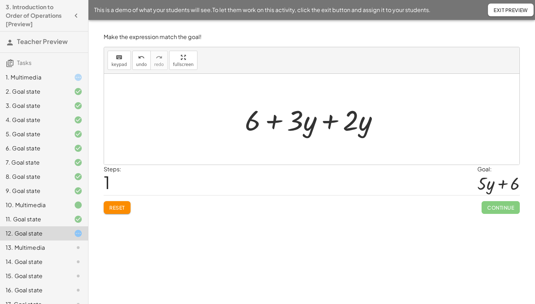
click at [309, 125] on div at bounding box center [315, 119] width 146 height 36
click at [325, 125] on div at bounding box center [315, 119] width 146 height 36
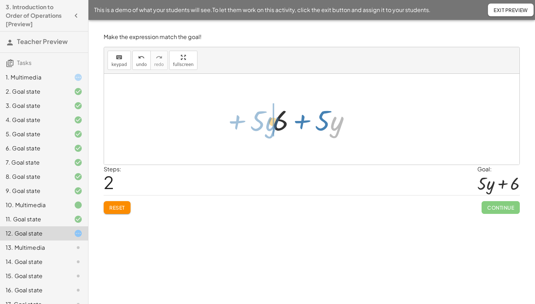
drag, startPoint x: 331, startPoint y: 128, endPoint x: 246, endPoint y: 126, distance: 85.7
click at [246, 126] on div "+ · 2 · y + 6 + · 3 · y + 6 + · 3 · y + · 2 · y · y + · 5 + 6 + · y · 5" at bounding box center [312, 119] width 416 height 91
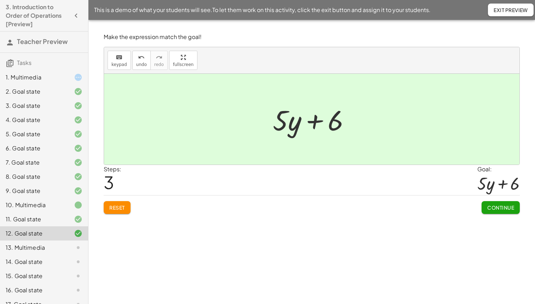
click at [487, 206] on button "Continue" at bounding box center [501, 207] width 38 height 13
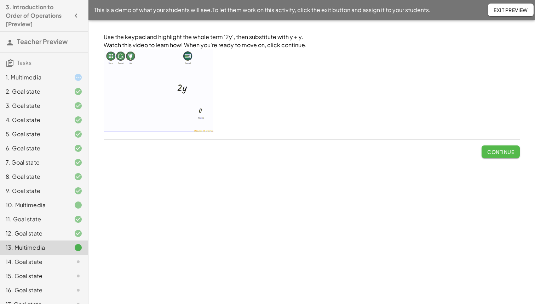
click at [500, 147] on button "Continue" at bounding box center [501, 151] width 38 height 13
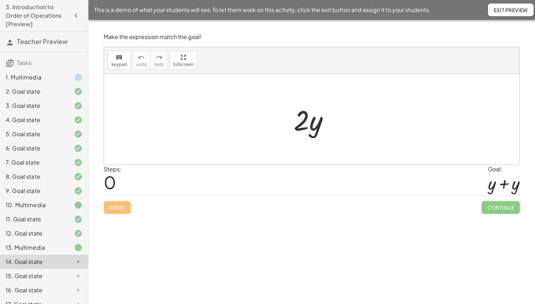
click at [310, 120] on div at bounding box center [314, 119] width 48 height 36
click at [310, 121] on div at bounding box center [314, 119] width 48 height 36
drag, startPoint x: 311, startPoint y: 122, endPoint x: 346, endPoint y: 130, distance: 36.0
drag, startPoint x: 309, startPoint y: 120, endPoint x: 308, endPoint y: 127, distance: 7.1
click at [308, 127] on div at bounding box center [314, 119] width 48 height 36
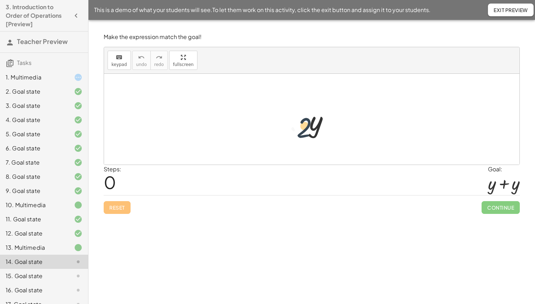
drag, startPoint x: 308, startPoint y: 127, endPoint x: 313, endPoint y: 135, distance: 9.4
click at [313, 135] on div at bounding box center [314, 119] width 48 height 36
click at [310, 119] on div at bounding box center [314, 119] width 48 height 36
drag, startPoint x: 314, startPoint y: 120, endPoint x: 294, endPoint y: 147, distance: 33.9
drag, startPoint x: 300, startPoint y: 126, endPoint x: 342, endPoint y: 121, distance: 42.7
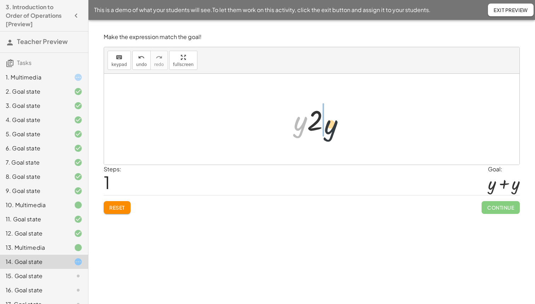
click at [342, 122] on div "· 2 · y · y · 2 · y" at bounding box center [312, 119] width 416 height 91
click at [131, 211] on button "Reset" at bounding box center [117, 207] width 27 height 13
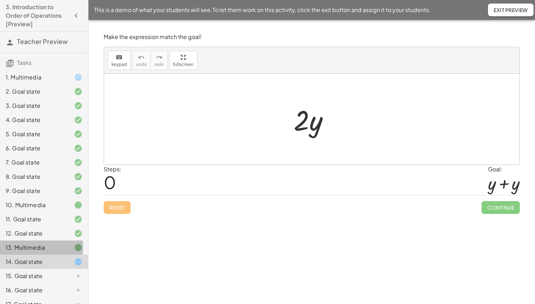
click at [39, 248] on div "13. Multimedia" at bounding box center [34, 247] width 57 height 8
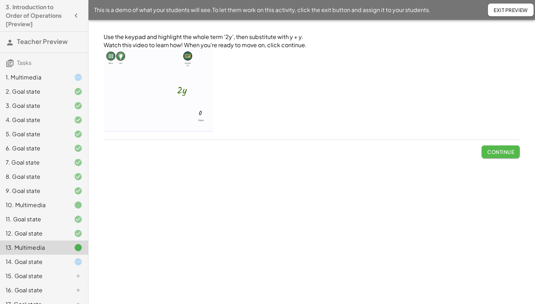
click at [505, 153] on span "Continue" at bounding box center [501, 151] width 27 height 6
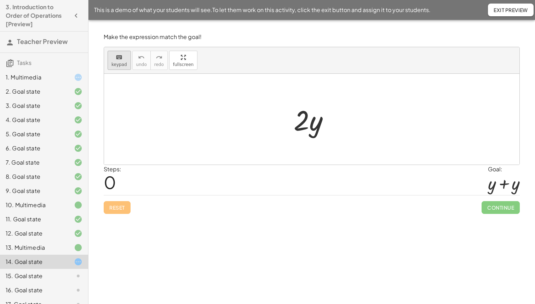
click at [123, 56] on div "keyboard" at bounding box center [120, 57] width 16 height 8
drag, startPoint x: 294, startPoint y: 120, endPoint x: 320, endPoint y: 122, distance: 25.6
click at [320, 122] on div at bounding box center [308, 119] width 29 height 33
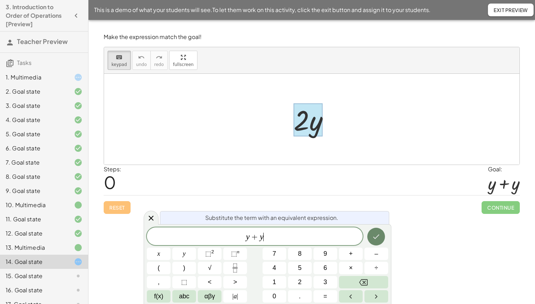
click at [379, 239] on icon "Done" at bounding box center [376, 236] width 8 height 8
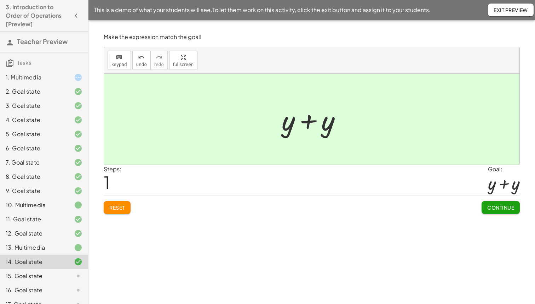
click at [496, 210] on button "Continue" at bounding box center [501, 207] width 38 height 13
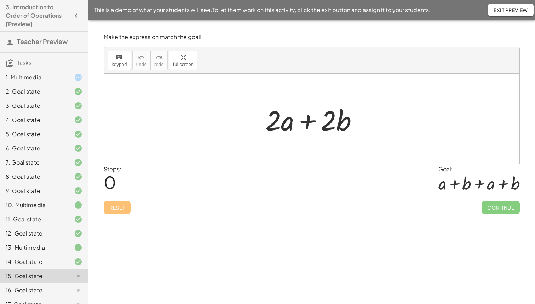
click at [278, 123] on div at bounding box center [314, 119] width 105 height 36
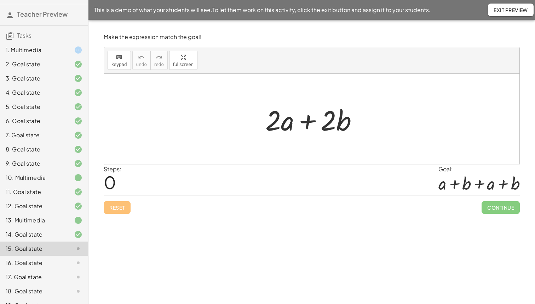
scroll to position [67, 0]
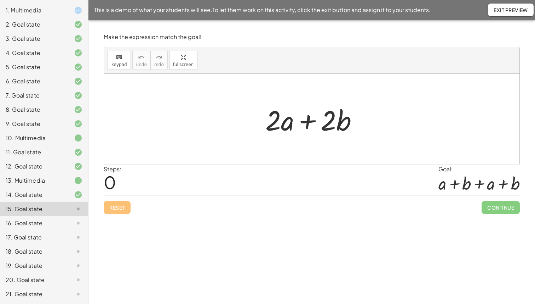
click at [64, 287] on div "19. Goal state" at bounding box center [44, 294] width 88 height 14
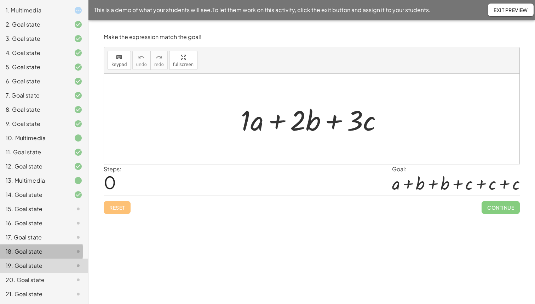
click at [57, 272] on div "18. Goal state" at bounding box center [44, 279] width 88 height 14
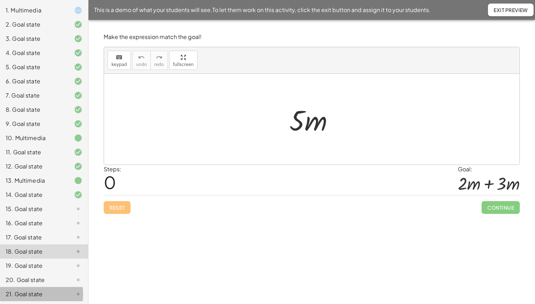
click at [59, 287] on div "21. Goal state" at bounding box center [44, 294] width 88 height 14
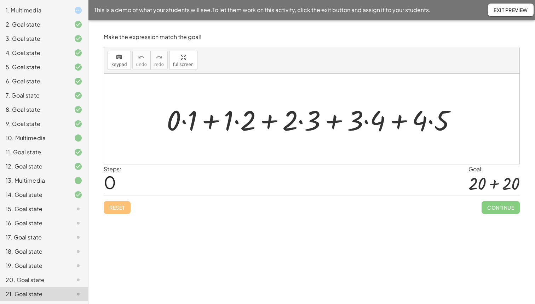
click at [57, 272] on div "20. Goal state" at bounding box center [44, 279] width 88 height 14
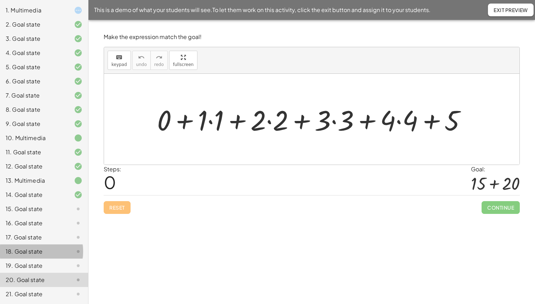
click at [55, 255] on div "18. Goal state" at bounding box center [34, 251] width 57 height 8
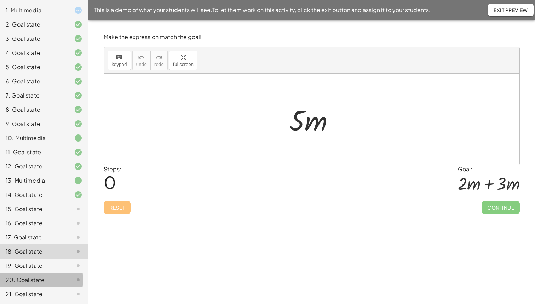
click at [52, 274] on div "20. Goal state" at bounding box center [44, 279] width 88 height 14
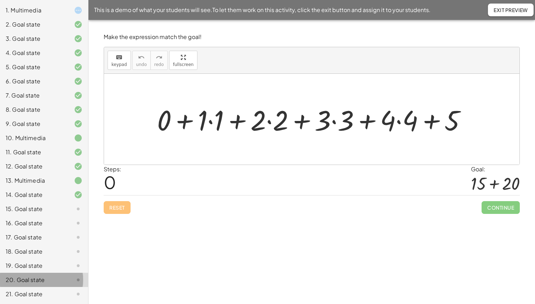
click at [53, 285] on div "20. Goal state" at bounding box center [44, 279] width 88 height 14
click at [500, 10] on span "Exit Preview" at bounding box center [511, 10] width 34 height 6
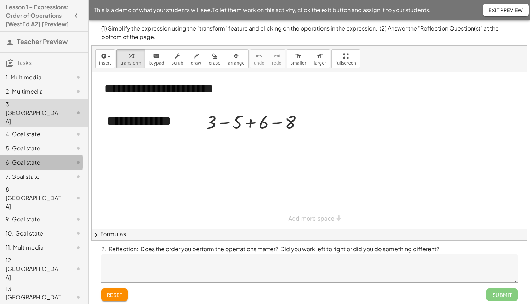
click at [32, 166] on div "6. Goal state" at bounding box center [34, 162] width 57 height 8
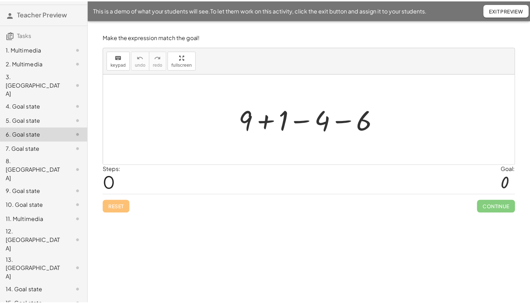
scroll to position [166, 0]
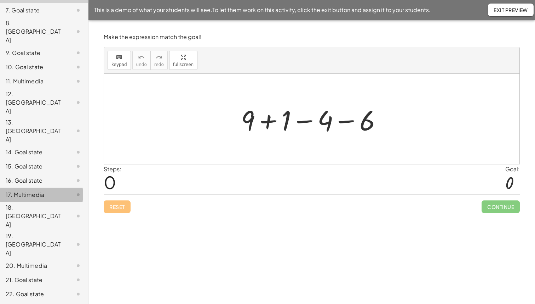
click at [41, 230] on div "17. Multimedia" at bounding box center [44, 244] width 88 height 28
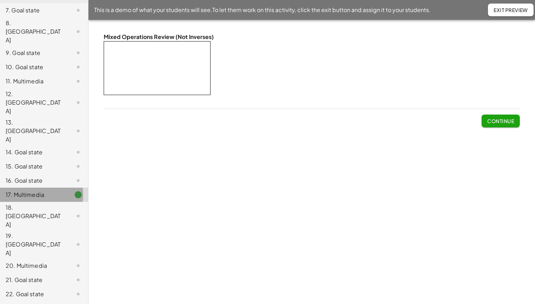
click at [42, 187] on div "17. Multimedia" at bounding box center [44, 194] width 88 height 14
click at [45, 231] on div "19. Canvas" at bounding box center [34, 243] width 57 height 25
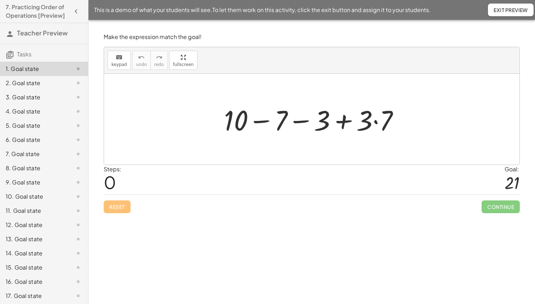
click at [377, 119] on div at bounding box center [315, 119] width 188 height 36
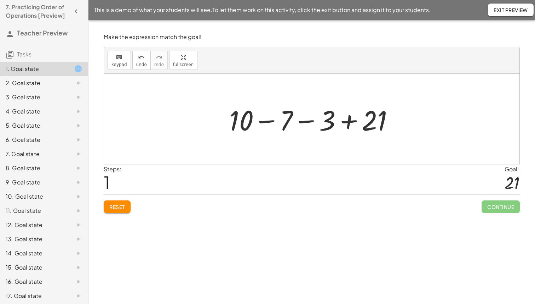
click at [300, 121] on div at bounding box center [314, 119] width 177 height 36
click at [39, 115] on div "4. Goal state" at bounding box center [34, 111] width 57 height 8
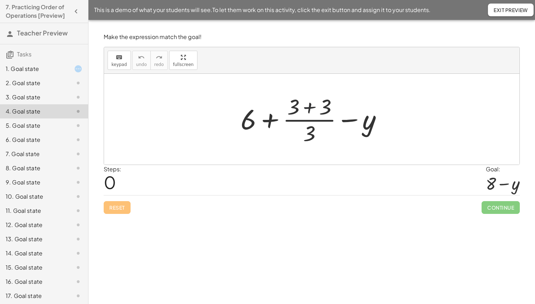
click at [314, 111] on div at bounding box center [314, 119] width 155 height 55
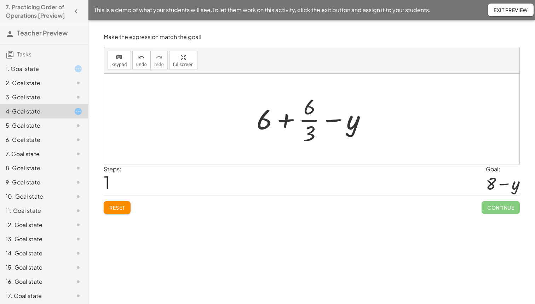
click at [310, 114] on div at bounding box center [314, 119] width 123 height 55
click at [330, 123] on div at bounding box center [314, 119] width 117 height 36
click at [299, 124] on div at bounding box center [314, 119] width 117 height 36
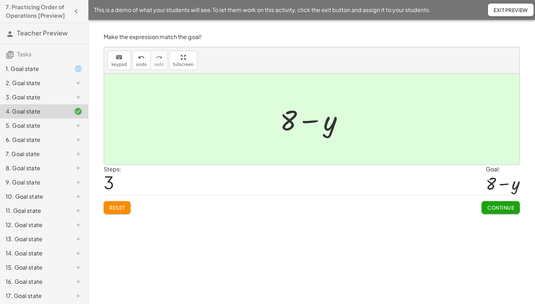
click at [53, 147] on div "5. Goal state" at bounding box center [44, 154] width 88 height 14
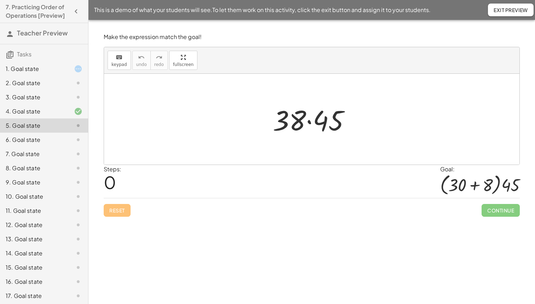
click at [52, 144] on div "6. Goal state" at bounding box center [34, 139] width 57 height 8
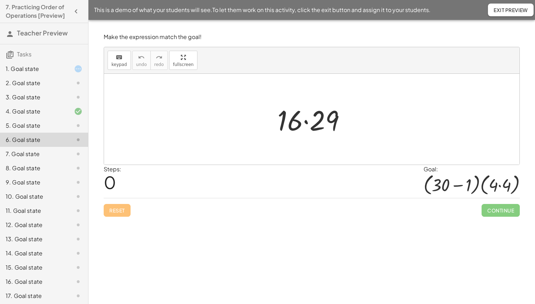
click at [53, 158] on div "7. Goal state" at bounding box center [34, 153] width 57 height 8
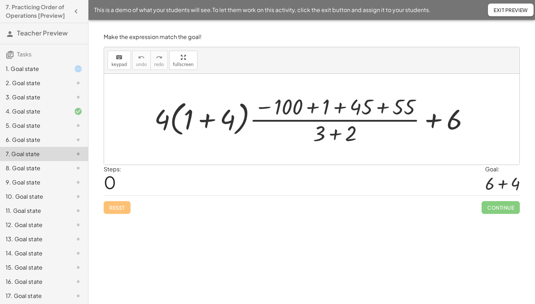
click at [53, 147] on div "5. Goal state" at bounding box center [44, 154] width 88 height 14
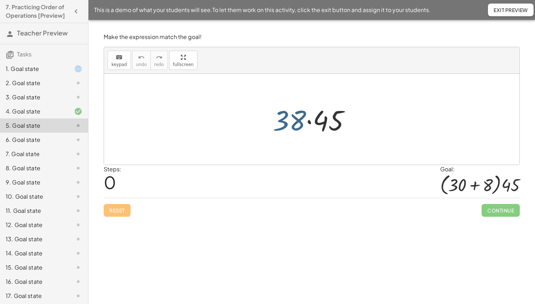
click at [290, 121] on div at bounding box center [315, 119] width 90 height 36
click at [505, 8] on span "Exit Preview" at bounding box center [511, 10] width 34 height 6
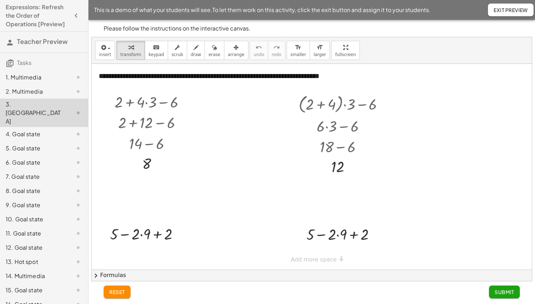
click at [37, 155] on div "4. Goal state" at bounding box center [44, 162] width 88 height 14
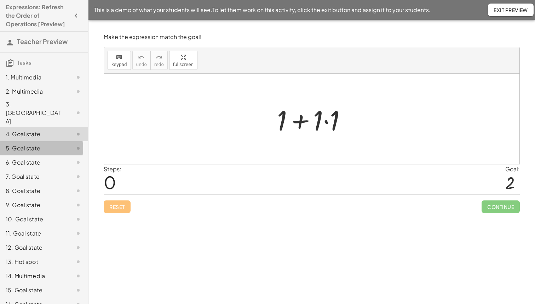
click at [63, 146] on div at bounding box center [73, 148] width 20 height 8
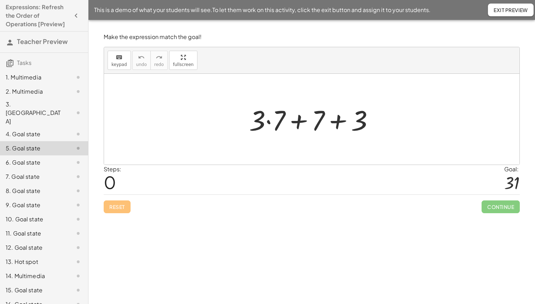
click at [63, 158] on div at bounding box center [73, 162] width 20 height 8
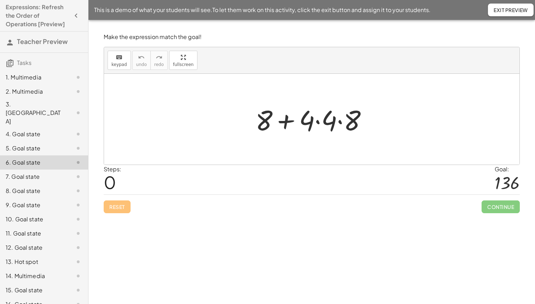
click at [63, 172] on div at bounding box center [73, 176] width 20 height 8
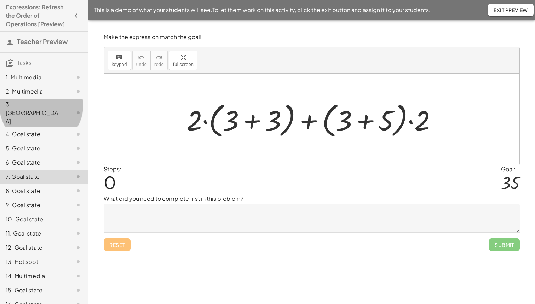
click at [51, 117] on div "3. Canvas" at bounding box center [34, 112] width 57 height 25
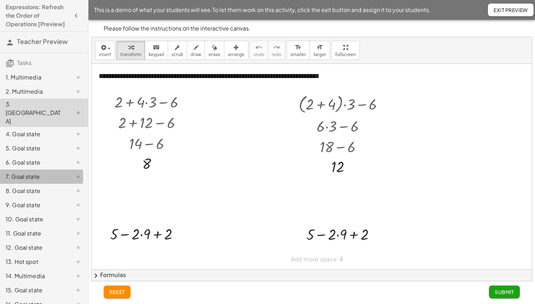
click at [49, 172] on div "7. Goal state" at bounding box center [34, 176] width 57 height 8
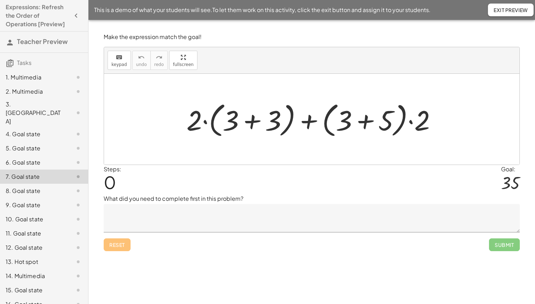
click at [251, 122] on div at bounding box center [314, 119] width 263 height 41
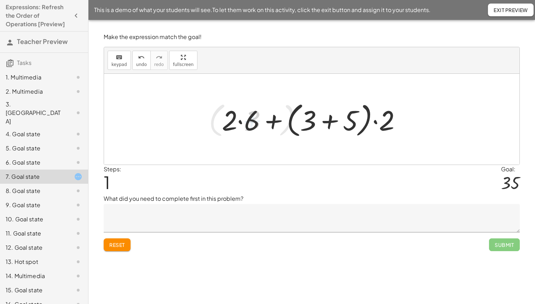
click at [331, 120] on div at bounding box center [315, 119] width 192 height 41
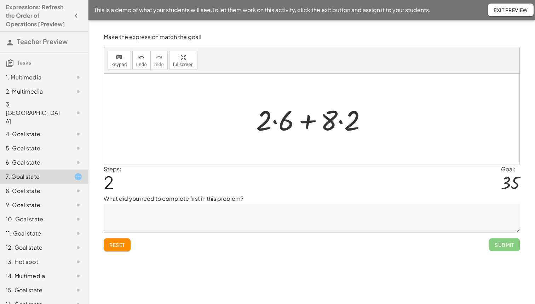
click at [337, 121] on div at bounding box center [314, 119] width 123 height 36
click at [275, 124] on div at bounding box center [314, 119] width 123 height 36
click at [333, 124] on div at bounding box center [314, 119] width 110 height 36
click at [314, 124] on div at bounding box center [314, 119] width 97 height 36
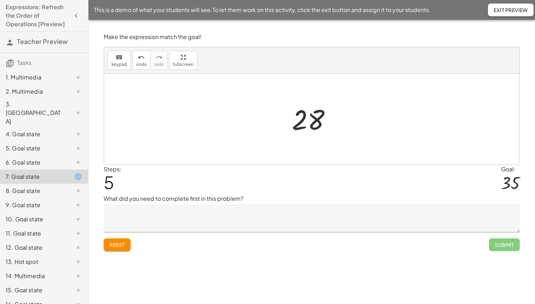
drag, startPoint x: 316, startPoint y: 130, endPoint x: 313, endPoint y: 127, distance: 4.8
click at [313, 127] on div at bounding box center [315, 119] width 52 height 35
click at [113, 241] on span "Reset" at bounding box center [117, 244] width 16 height 6
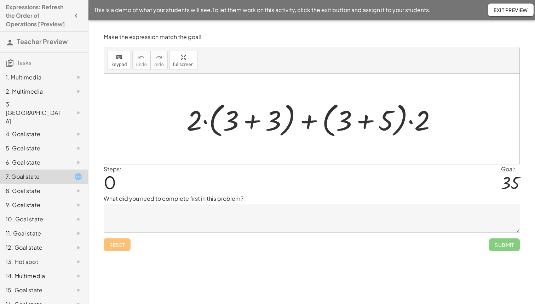
click at [363, 122] on div at bounding box center [314, 119] width 263 height 41
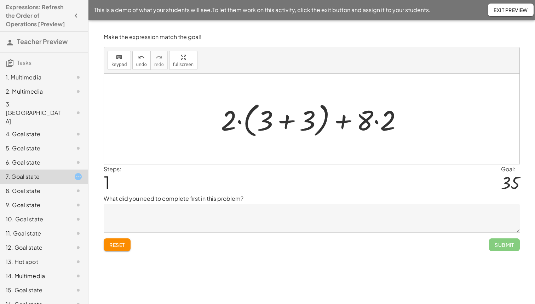
click at [119, 249] on button "Reset" at bounding box center [117, 244] width 27 height 13
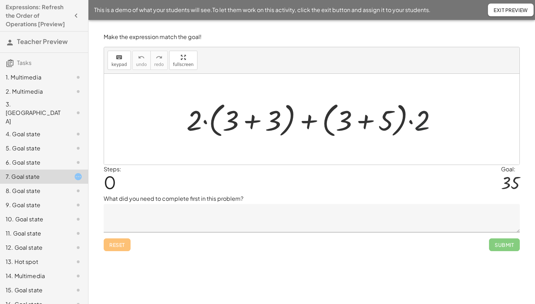
drag, startPoint x: 416, startPoint y: 124, endPoint x: 408, endPoint y: 124, distance: 7.4
click at [408, 124] on div at bounding box center [314, 119] width 263 height 41
drag, startPoint x: 410, startPoint y: 124, endPoint x: 388, endPoint y: 128, distance: 22.4
click at [388, 128] on div at bounding box center [314, 119] width 263 height 41
drag, startPoint x: 410, startPoint y: 123, endPoint x: 393, endPoint y: 125, distance: 17.1
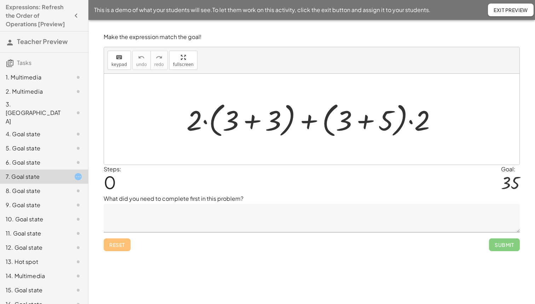
click at [396, 125] on div at bounding box center [314, 119] width 263 height 41
click at [411, 122] on div at bounding box center [314, 119] width 263 height 41
click at [368, 123] on div at bounding box center [314, 119] width 263 height 41
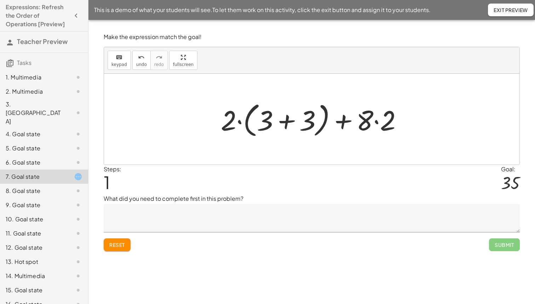
click at [285, 124] on div at bounding box center [314, 119] width 194 height 41
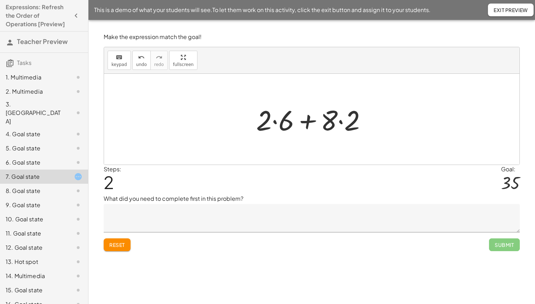
click at [274, 118] on div at bounding box center [314, 119] width 123 height 36
click at [337, 119] on div at bounding box center [314, 119] width 110 height 36
click at [318, 123] on div at bounding box center [314, 119] width 97 height 36
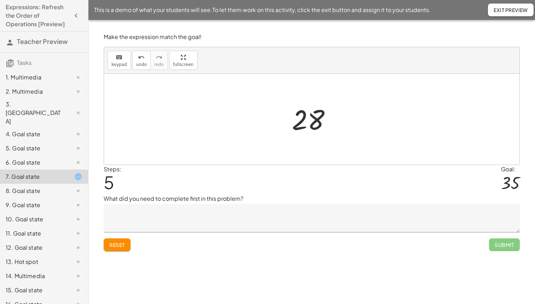
click at [0, 0] on div "Make the expression match the goal! keyboard keypad undo undo redo redo fullscr…" at bounding box center [0, 0] width 0 height 0
click at [118, 246] on span "Reset" at bounding box center [117, 244] width 16 height 6
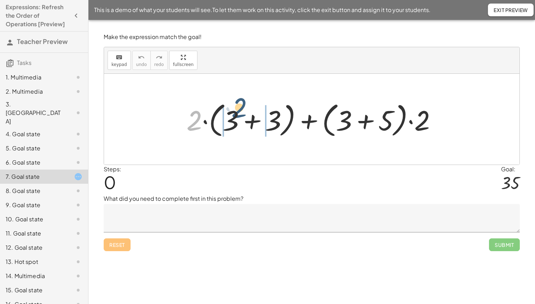
drag, startPoint x: 199, startPoint y: 116, endPoint x: 244, endPoint y: 103, distance: 47.1
click at [244, 103] on div at bounding box center [314, 119] width 263 height 41
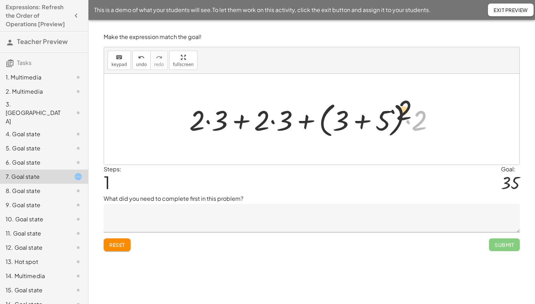
drag, startPoint x: 421, startPoint y: 118, endPoint x: 347, endPoint y: 111, distance: 74.7
click at [347, 111] on div at bounding box center [314, 119] width 257 height 41
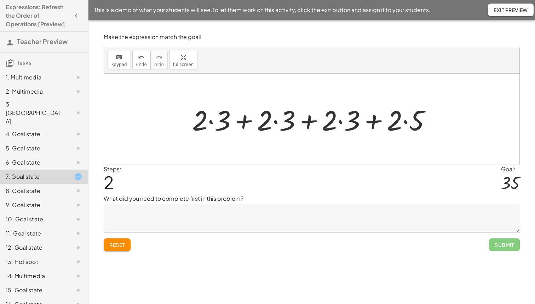
click at [220, 120] on div at bounding box center [315, 119] width 252 height 36
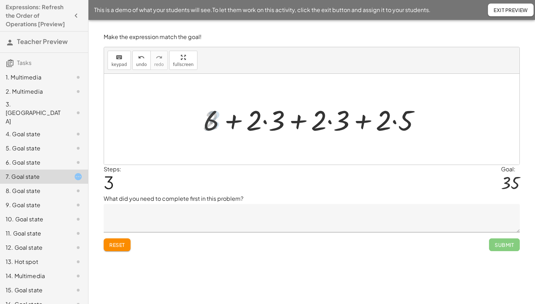
click at [268, 120] on div at bounding box center [314, 119] width 229 height 36
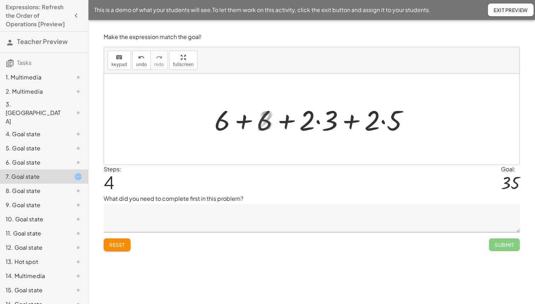
click at [314, 124] on div at bounding box center [314, 119] width 206 height 36
click at [334, 120] on div at bounding box center [314, 119] width 206 height 36
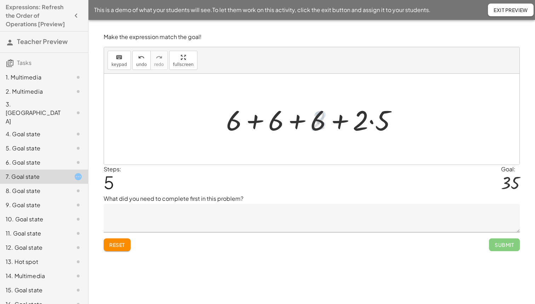
click at [365, 120] on div at bounding box center [314, 119] width 183 height 36
click at [378, 121] on div at bounding box center [314, 119] width 183 height 36
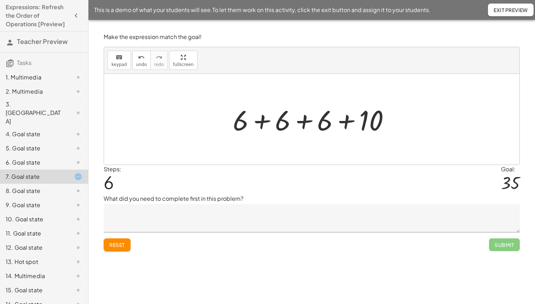
click at [246, 123] on div at bounding box center [314, 119] width 170 height 36
click at [280, 124] on div at bounding box center [314, 119] width 170 height 36
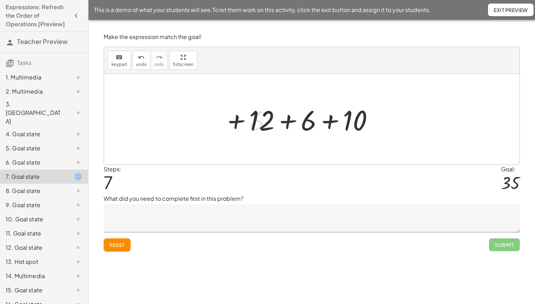
click at [288, 124] on div at bounding box center [314, 119] width 137 height 36
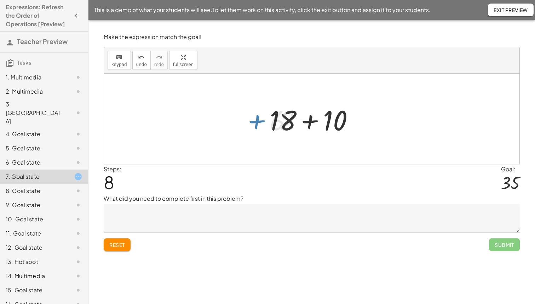
click at [310, 123] on div at bounding box center [314, 119] width 97 height 36
click at [302, 171] on div "Steps: 9 Goal: 35" at bounding box center [312, 179] width 416 height 29
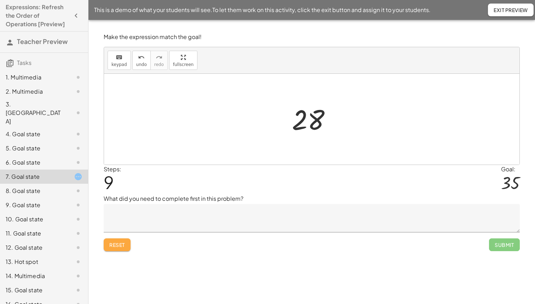
click at [125, 240] on button "Reset" at bounding box center [117, 244] width 27 height 13
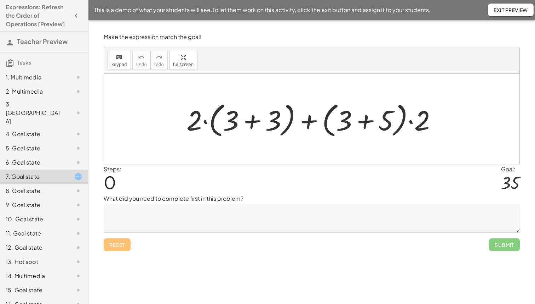
click at [72, 17] on icon "button" at bounding box center [76, 15] width 8 height 8
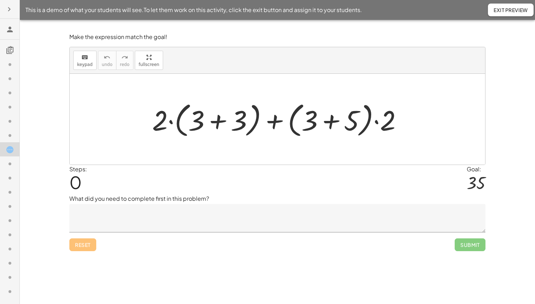
drag, startPoint x: 6, startPoint y: 1, endPoint x: 7, endPoint y: 5, distance: 4.1
click at [7, 4] on div at bounding box center [9, 152] width 19 height 304
click at [7, 6] on icon "button" at bounding box center [9, 9] width 8 height 8
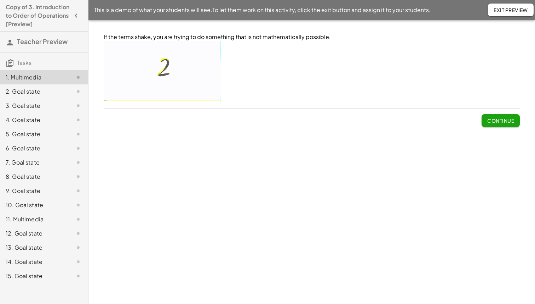
click at [500, 119] on span "Continue" at bounding box center [501, 120] width 27 height 6
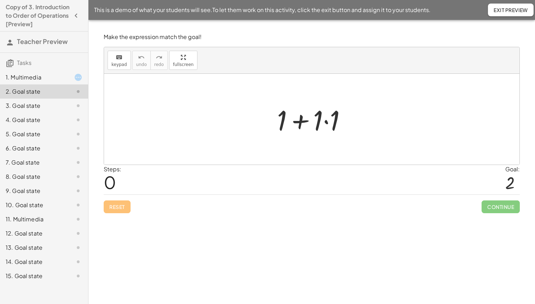
click at [324, 122] on div at bounding box center [315, 119] width 82 height 36
click at [315, 121] on div at bounding box center [315, 119] width 66 height 36
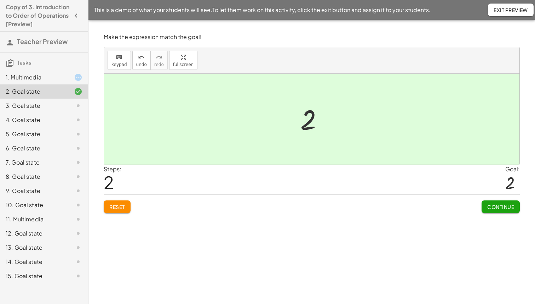
click at [495, 204] on span "Continue" at bounding box center [501, 206] width 27 height 6
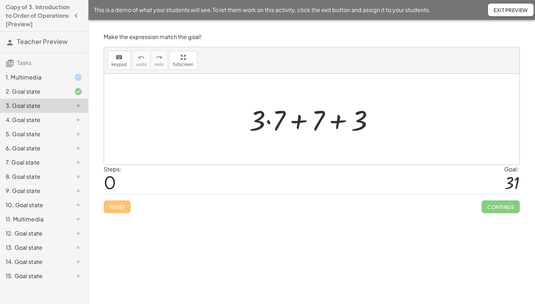
click at [276, 123] on div at bounding box center [314, 119] width 137 height 36
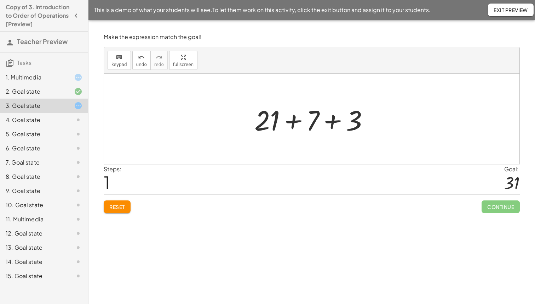
click at [297, 121] on div at bounding box center [314, 119] width 127 height 36
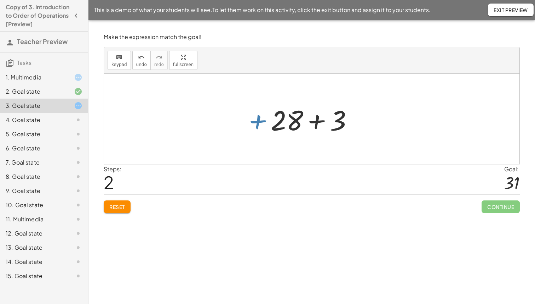
click at [318, 121] on div at bounding box center [314, 119] width 95 height 36
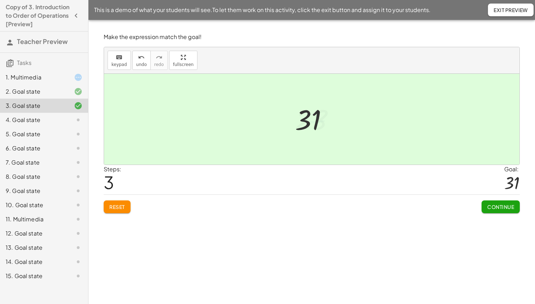
click at [494, 201] on div "Continue" at bounding box center [501, 203] width 38 height 18
click at [494, 203] on button "Continue" at bounding box center [501, 206] width 38 height 13
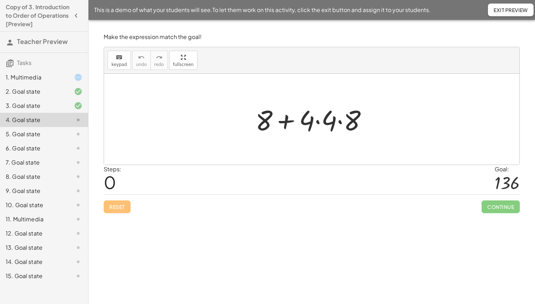
click at [315, 123] on div at bounding box center [314, 119] width 125 height 36
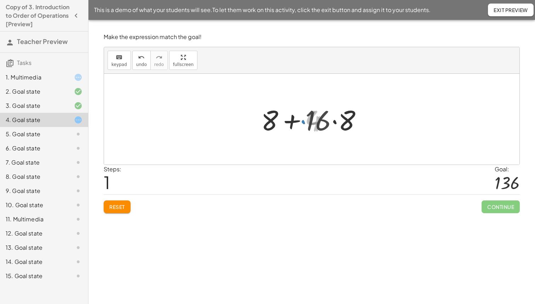
click at [331, 122] on div at bounding box center [315, 119] width 112 height 36
click at [336, 116] on div at bounding box center [315, 119] width 112 height 36
click at [312, 118] on div at bounding box center [315, 119] width 106 height 36
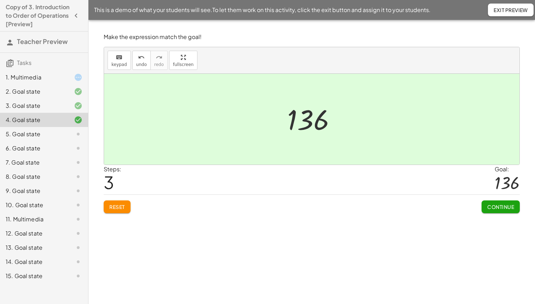
click at [498, 208] on span "Continue" at bounding box center [501, 206] width 27 height 6
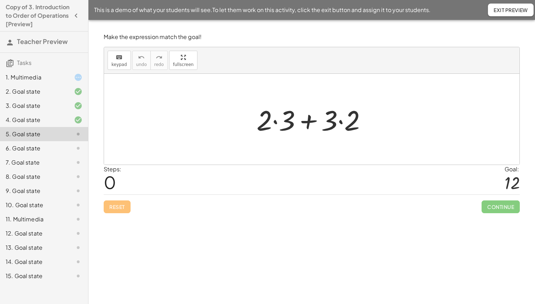
click at [281, 120] on div at bounding box center [314, 119] width 123 height 36
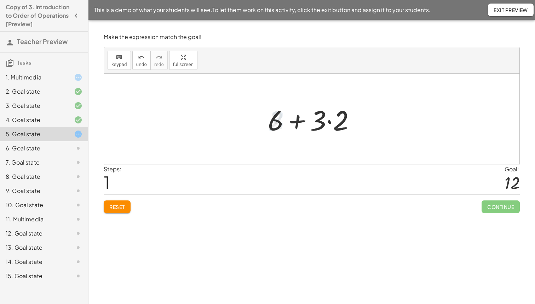
click at [333, 125] on div at bounding box center [315, 119] width 100 height 36
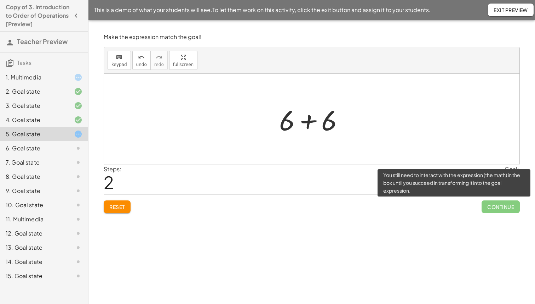
click at [490, 208] on span "Continue" at bounding box center [501, 206] width 38 height 13
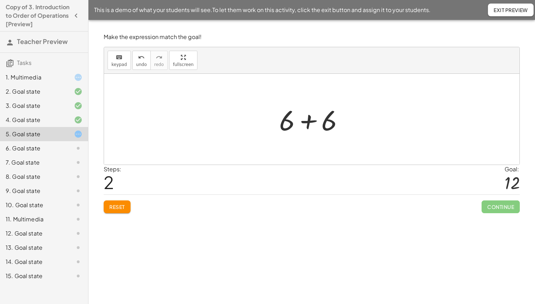
click at [342, 126] on div at bounding box center [315, 119] width 78 height 36
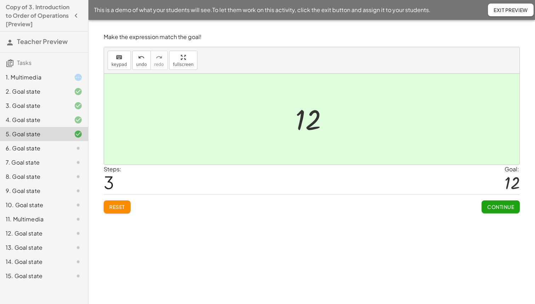
click at [489, 207] on span "Continue" at bounding box center [501, 206] width 27 height 6
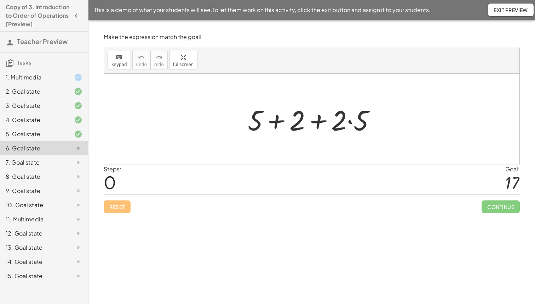
click at [351, 126] on div at bounding box center [314, 119] width 141 height 36
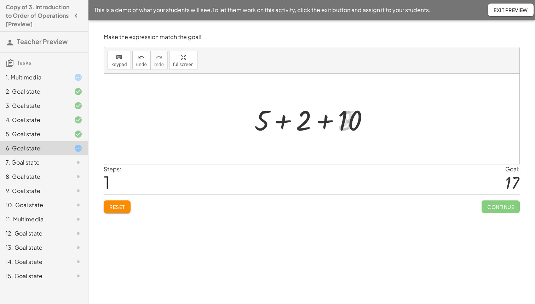
click at [306, 127] on div at bounding box center [314, 119] width 127 height 36
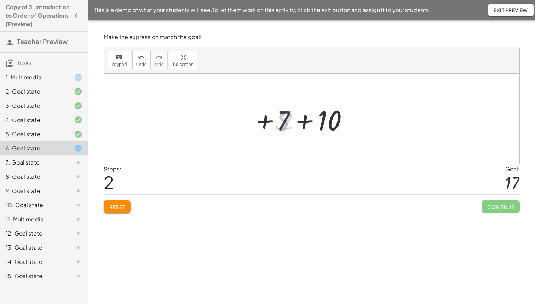
click at [280, 122] on div at bounding box center [314, 119] width 83 height 36
click at [304, 124] on div at bounding box center [314, 119] width 83 height 36
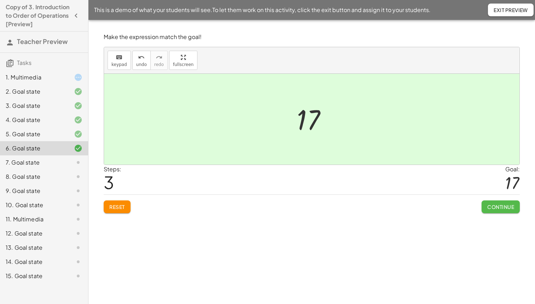
click at [491, 211] on button "Continue" at bounding box center [501, 206] width 38 height 13
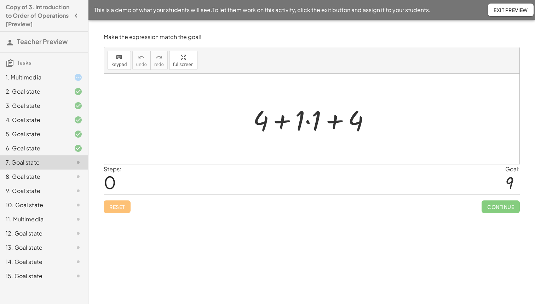
click at [310, 117] on div at bounding box center [315, 119] width 130 height 36
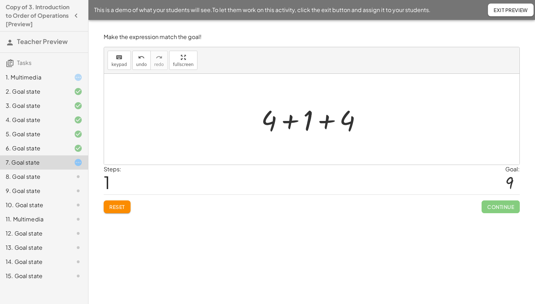
click at [313, 120] on div at bounding box center [314, 119] width 113 height 36
click at [307, 121] on div at bounding box center [314, 119] width 77 height 36
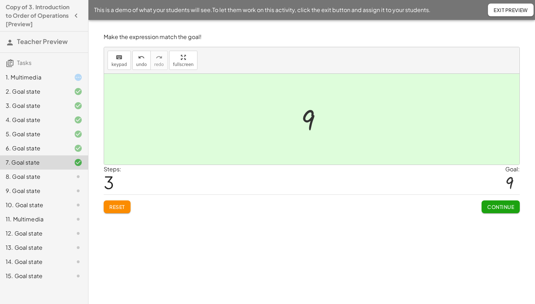
click at [498, 201] on button "Continue" at bounding box center [501, 206] width 38 height 13
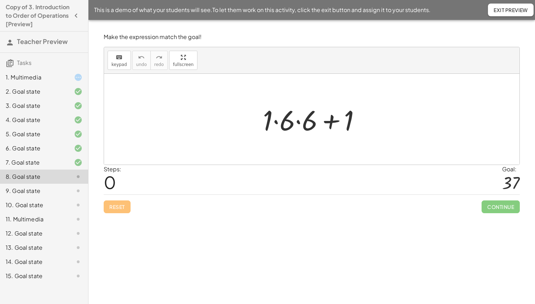
click at [297, 118] on div at bounding box center [315, 119] width 110 height 36
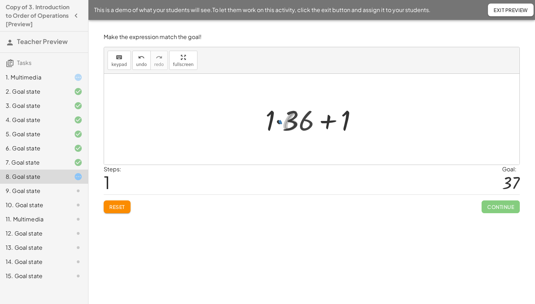
click at [287, 120] on div at bounding box center [314, 119] width 104 height 36
click at [317, 126] on div at bounding box center [315, 119] width 88 height 36
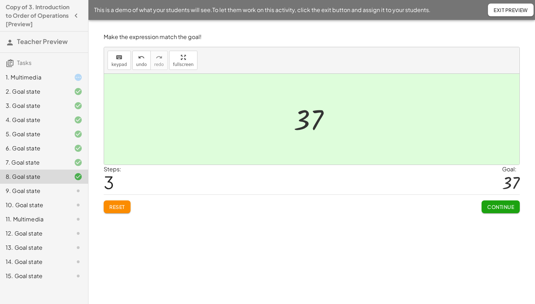
click at [498, 202] on button "Continue" at bounding box center [501, 206] width 38 height 13
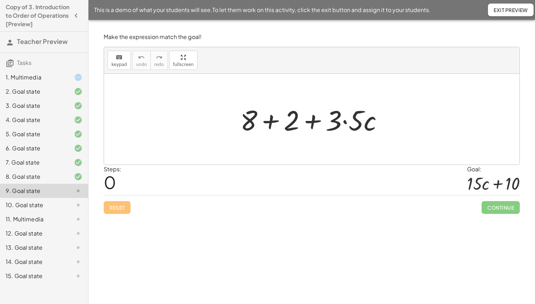
click at [346, 119] on div at bounding box center [315, 119] width 156 height 36
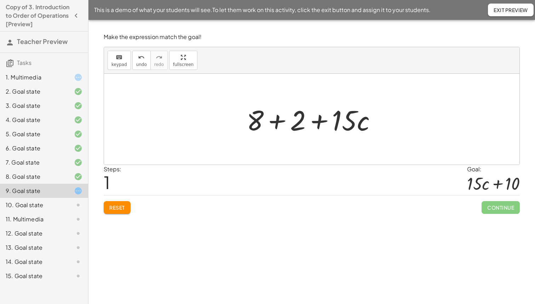
click at [277, 117] on div at bounding box center [314, 119] width 143 height 36
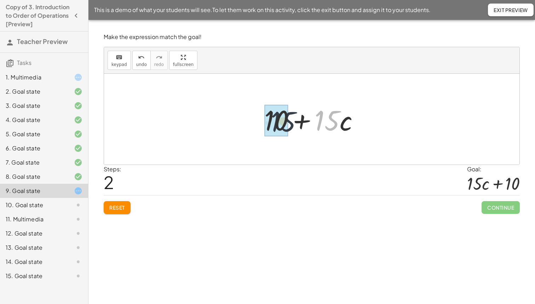
drag, startPoint x: 330, startPoint y: 122, endPoint x: 274, endPoint y: 121, distance: 56.7
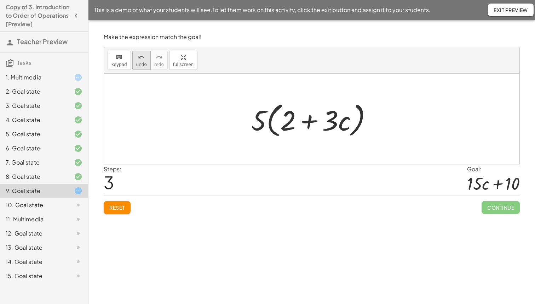
click at [144, 59] on div "undo" at bounding box center [141, 57] width 11 height 8
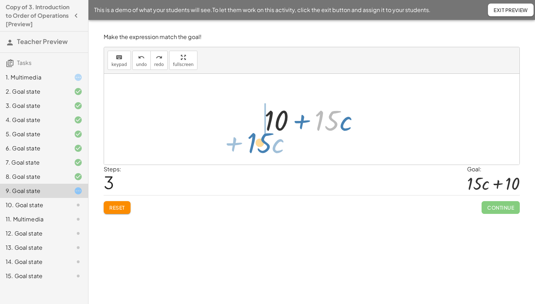
drag, startPoint x: 321, startPoint y: 127, endPoint x: 236, endPoint y: 136, distance: 85.9
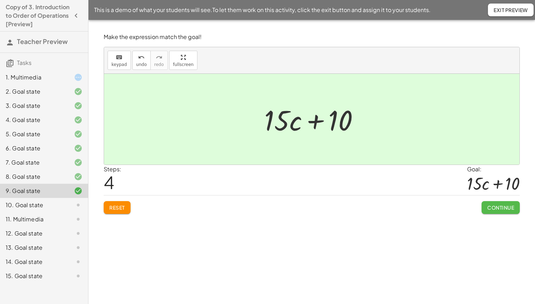
click at [492, 204] on span "Continue" at bounding box center [501, 207] width 27 height 6
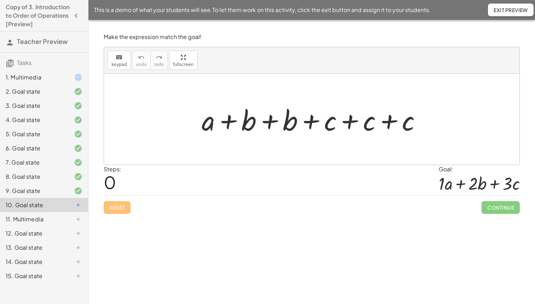
click at [256, 123] on div at bounding box center [314, 119] width 233 height 36
click at [253, 123] on div at bounding box center [314, 119] width 233 height 36
click at [273, 119] on div at bounding box center [314, 119] width 233 height 36
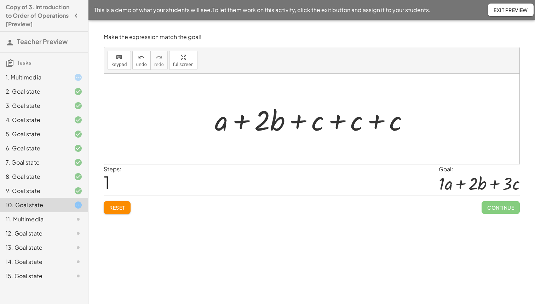
click at [343, 123] on div at bounding box center [314, 119] width 207 height 36
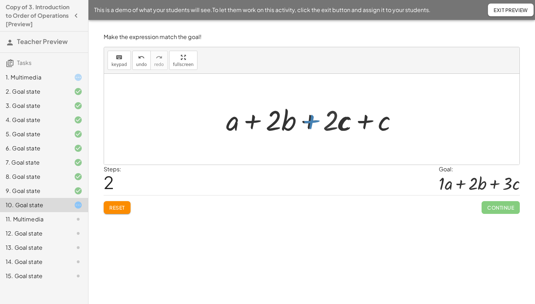
click at [363, 124] on div at bounding box center [314, 119] width 183 height 36
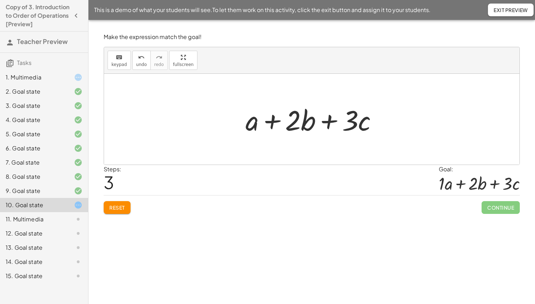
click at [250, 121] on div at bounding box center [314, 119] width 145 height 36
click at [445, 183] on div at bounding box center [479, 183] width 81 height 20
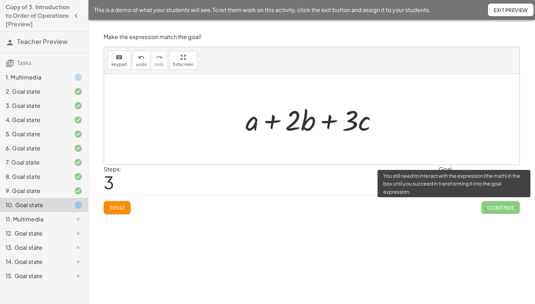
click at [491, 204] on span "Continue" at bounding box center [501, 207] width 38 height 13
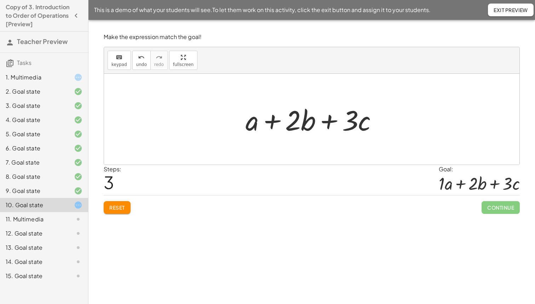
click at [248, 123] on div at bounding box center [314, 119] width 145 height 36
click at [124, 205] on span "Reset" at bounding box center [117, 207] width 16 height 6
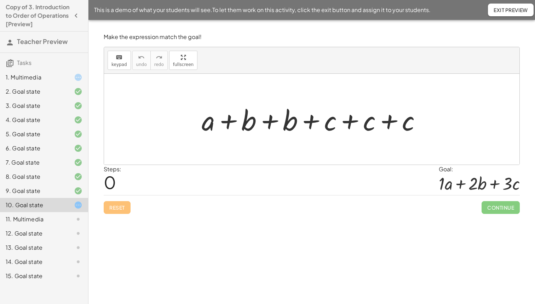
click at [506, 11] on span "Exit Preview" at bounding box center [511, 10] width 34 height 6
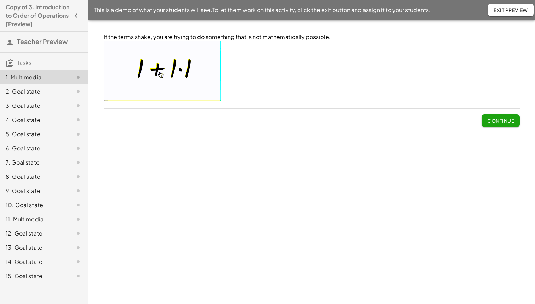
click at [46, 209] on div "10. Goal state" at bounding box center [34, 204] width 57 height 8
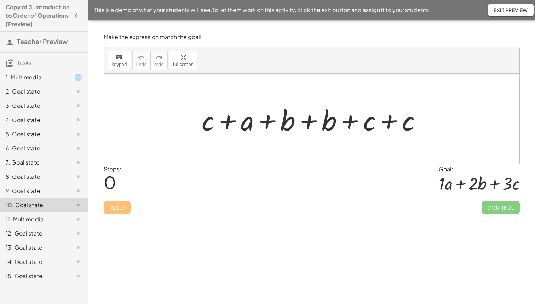
click at [254, 123] on div at bounding box center [314, 119] width 233 height 36
click at [249, 124] on div at bounding box center [314, 119] width 233 height 36
click at [307, 122] on div at bounding box center [314, 119] width 233 height 36
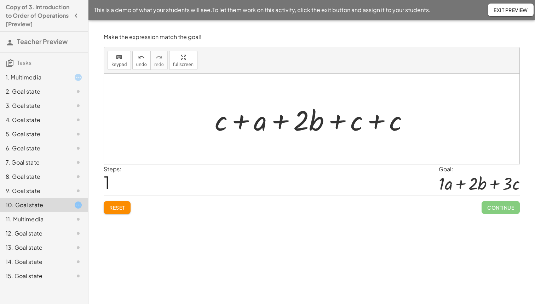
click at [365, 122] on div at bounding box center [314, 119] width 207 height 36
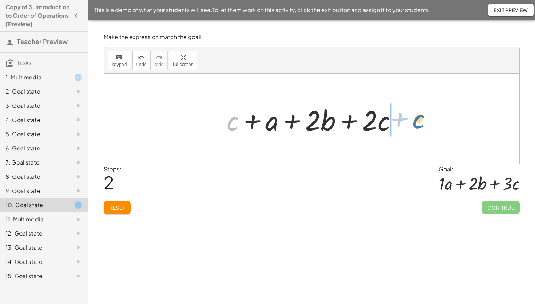
drag, startPoint x: 246, startPoint y: 126, endPoint x: 423, endPoint y: 120, distance: 177.2
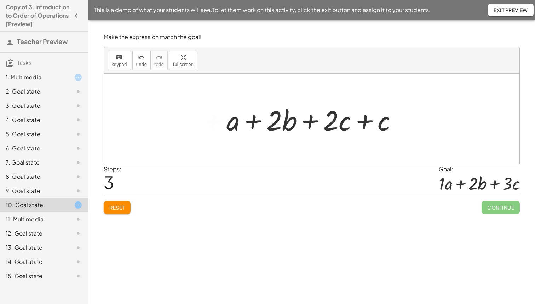
click at [365, 123] on div at bounding box center [314, 119] width 183 height 36
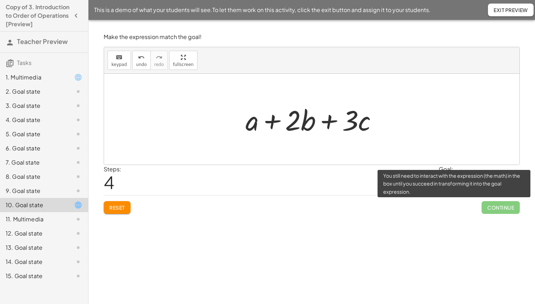
click at [493, 210] on span "Continue" at bounding box center [501, 207] width 38 height 13
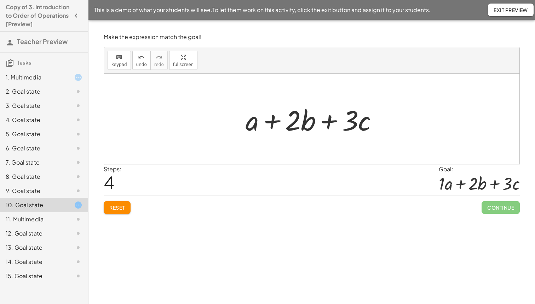
click at [450, 182] on div at bounding box center [479, 183] width 81 height 20
click at [498, 14] on button "Exit Preview" at bounding box center [511, 10] width 46 height 13
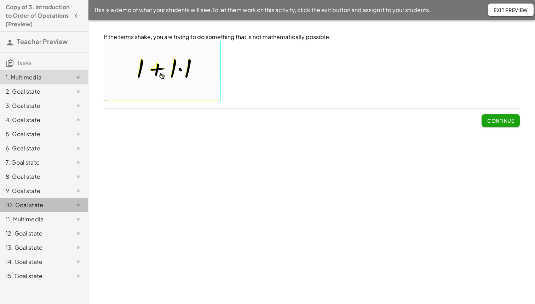
click at [48, 209] on div "10. Goal state" at bounding box center [34, 204] width 57 height 8
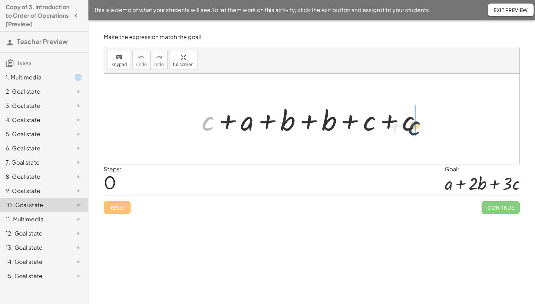
drag, startPoint x: 209, startPoint y: 126, endPoint x: 450, endPoint y: 127, distance: 240.5
click at [450, 127] on div "+ c + c + a + b + b + c + c" at bounding box center [312, 119] width 416 height 91
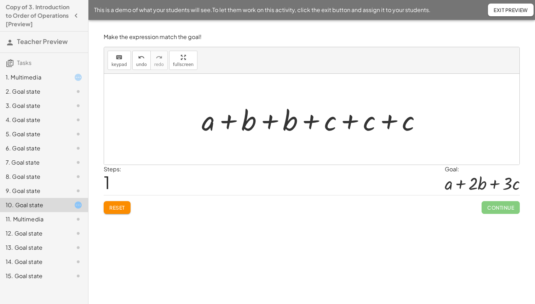
click at [245, 125] on div at bounding box center [314, 119] width 233 height 36
click at [266, 125] on div at bounding box center [314, 119] width 233 height 36
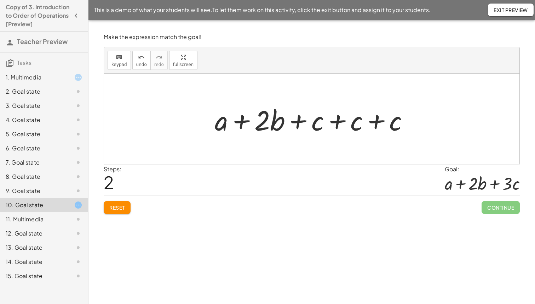
click at [342, 123] on div at bounding box center [314, 119] width 207 height 36
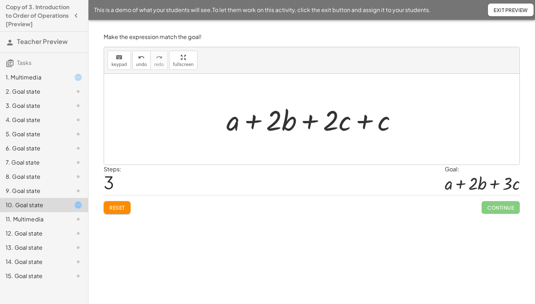
click at [360, 122] on div at bounding box center [314, 119] width 183 height 36
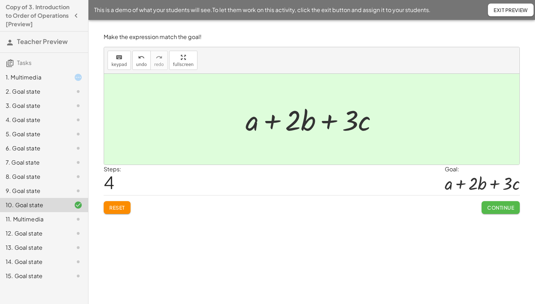
click at [489, 208] on span "Continue" at bounding box center [501, 207] width 27 height 6
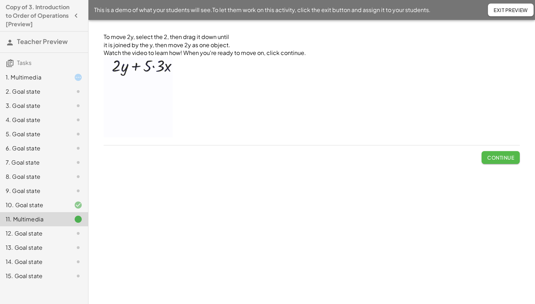
click at [500, 152] on button "Continue" at bounding box center [501, 157] width 38 height 13
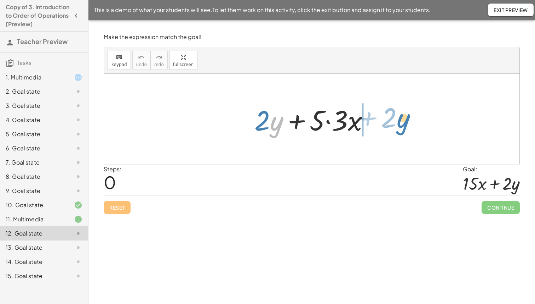
drag, startPoint x: 276, startPoint y: 126, endPoint x: 402, endPoint y: 123, distance: 126.8
click at [402, 123] on div "· y + · 2 + · 2 · y + · 5 · 3 · x" at bounding box center [312, 119] width 416 height 91
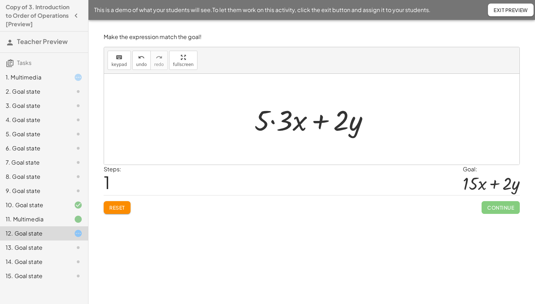
click at [286, 120] on div at bounding box center [314, 119] width 127 height 36
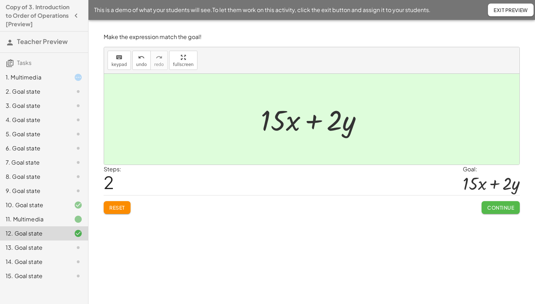
click at [499, 206] on span "Continue" at bounding box center [501, 207] width 27 height 6
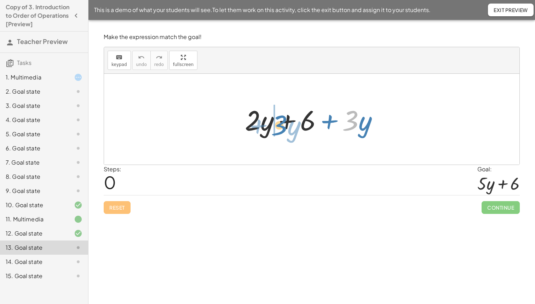
drag, startPoint x: 344, startPoint y: 121, endPoint x: 273, endPoint y: 126, distance: 71.3
click at [273, 126] on div at bounding box center [315, 119] width 146 height 36
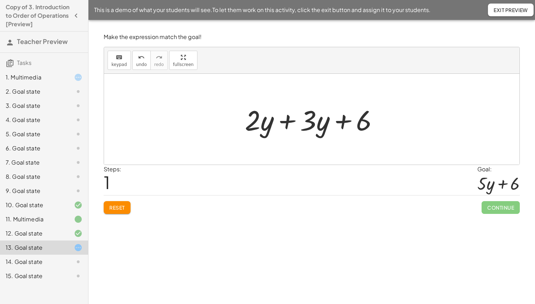
click at [264, 122] on div at bounding box center [315, 119] width 146 height 36
click at [281, 123] on div at bounding box center [315, 119] width 146 height 36
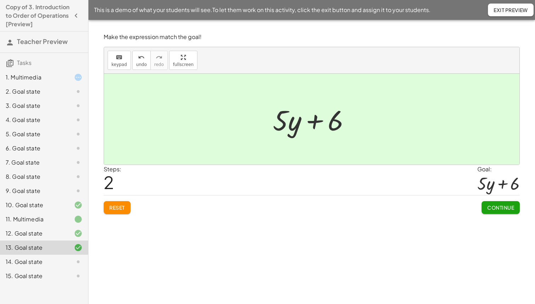
click at [504, 206] on span "Continue" at bounding box center [501, 207] width 27 height 6
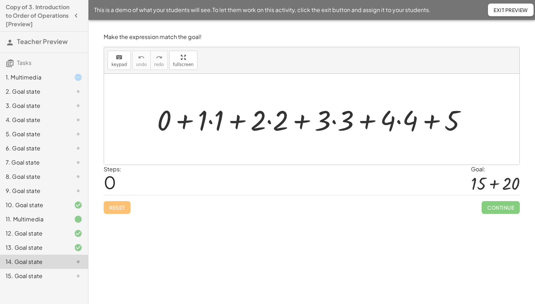
click at [210, 121] on div at bounding box center [315, 119] width 322 height 36
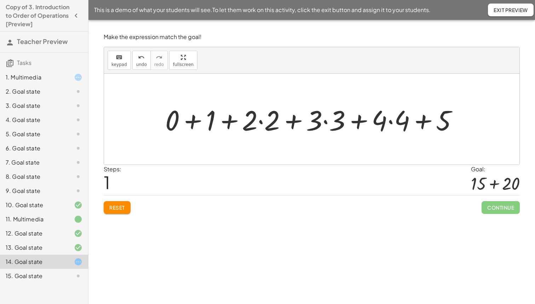
click at [265, 125] on div at bounding box center [315, 119] width 306 height 36
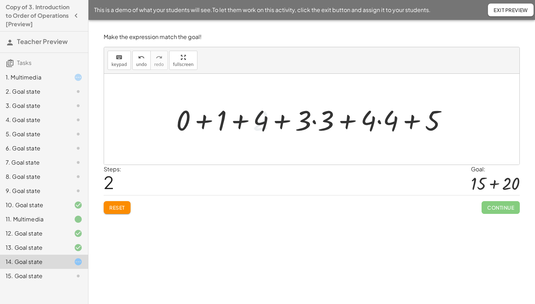
click at [320, 121] on div at bounding box center [315, 119] width 284 height 36
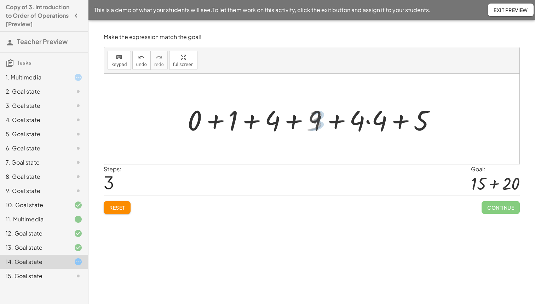
click at [357, 124] on div at bounding box center [315, 119] width 258 height 36
click at [364, 124] on div at bounding box center [315, 119] width 258 height 36
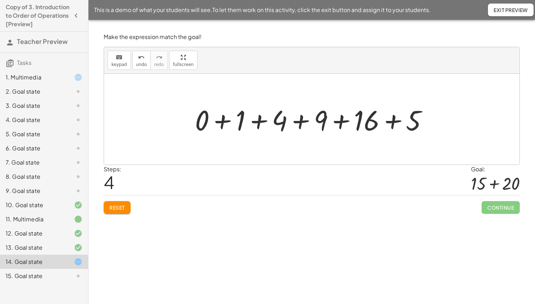
click at [370, 123] on div at bounding box center [315, 119] width 246 height 36
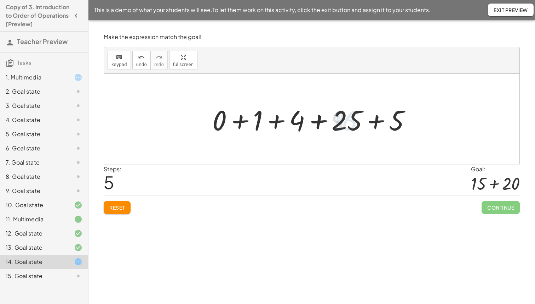
click at [378, 123] on div at bounding box center [314, 119] width 211 height 36
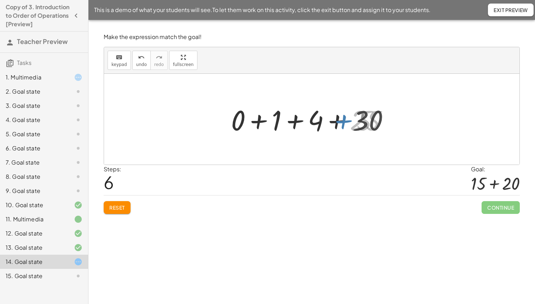
click at [329, 125] on div at bounding box center [314, 119] width 169 height 36
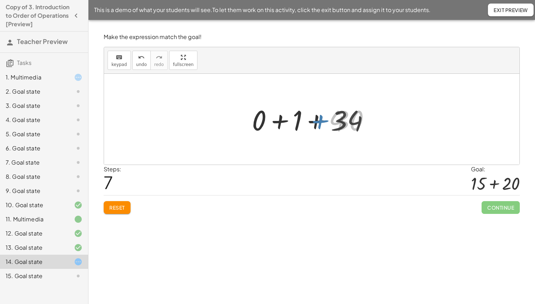
click at [313, 124] on div at bounding box center [315, 119] width 128 height 36
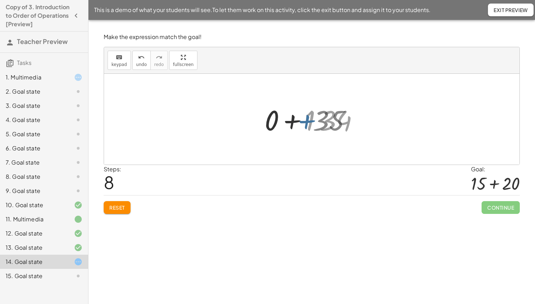
click at [299, 123] on div at bounding box center [314, 119] width 91 height 36
drag, startPoint x: 311, startPoint y: 121, endPoint x: 340, endPoint y: 141, distance: 34.6
click at [490, 17] on div "This is a demo of what your students will see. To let them work on this activit…" at bounding box center [312, 10] width 447 height 20
click at [490, 16] on div "This is a demo of what your students will see. To let them work on this activit…" at bounding box center [312, 10] width 447 height 20
click at [490, 16] on button "Exit Preview" at bounding box center [511, 10] width 46 height 13
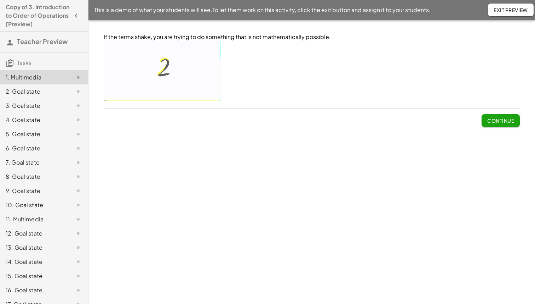
click at [498, 115] on button "Continue" at bounding box center [501, 120] width 38 height 13
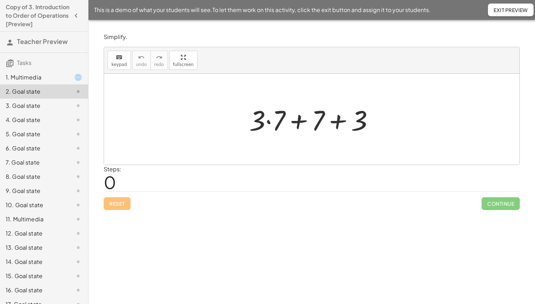
click at [269, 120] on div at bounding box center [314, 119] width 137 height 36
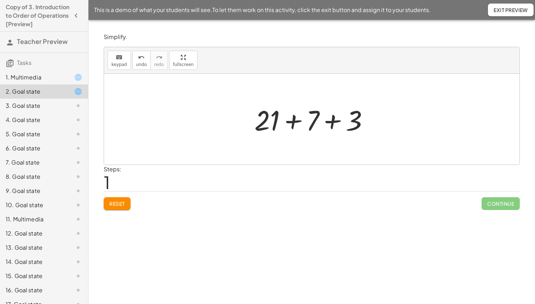
click at [292, 121] on div at bounding box center [314, 119] width 127 height 36
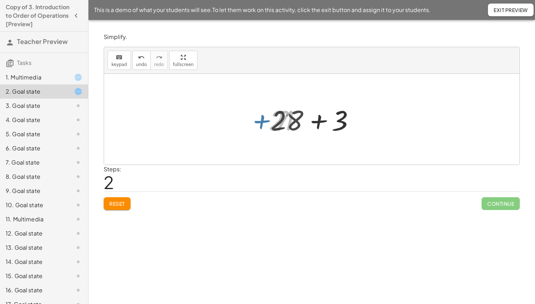
click at [312, 123] on div at bounding box center [314, 119] width 95 height 36
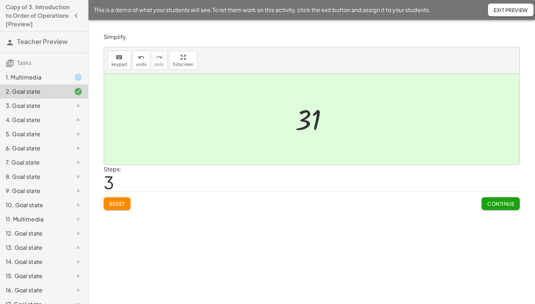
click at [493, 202] on span "Continue" at bounding box center [501, 203] width 27 height 6
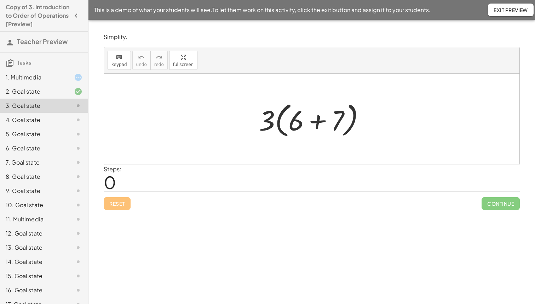
click at [312, 119] on div at bounding box center [314, 119] width 119 height 41
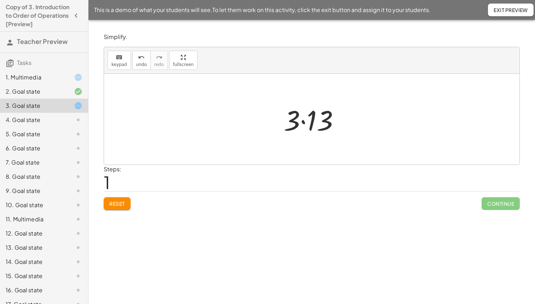
click at [303, 114] on div at bounding box center [314, 119] width 68 height 36
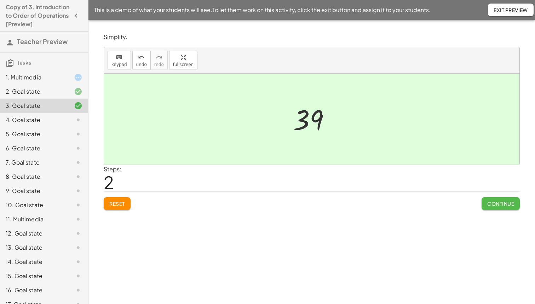
click at [495, 197] on button "Continue" at bounding box center [501, 203] width 38 height 13
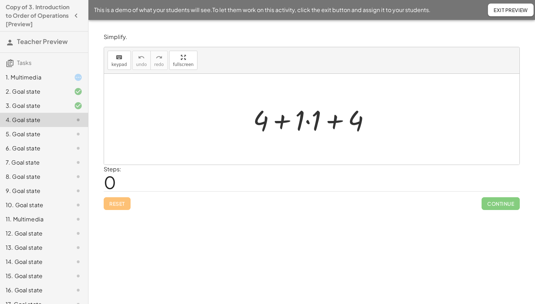
click at [309, 125] on div at bounding box center [315, 119] width 130 height 36
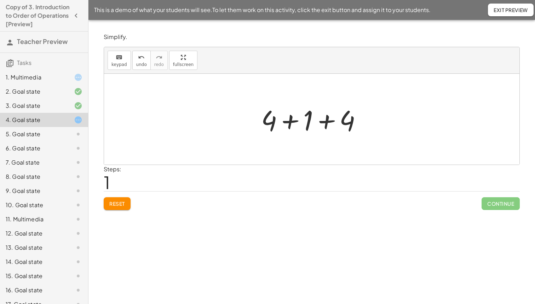
click at [307, 125] on div at bounding box center [314, 119] width 113 height 36
click at [307, 125] on div at bounding box center [314, 119] width 77 height 36
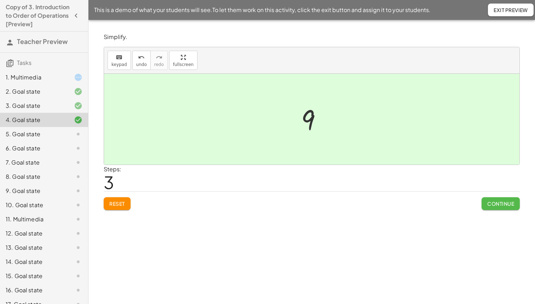
click at [488, 206] on span "Continue" at bounding box center [501, 203] width 27 height 6
